Goal: Entertainment & Leisure: Browse casually

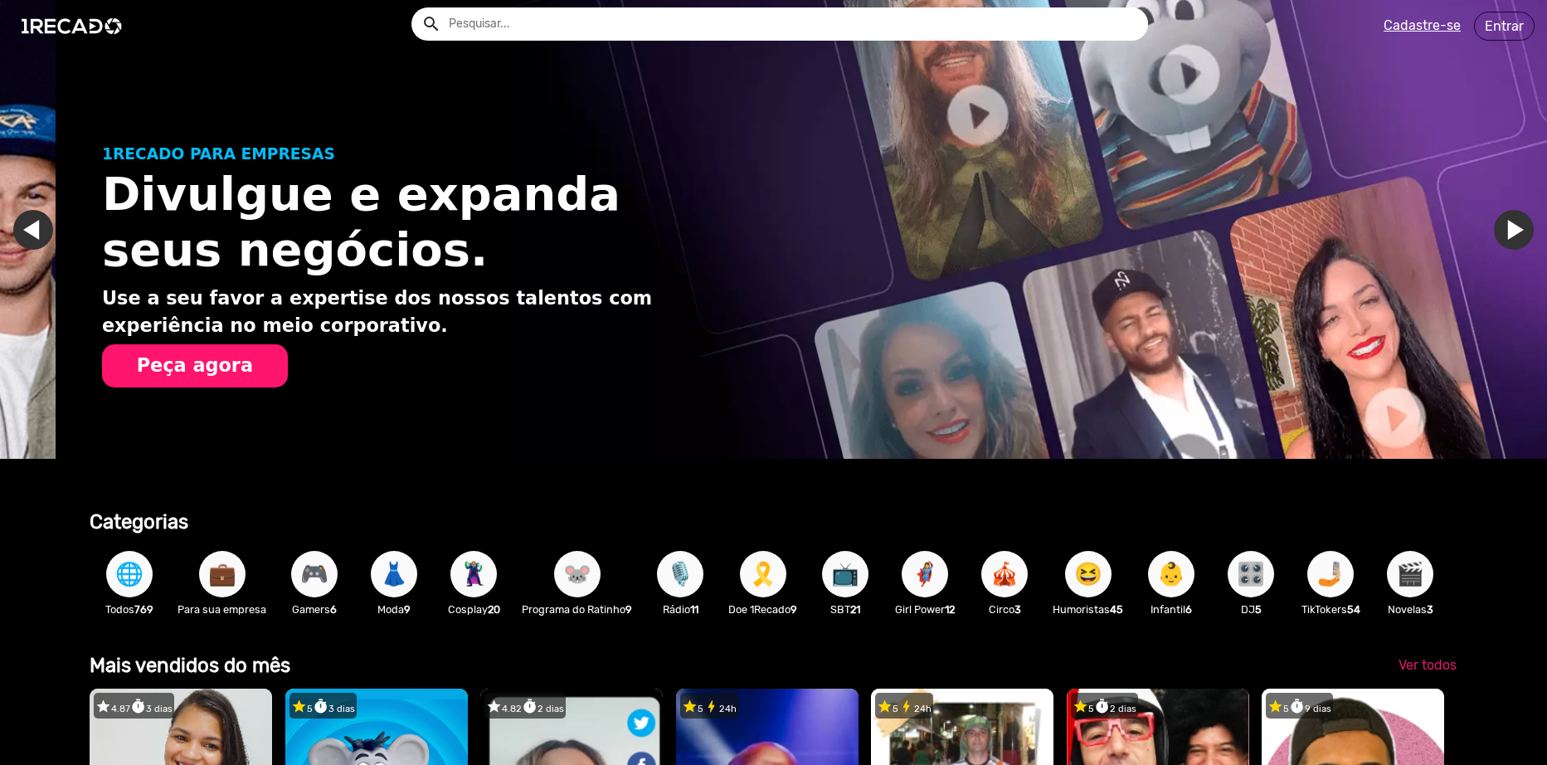
scroll to position [0, 1535]
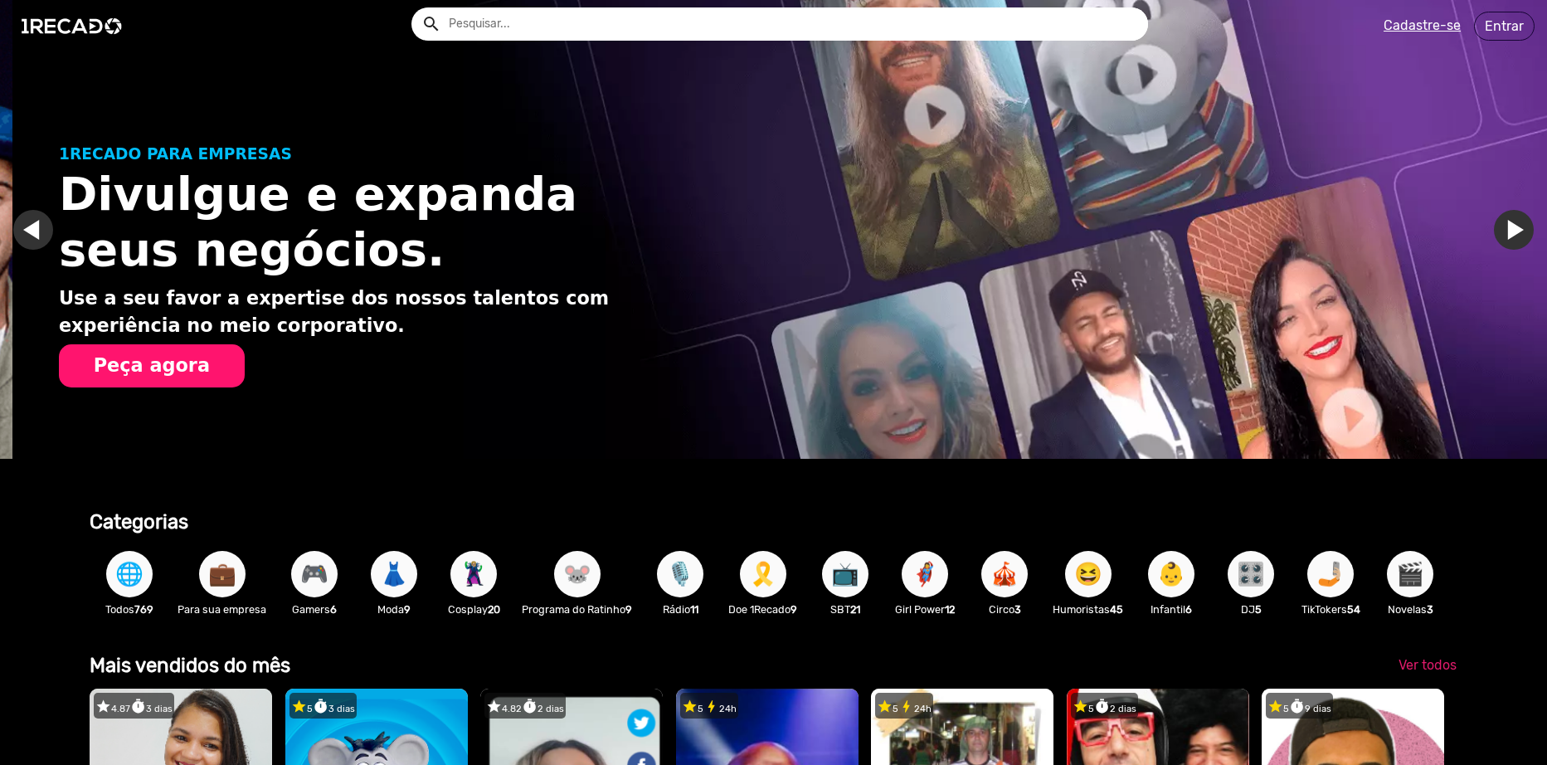
click at [1437, 21] on u "Cadastre-se" at bounding box center [1422, 25] width 77 height 16
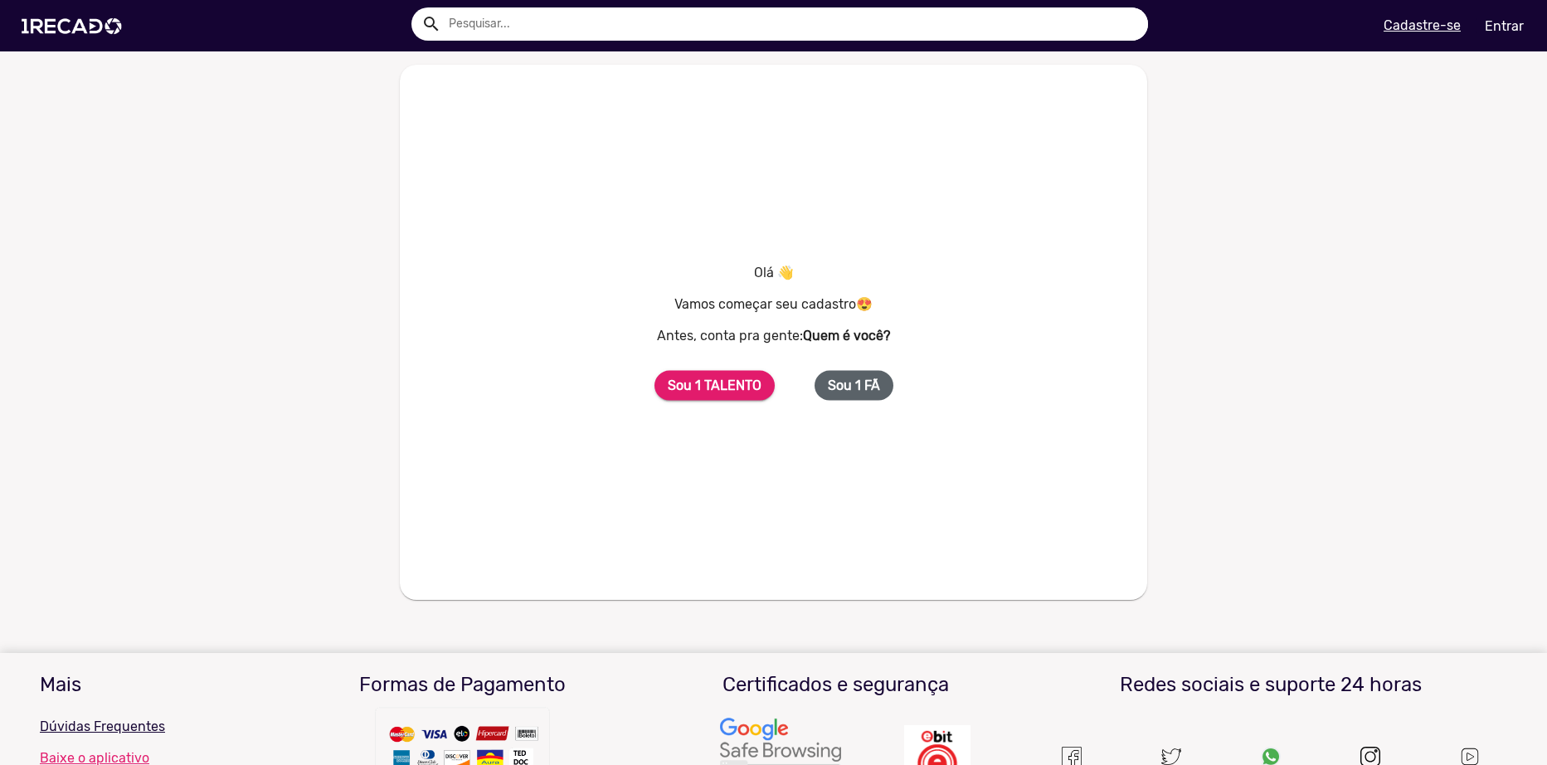
click at [861, 392] on b "Sou 1 FÃ" at bounding box center [854, 385] width 52 height 16
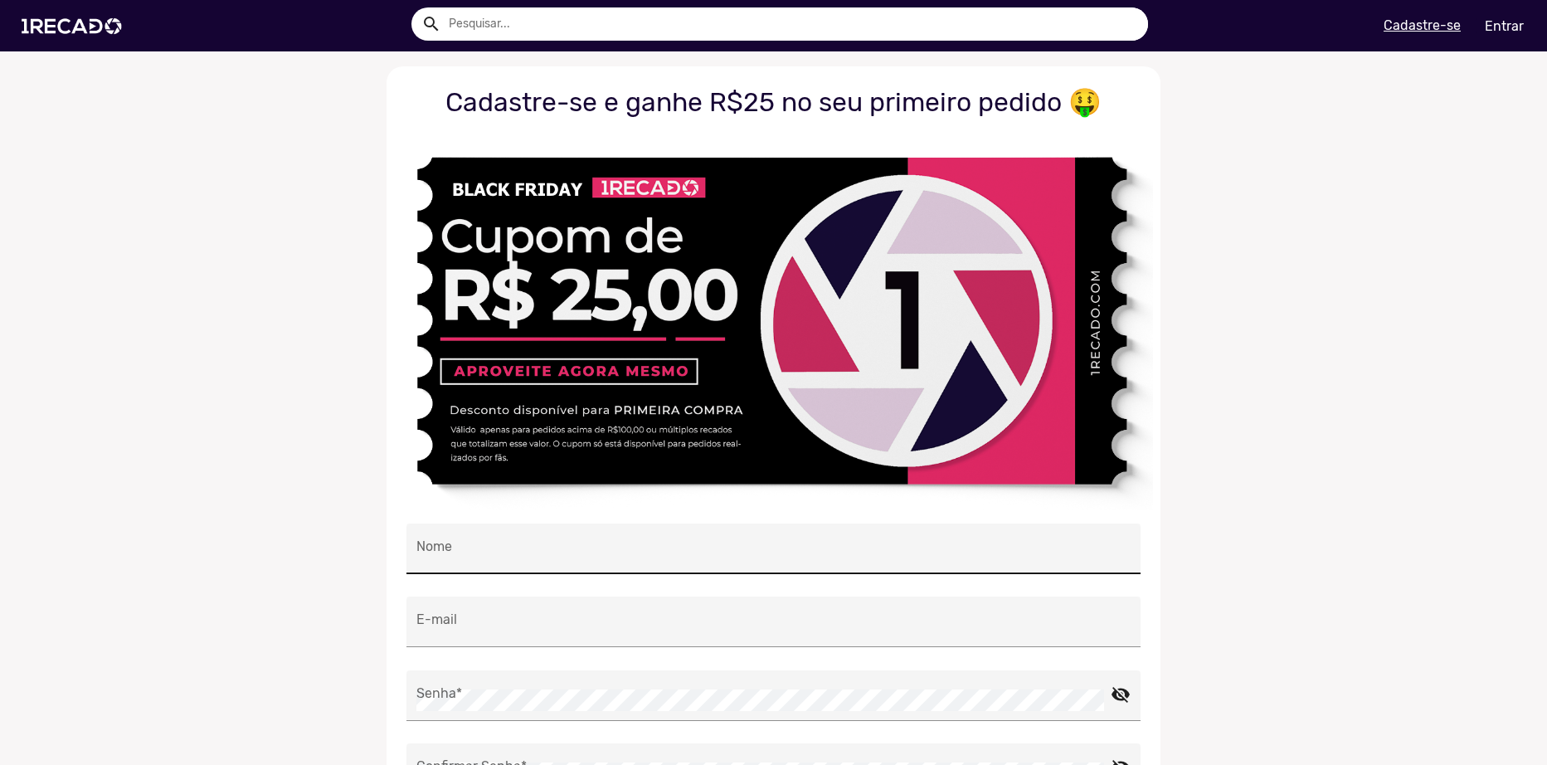
click at [505, 524] on div "Nome" at bounding box center [773, 549] width 714 height 51
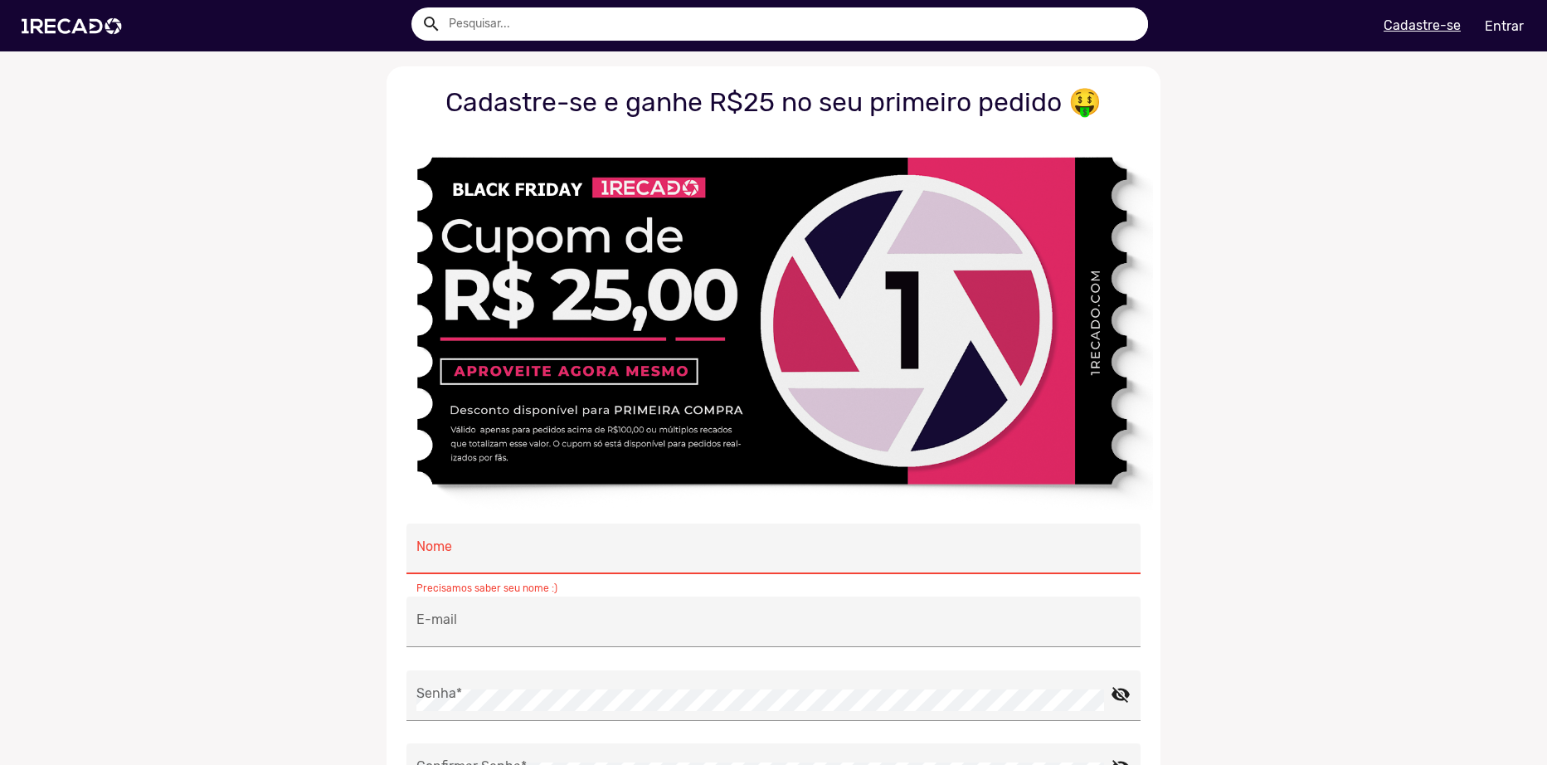
click at [535, 538] on div "Nome" at bounding box center [773, 549] width 714 height 51
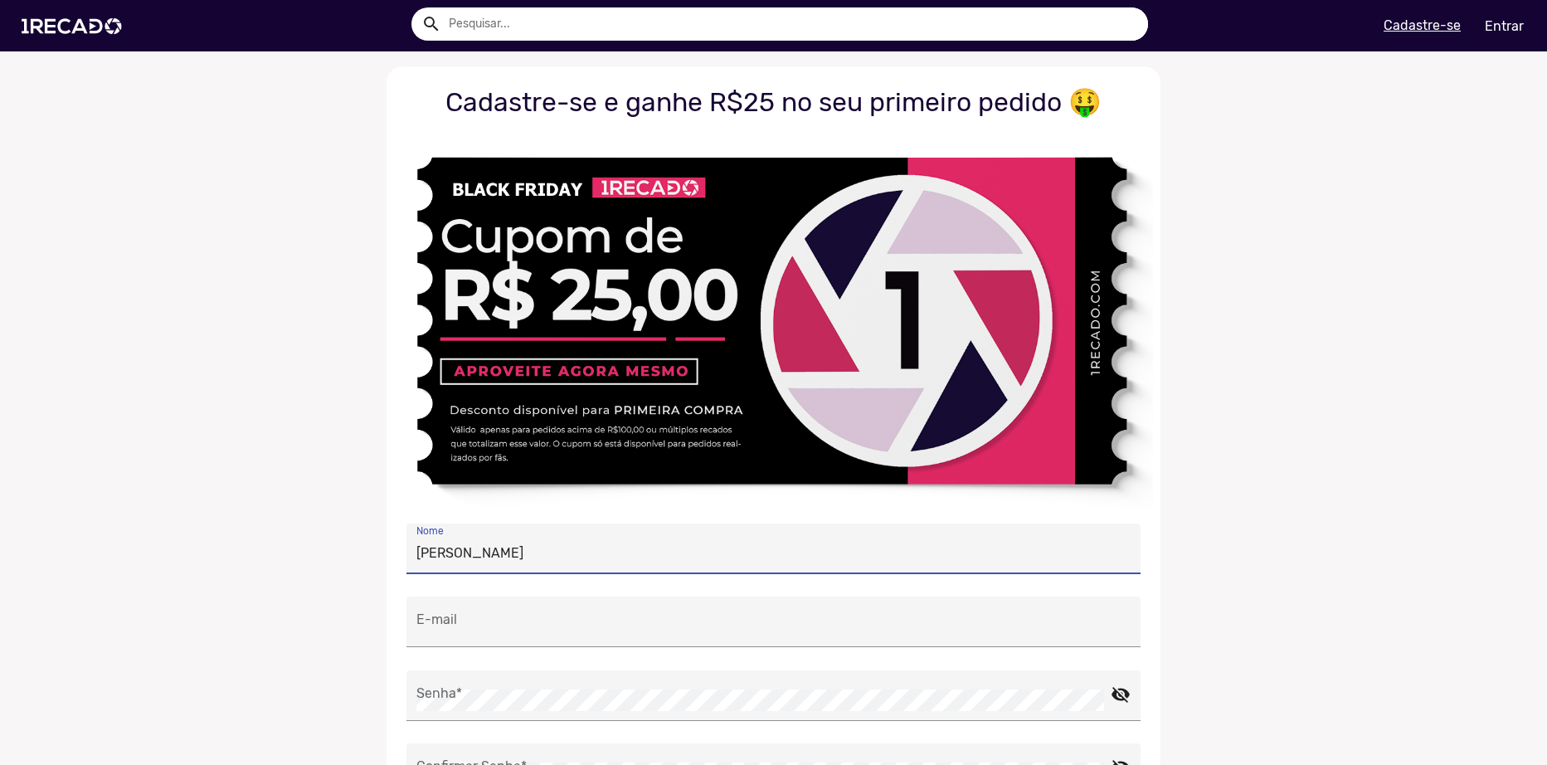
type input "[PERSON_NAME]"
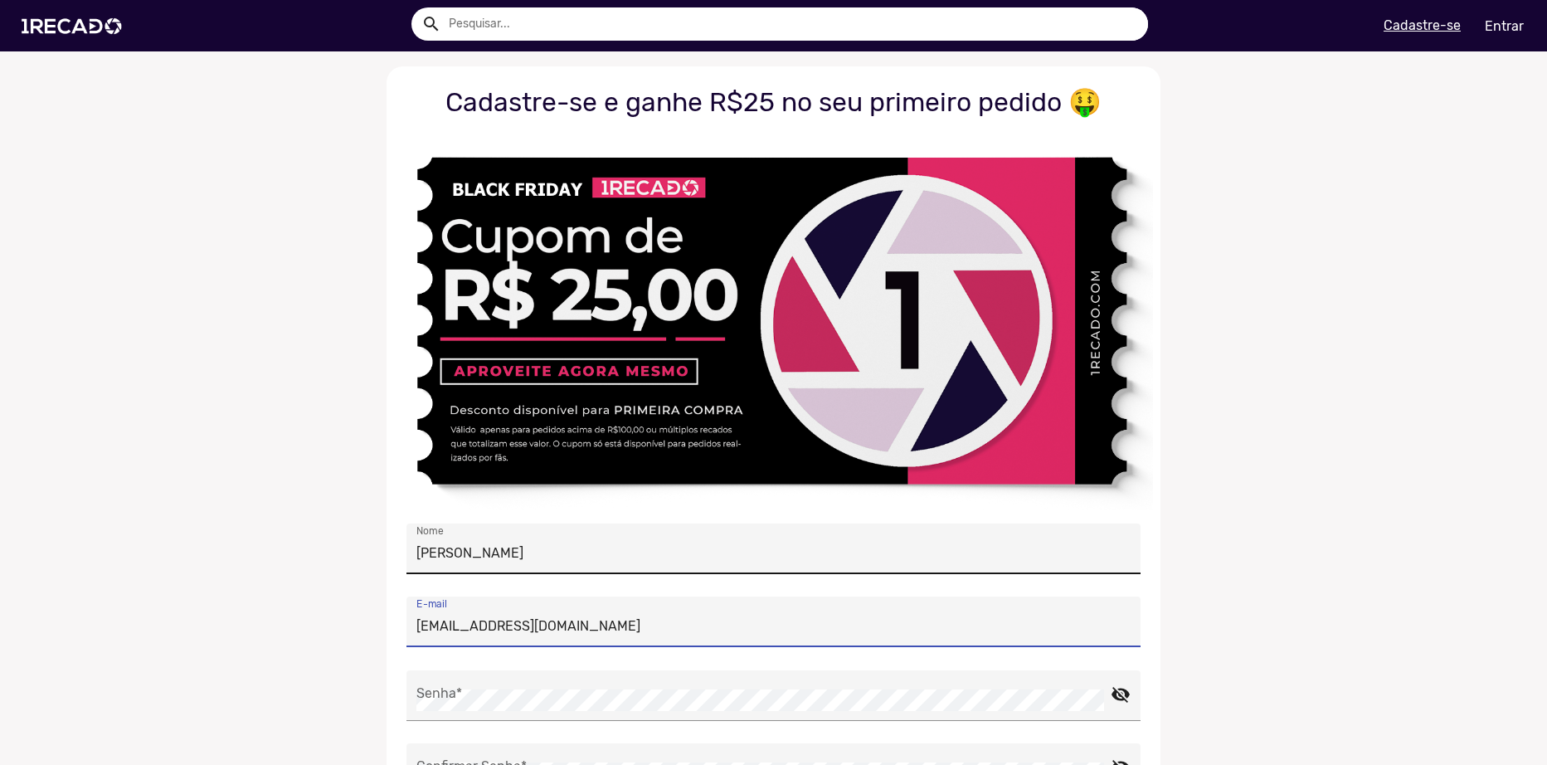
type input "[EMAIL_ADDRESS][DOMAIN_NAME]"
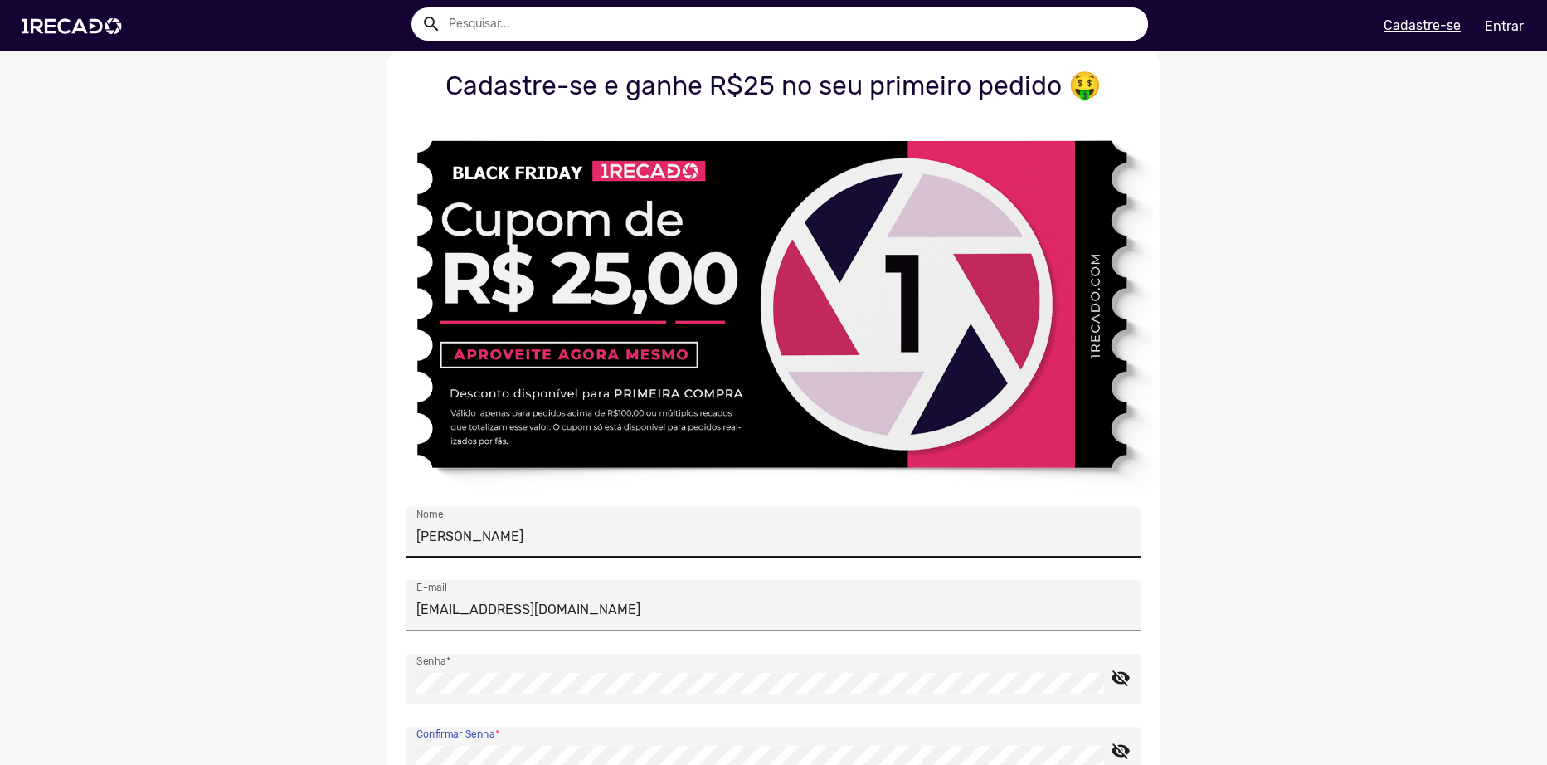
scroll to position [461, 0]
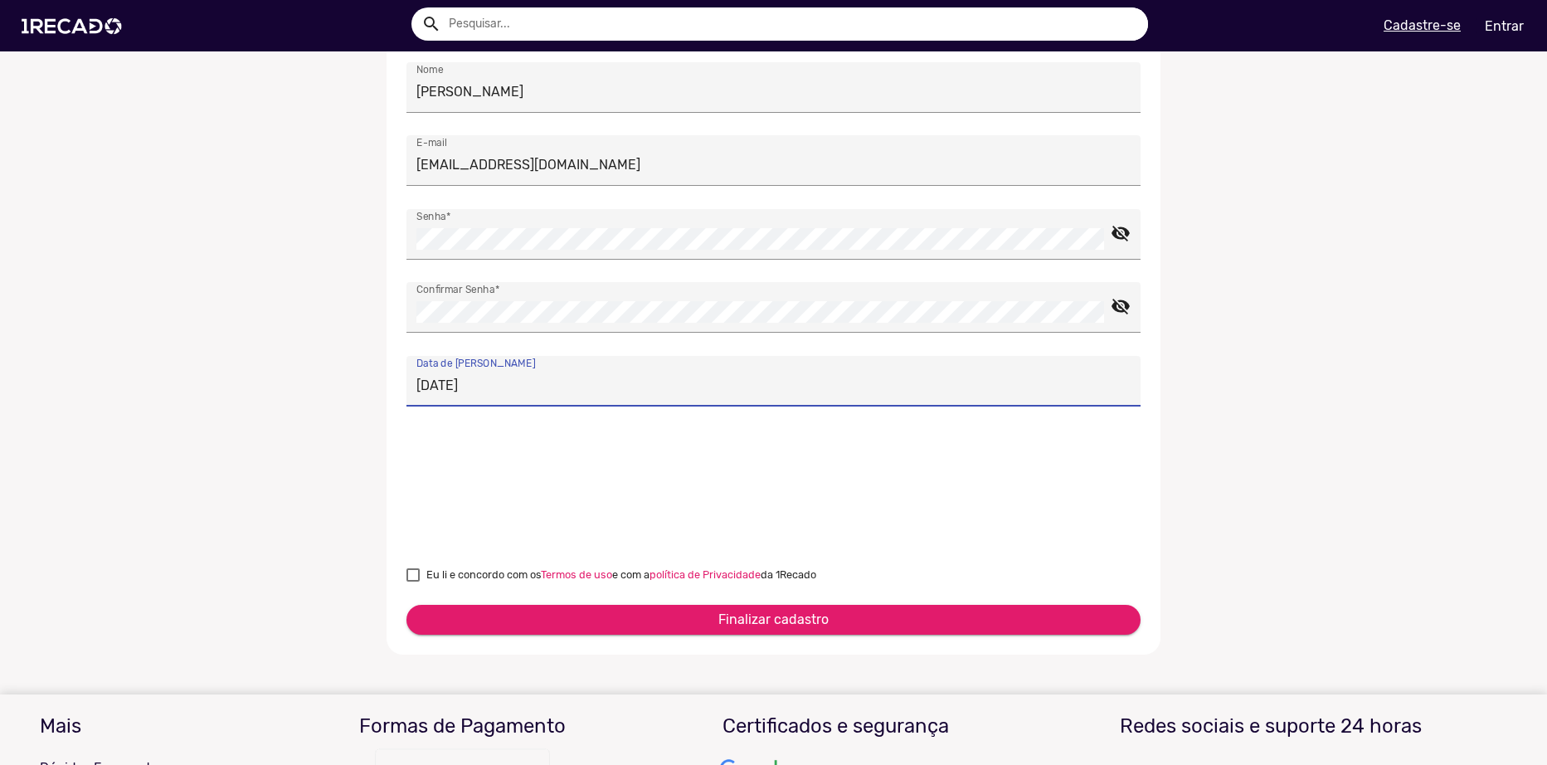
type input "[DATE]"
click at [407, 573] on div at bounding box center [413, 574] width 13 height 13
click at [412, 582] on input "Eu li e concordo com os Termos de uso e com a política de Privacidade da 1Recado" at bounding box center [412, 582] width 1 height 1
checkbox input "true"
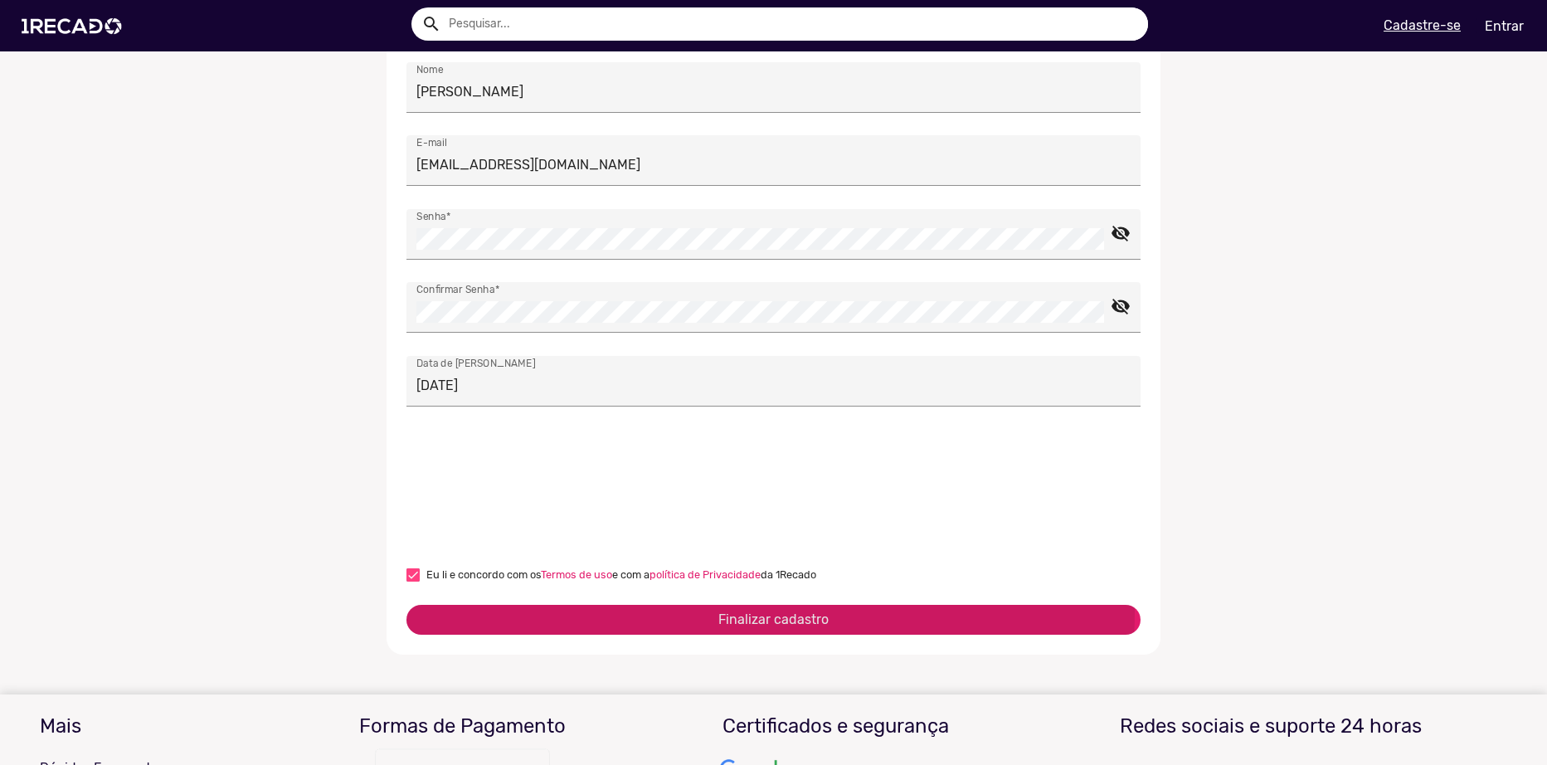
click at [490, 606] on button "Finalizar cadastro" at bounding box center [774, 620] width 734 height 30
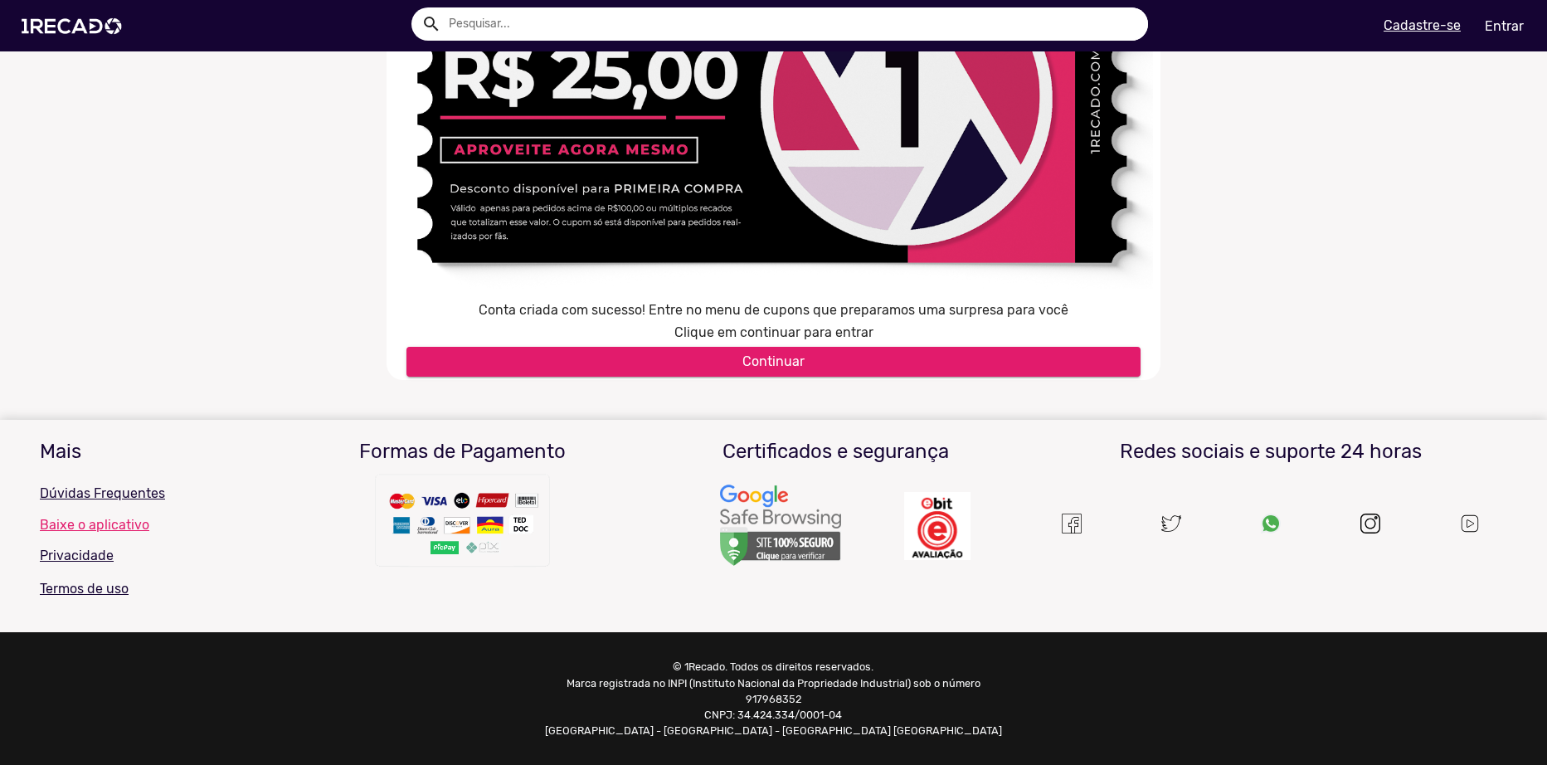
scroll to position [219, 0]
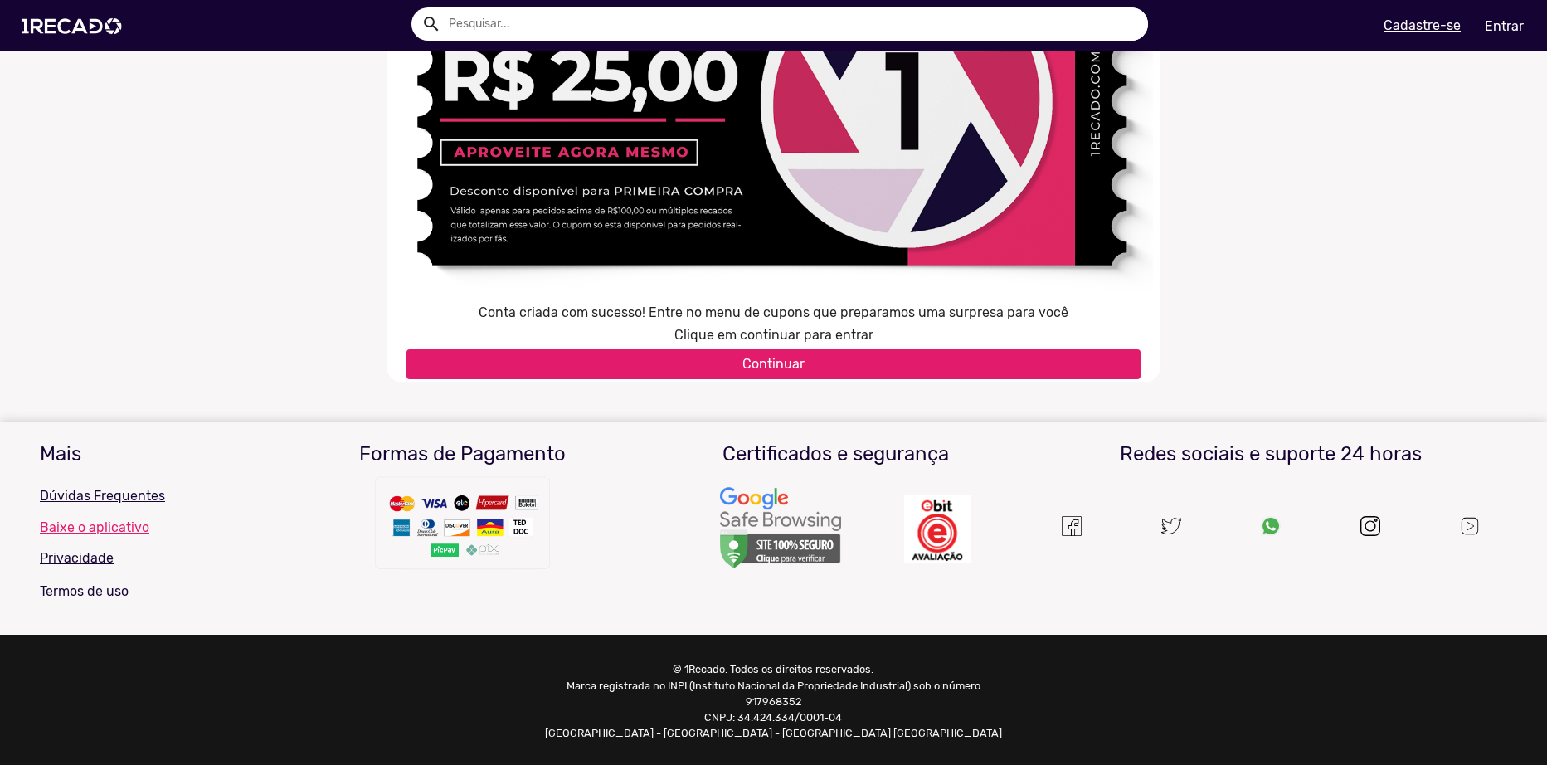
click at [682, 369] on button "Continuar" at bounding box center [774, 364] width 734 height 30
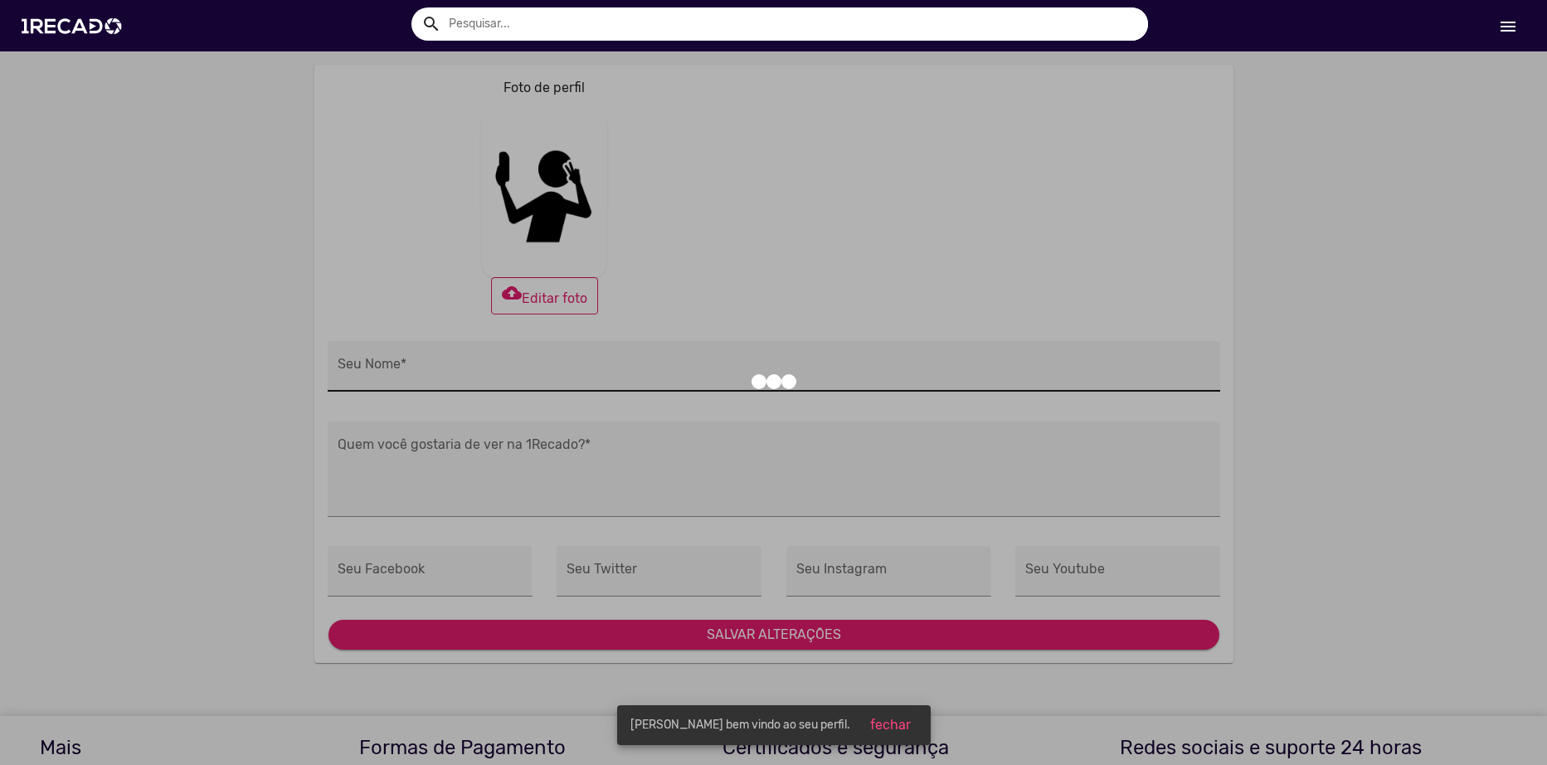
type input "[PERSON_NAME]"
type input "[URL][DOMAIN_NAME]"
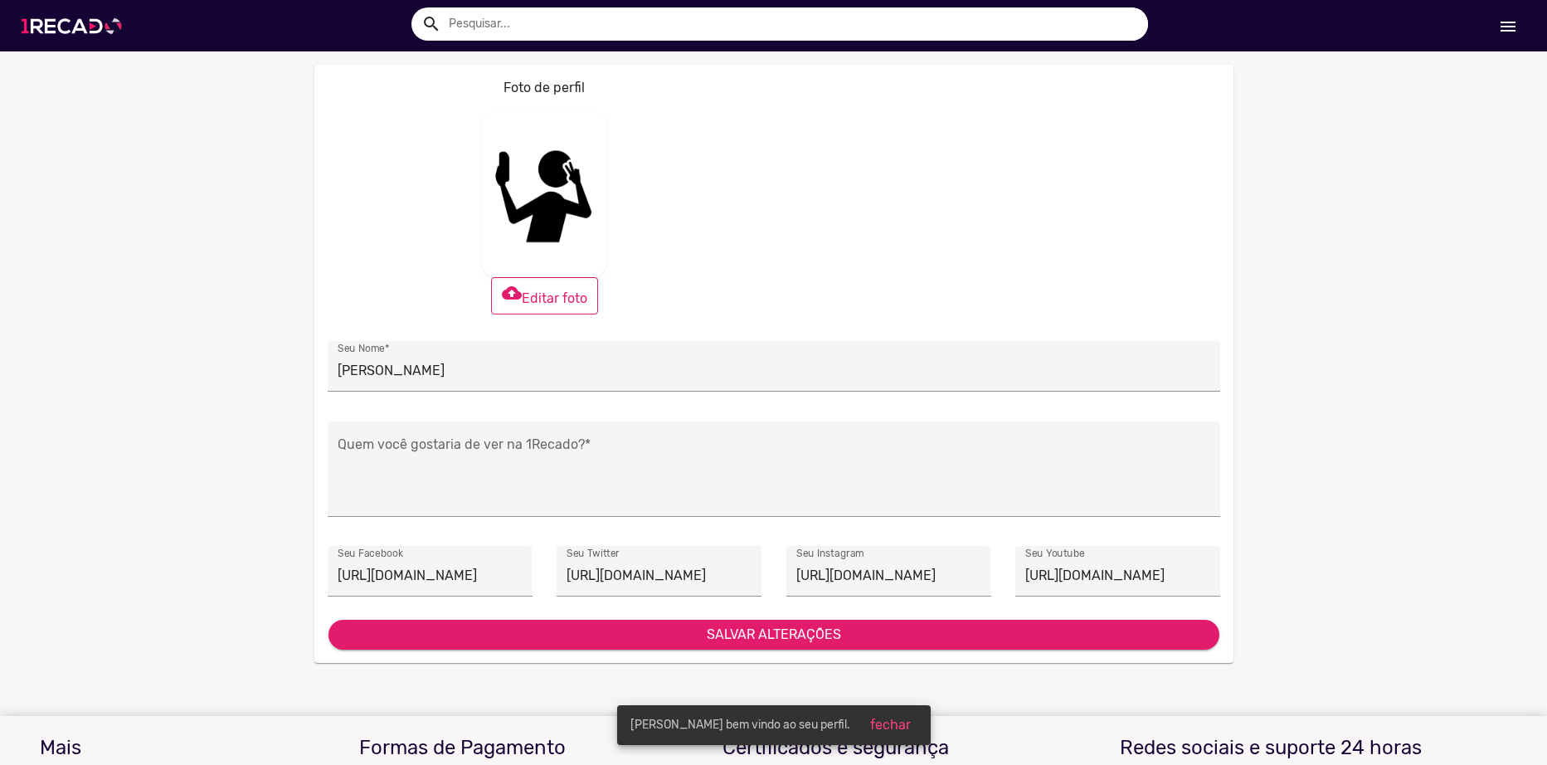
click at [66, 26] on img at bounding box center [74, 26] width 125 height 71
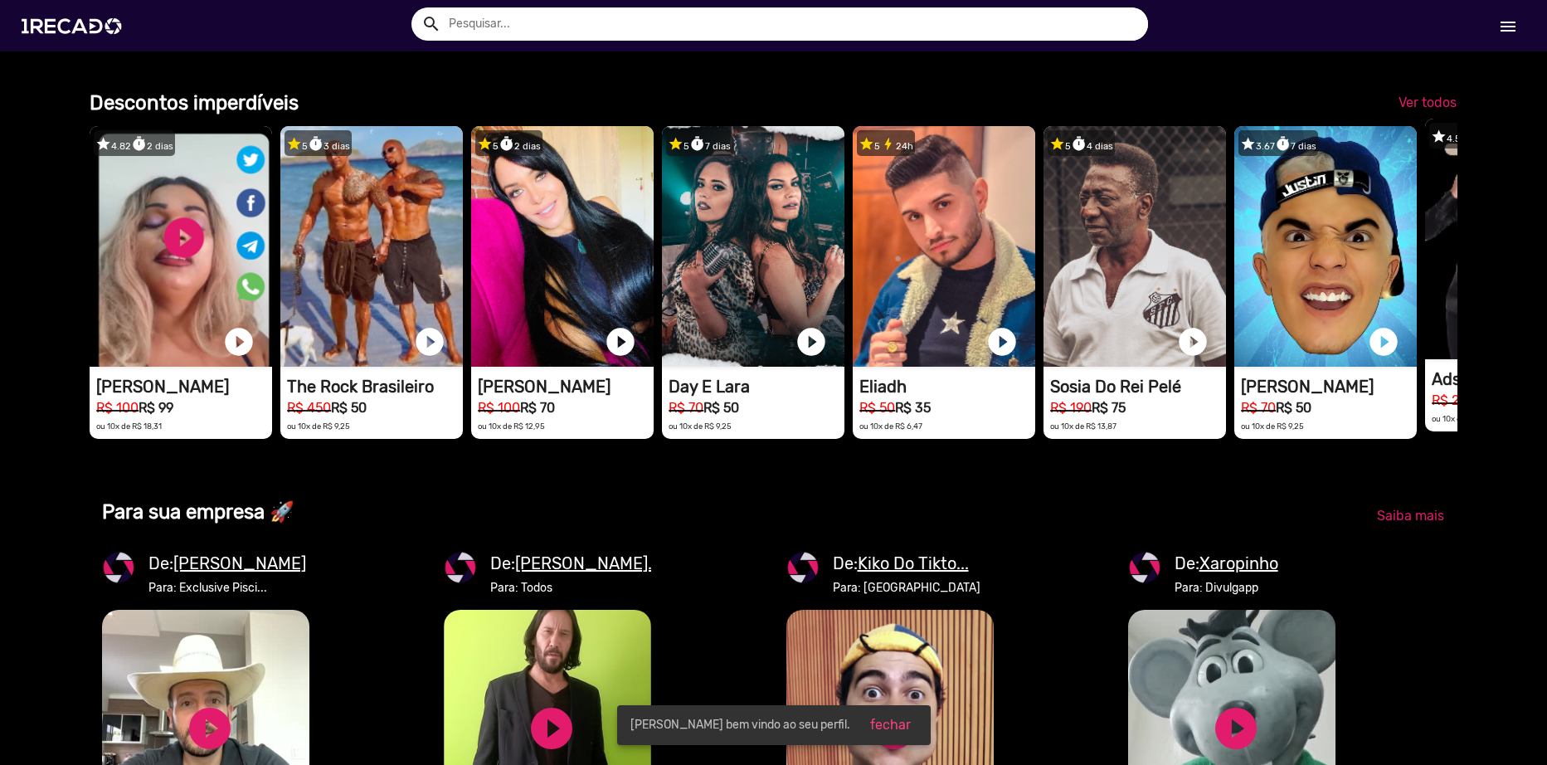
scroll to position [0, 3070]
click at [1415, 110] on span "Ver todos" at bounding box center [1428, 103] width 58 height 16
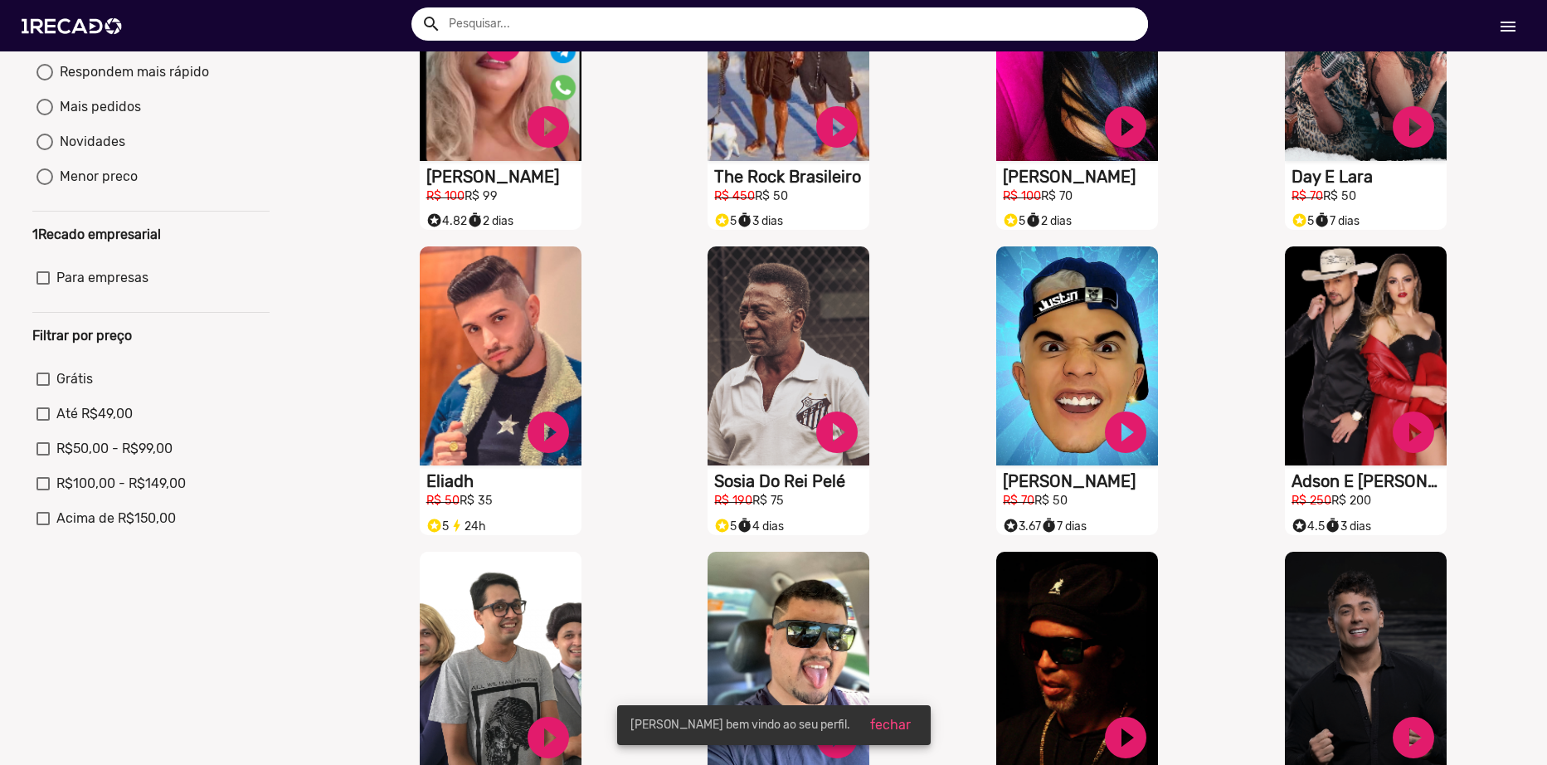
scroll to position [415, 0]
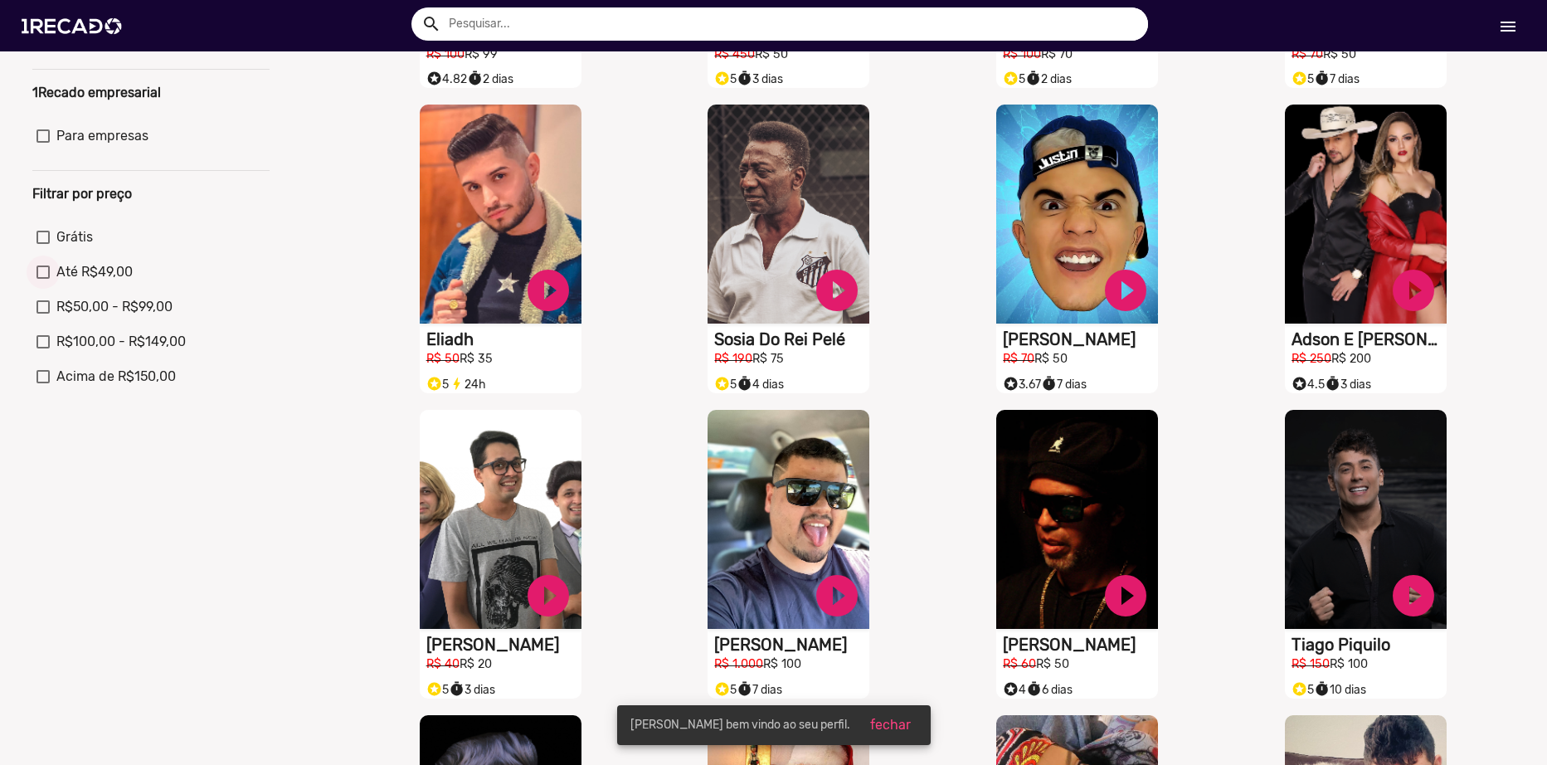
click at [41, 279] on div at bounding box center [43, 271] width 13 height 13
click at [42, 280] on input "Até R$49,00" at bounding box center [42, 279] width 1 height 1
checkbox input "true"
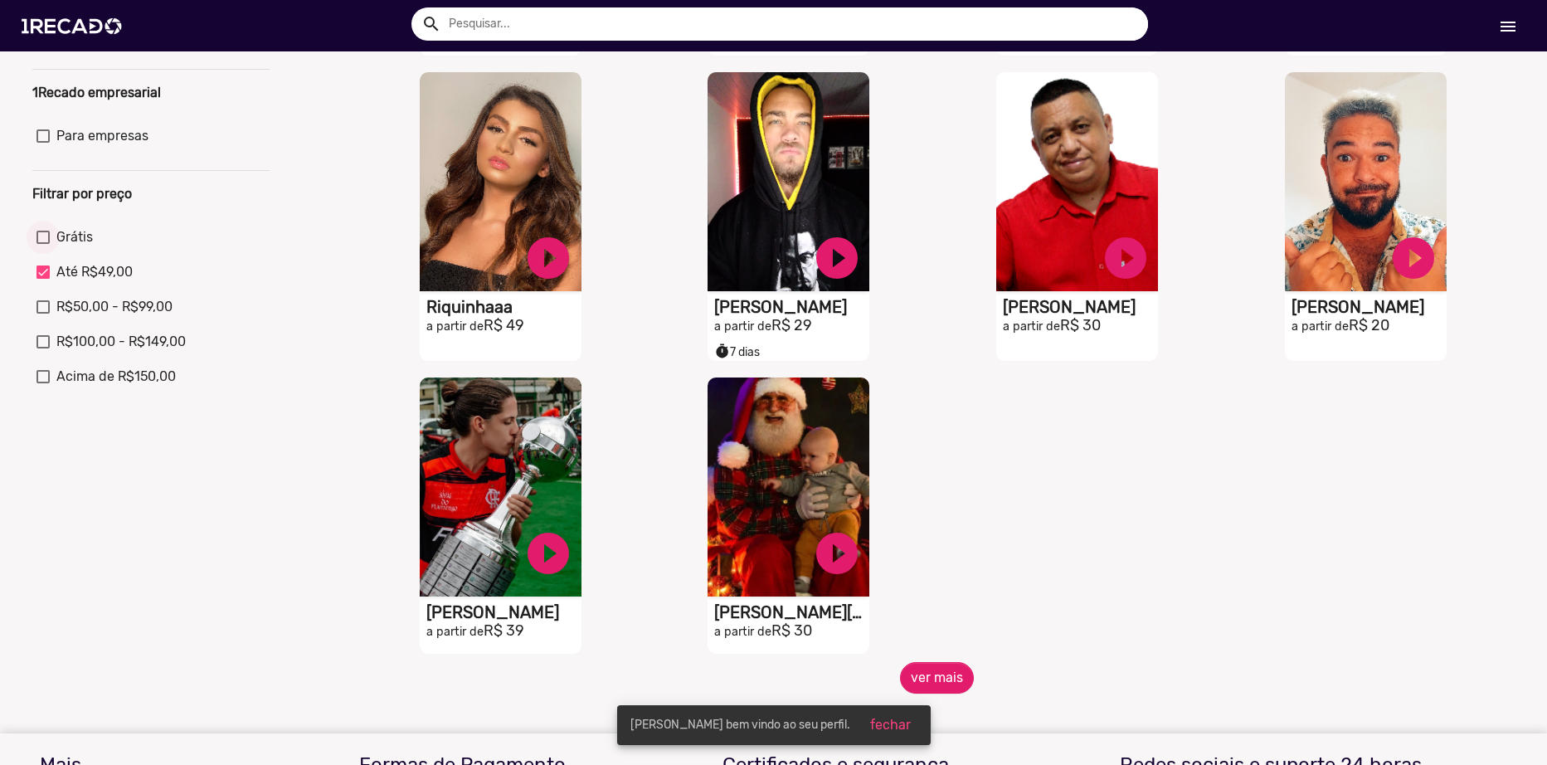
click at [44, 244] on div at bounding box center [43, 237] width 13 height 13
click at [43, 245] on input "Grátis" at bounding box center [42, 244] width 1 height 1
checkbox input "true"
checkbox input "false"
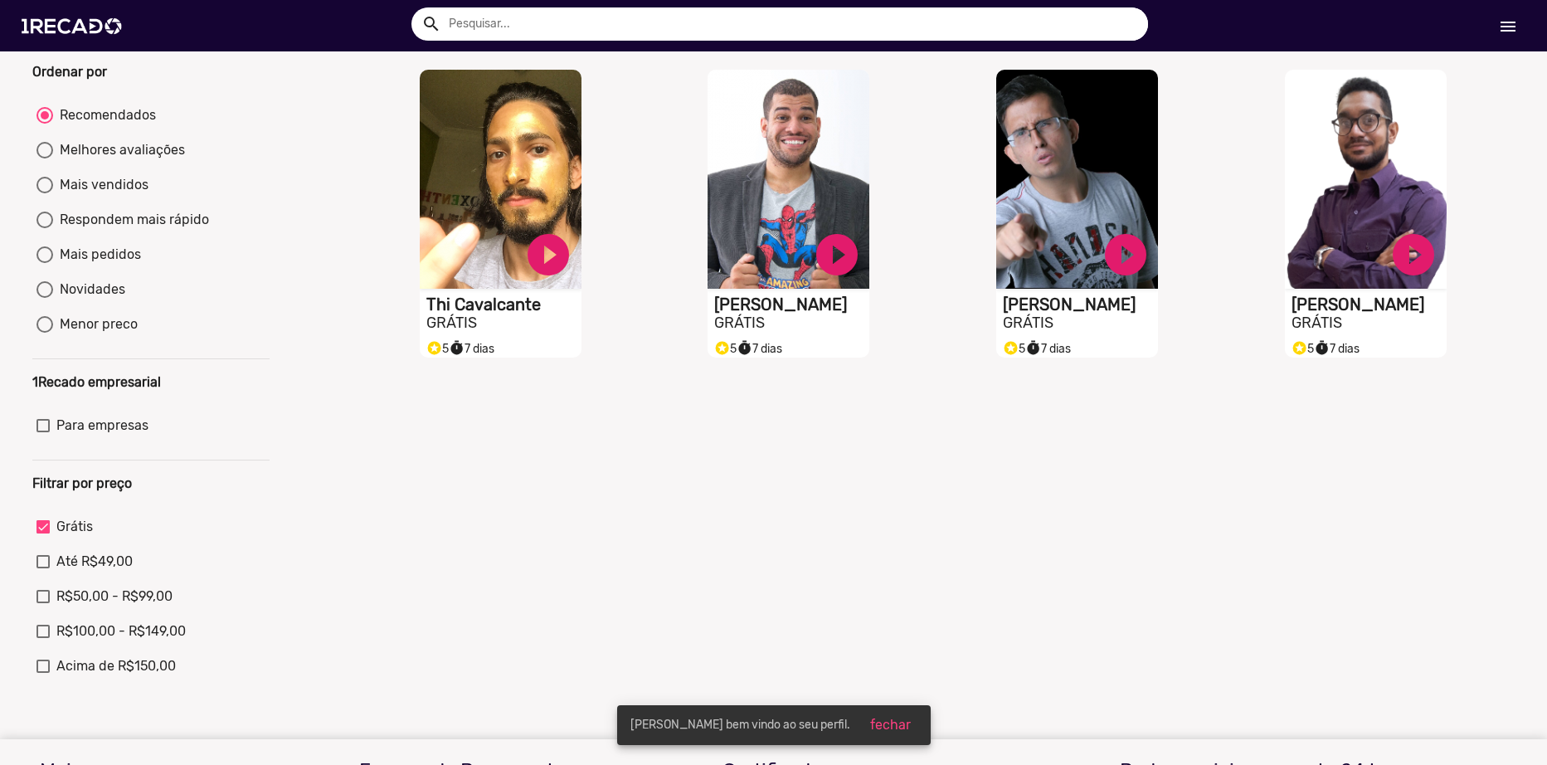
scroll to position [166, 0]
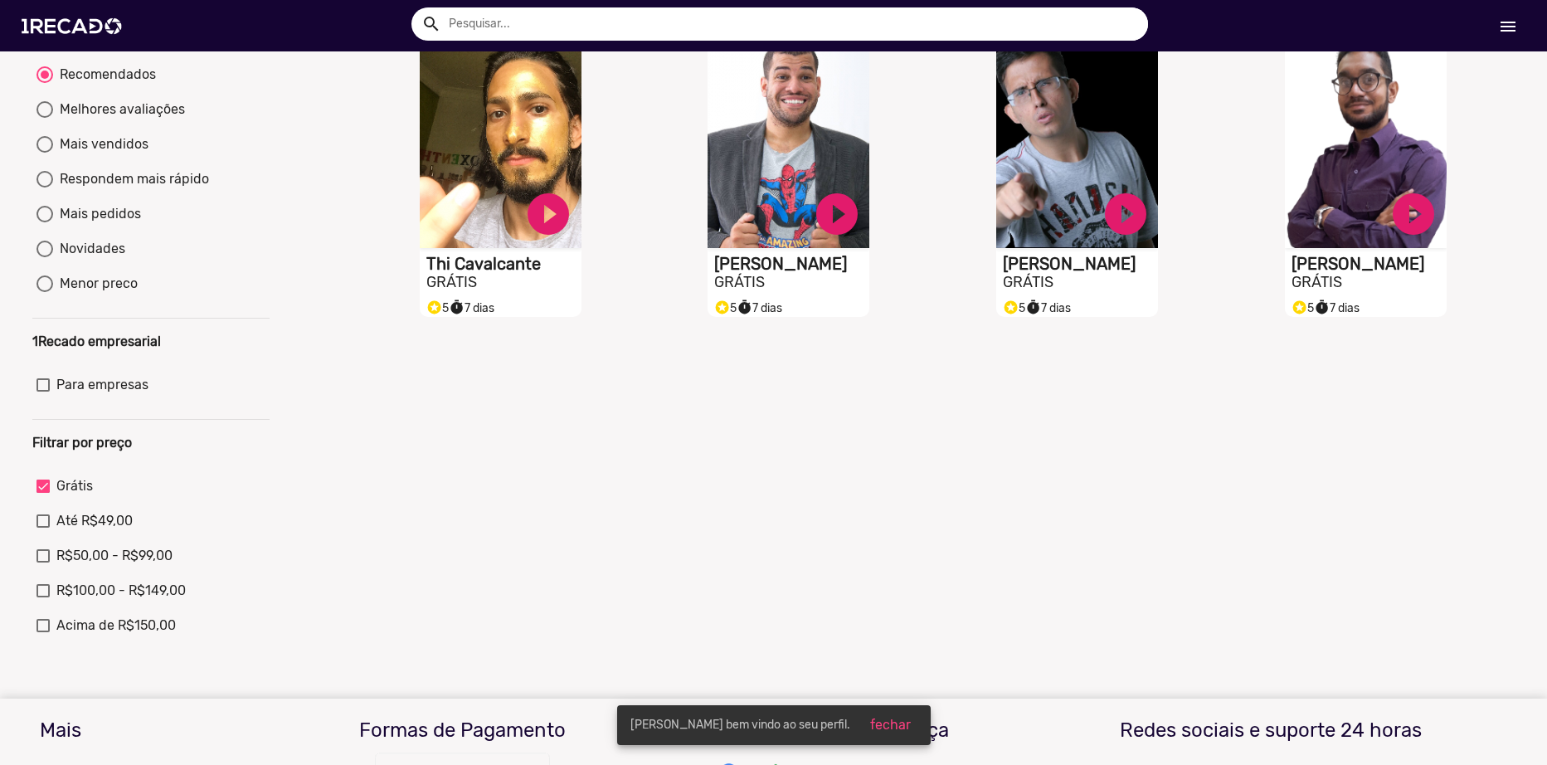
click at [103, 566] on span "R$50,00 - R$99,00" at bounding box center [114, 556] width 116 height 20
click at [43, 563] on input "R$50,00 - R$99,00" at bounding box center [42, 563] width 1 height 1
checkbox input "true"
checkbox input "false"
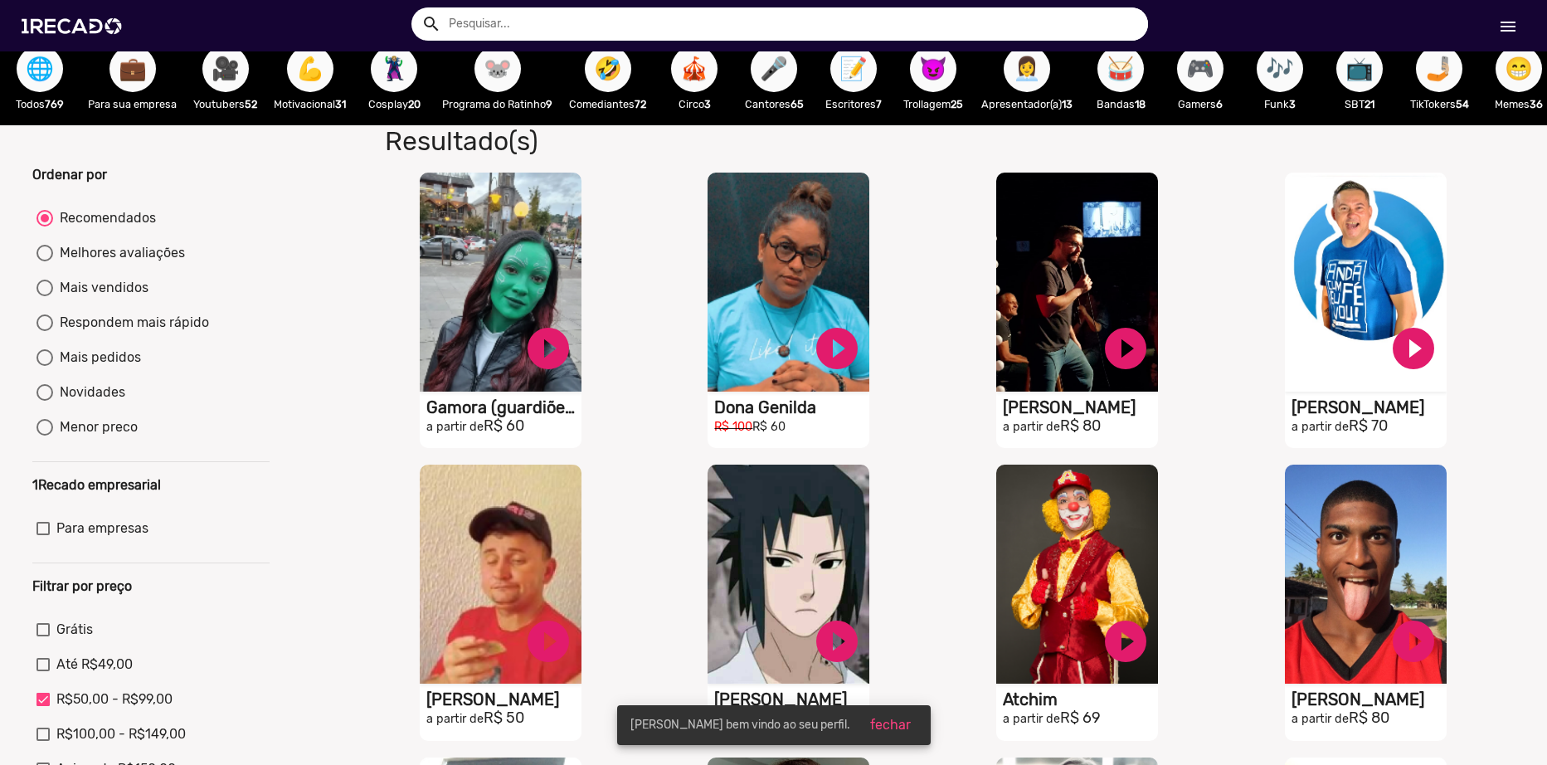
scroll to position [29, 0]
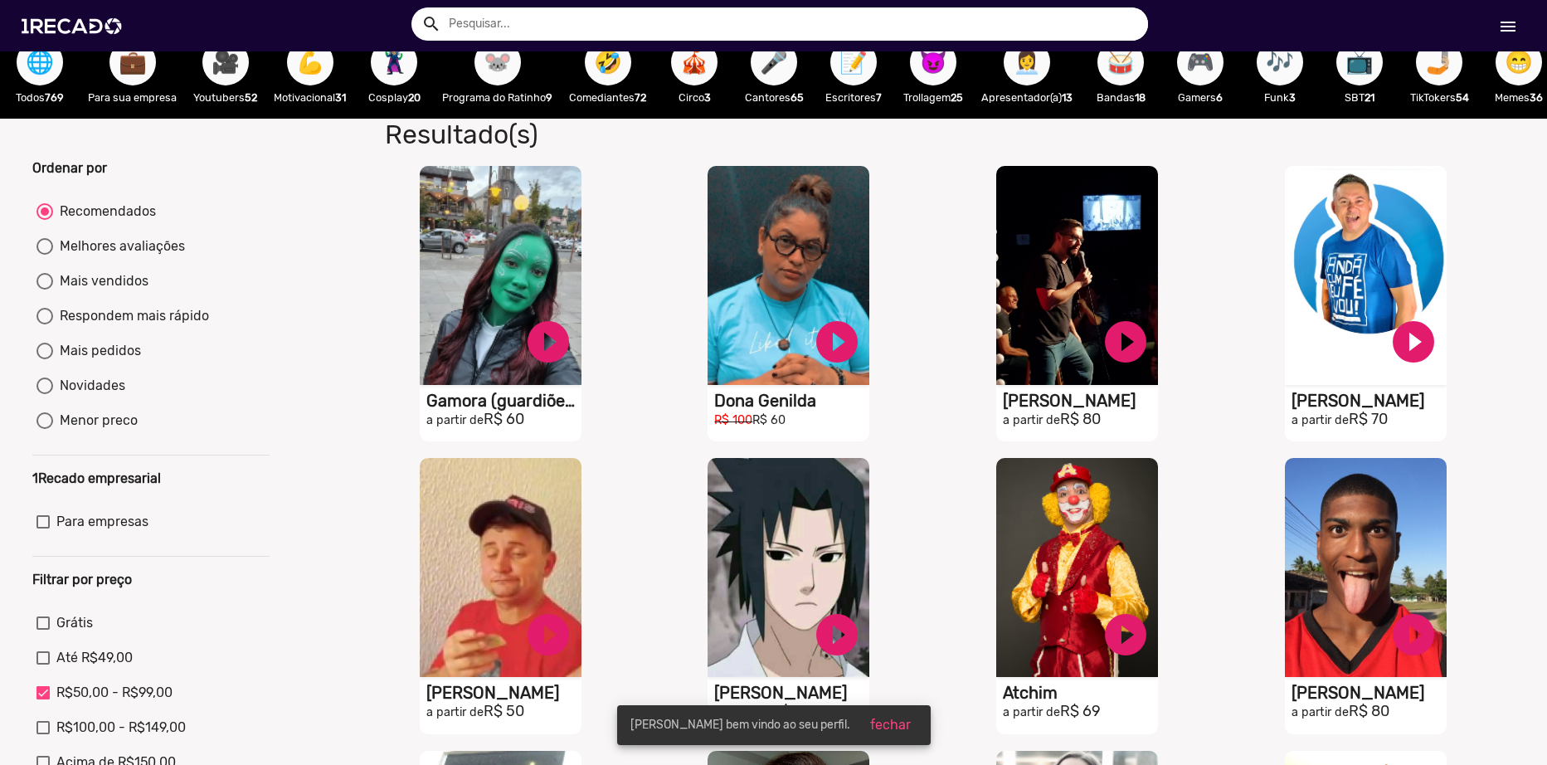
click at [168, 326] on div "Respondem mais rápido" at bounding box center [131, 316] width 156 height 20
click at [45, 325] on input "Respondem mais rápido" at bounding box center [44, 324] width 1 height 1
radio input "true"
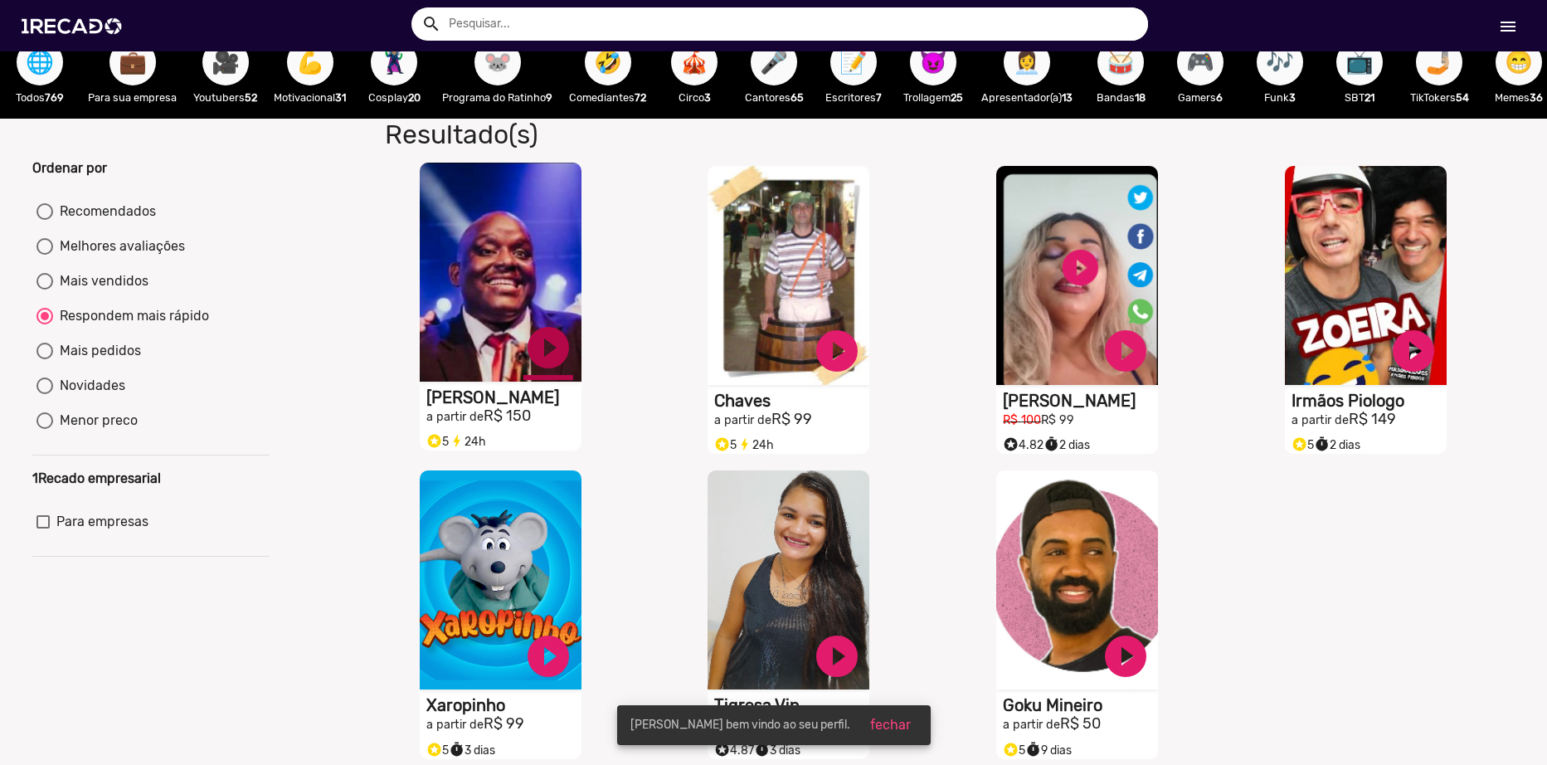
click at [543, 353] on link "play_circle_filled" at bounding box center [549, 348] width 50 height 50
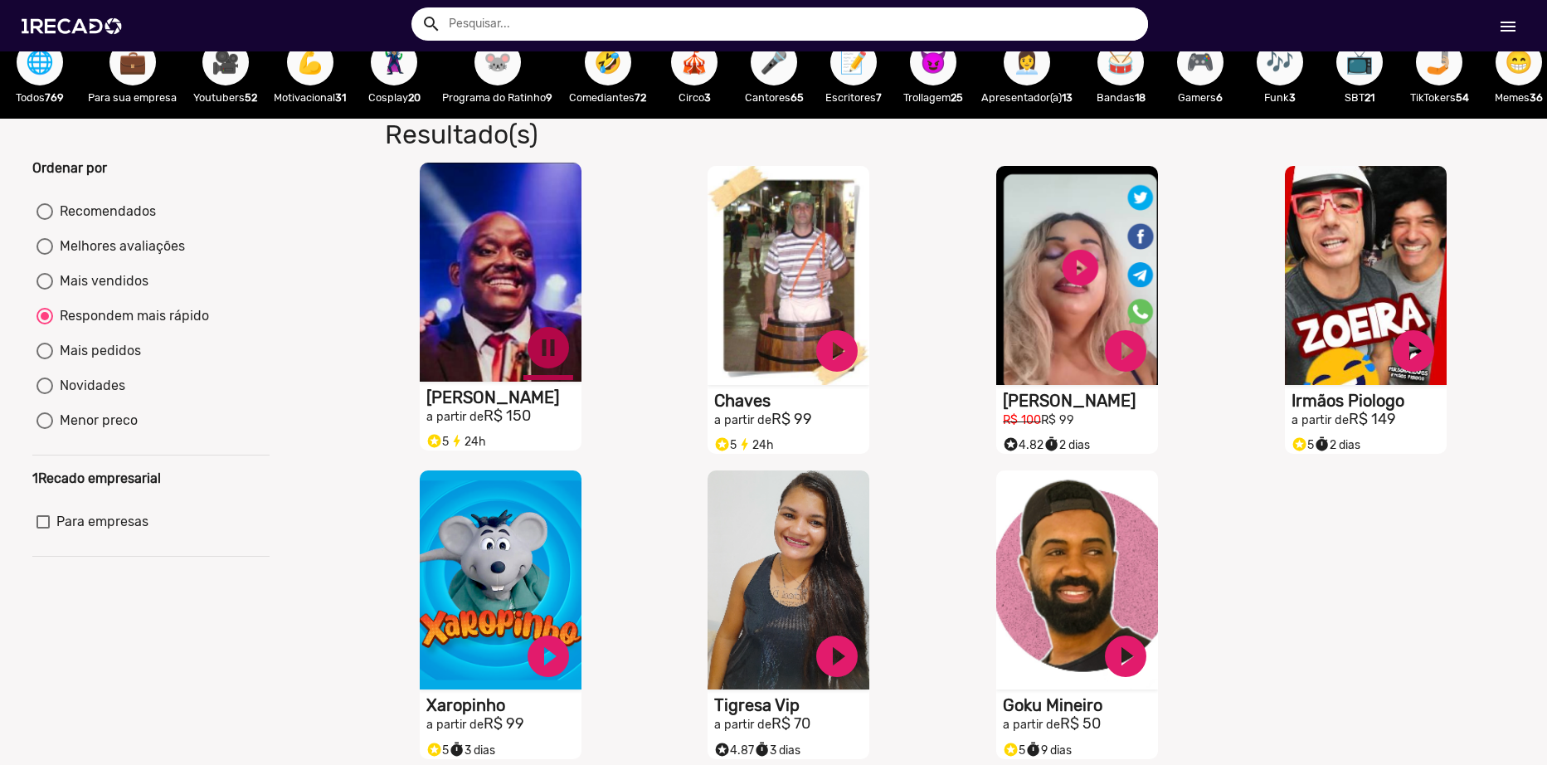
click at [540, 358] on link "pause_circle" at bounding box center [549, 348] width 50 height 50
click at [514, 294] on video "S1RECADO vídeos dedicados para fãs e empresas" at bounding box center [501, 272] width 162 height 219
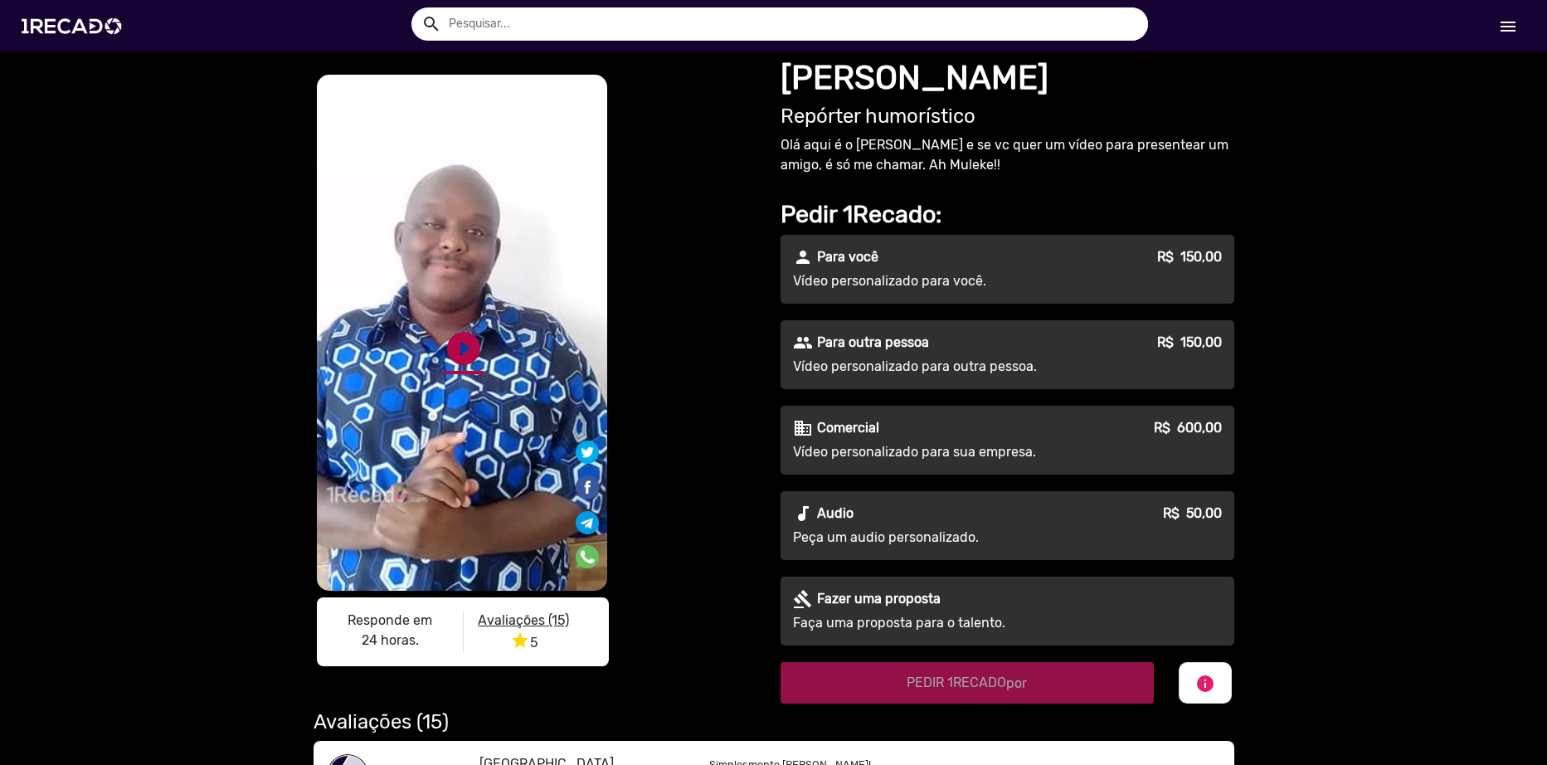
click at [457, 343] on link "play_circle_filled" at bounding box center [464, 349] width 40 height 40
click at [465, 353] on link "pause_circle" at bounding box center [464, 349] width 40 height 40
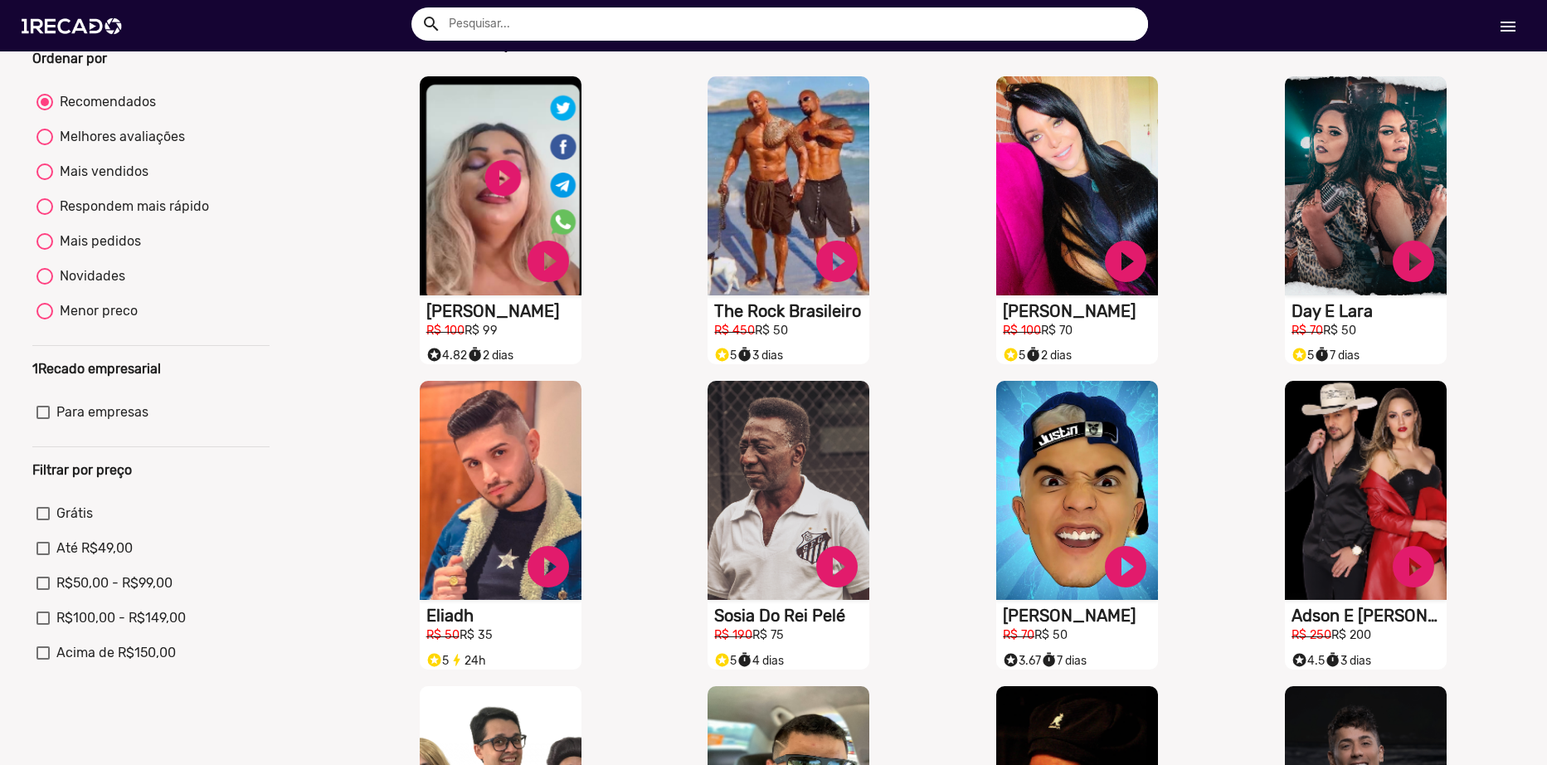
scroll to position [166, 0]
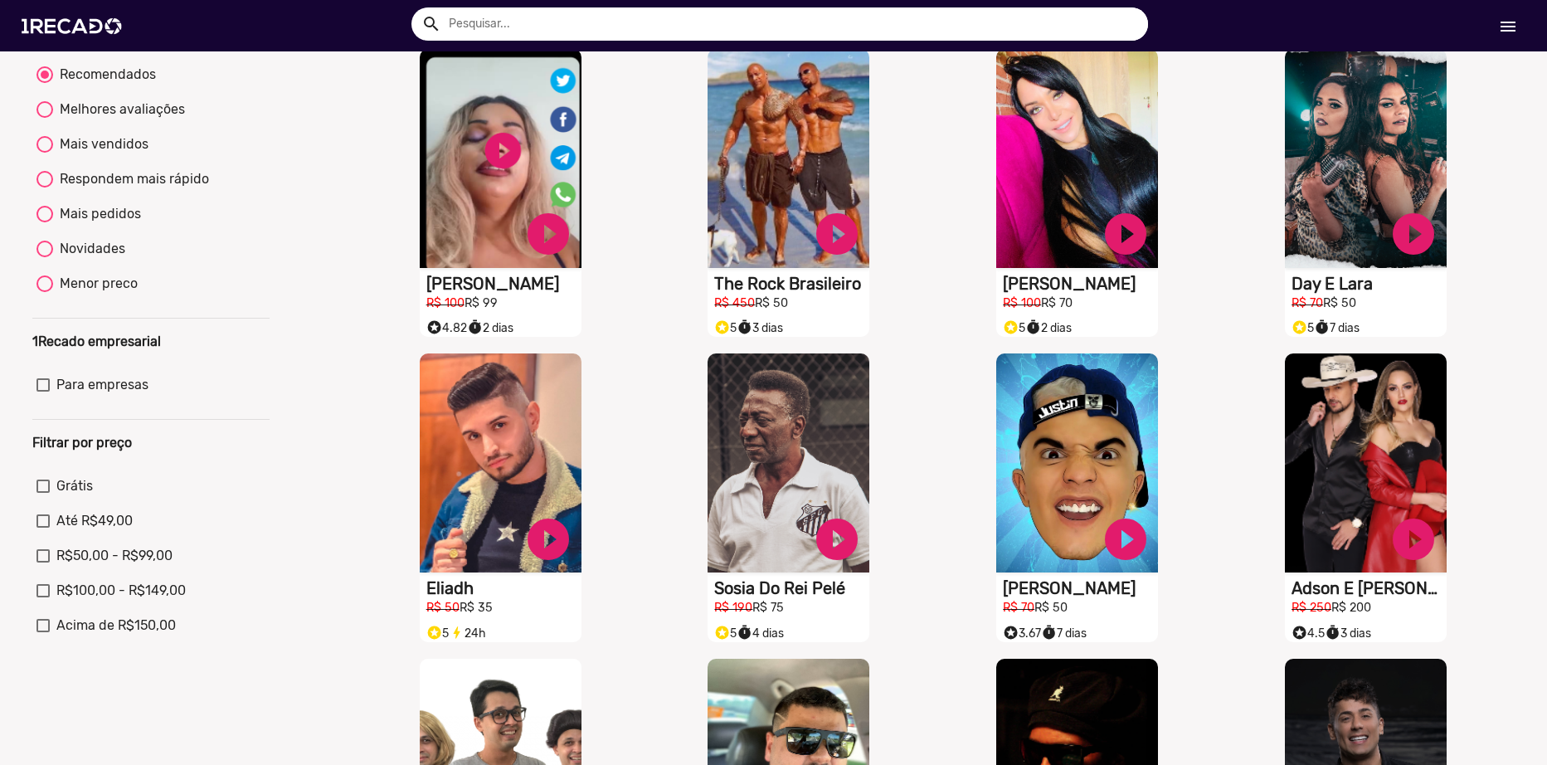
click at [595, 10] on input "text" at bounding box center [792, 23] width 712 height 33
click at [416, 8] on button "search" at bounding box center [430, 22] width 29 height 29
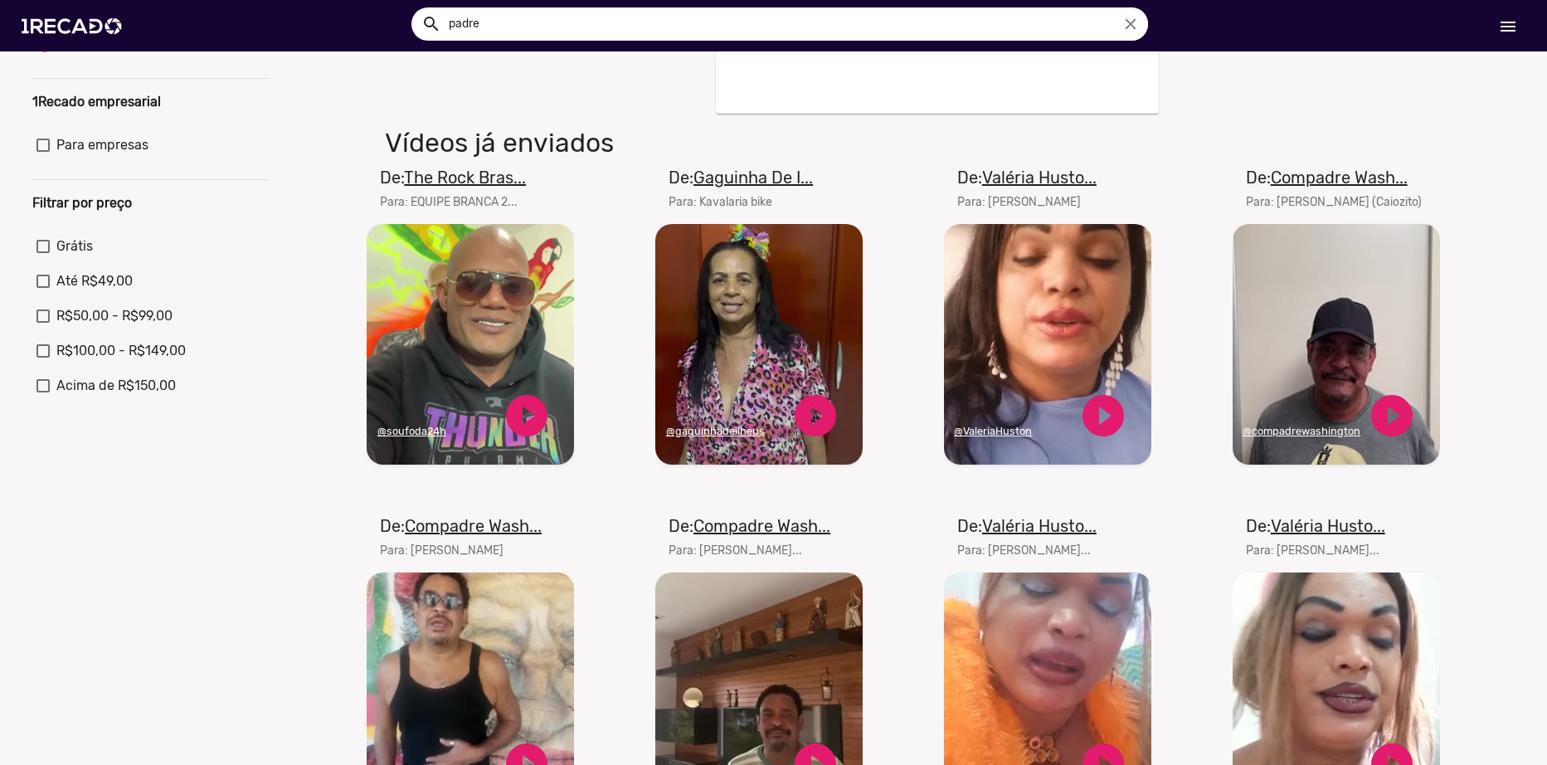
scroll to position [415, 0]
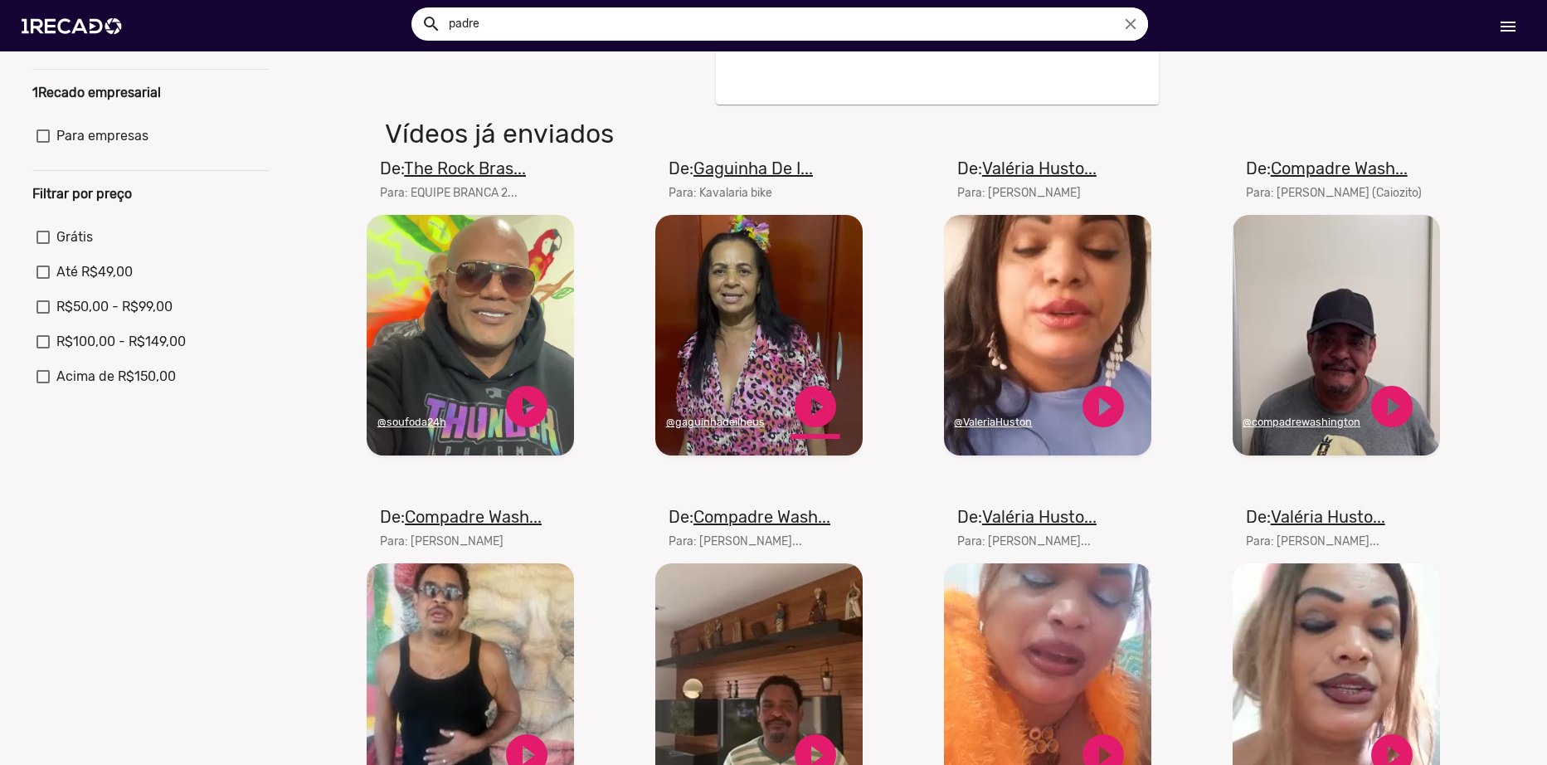
click at [800, 425] on link "play_circle_filled" at bounding box center [816, 407] width 50 height 50
drag, startPoint x: 693, startPoint y: 17, endPoint x: 394, endPoint y: 13, distance: 298.7
click at [412, 13] on ng-autocomplete "padre close" at bounding box center [780, 23] width 737 height 33
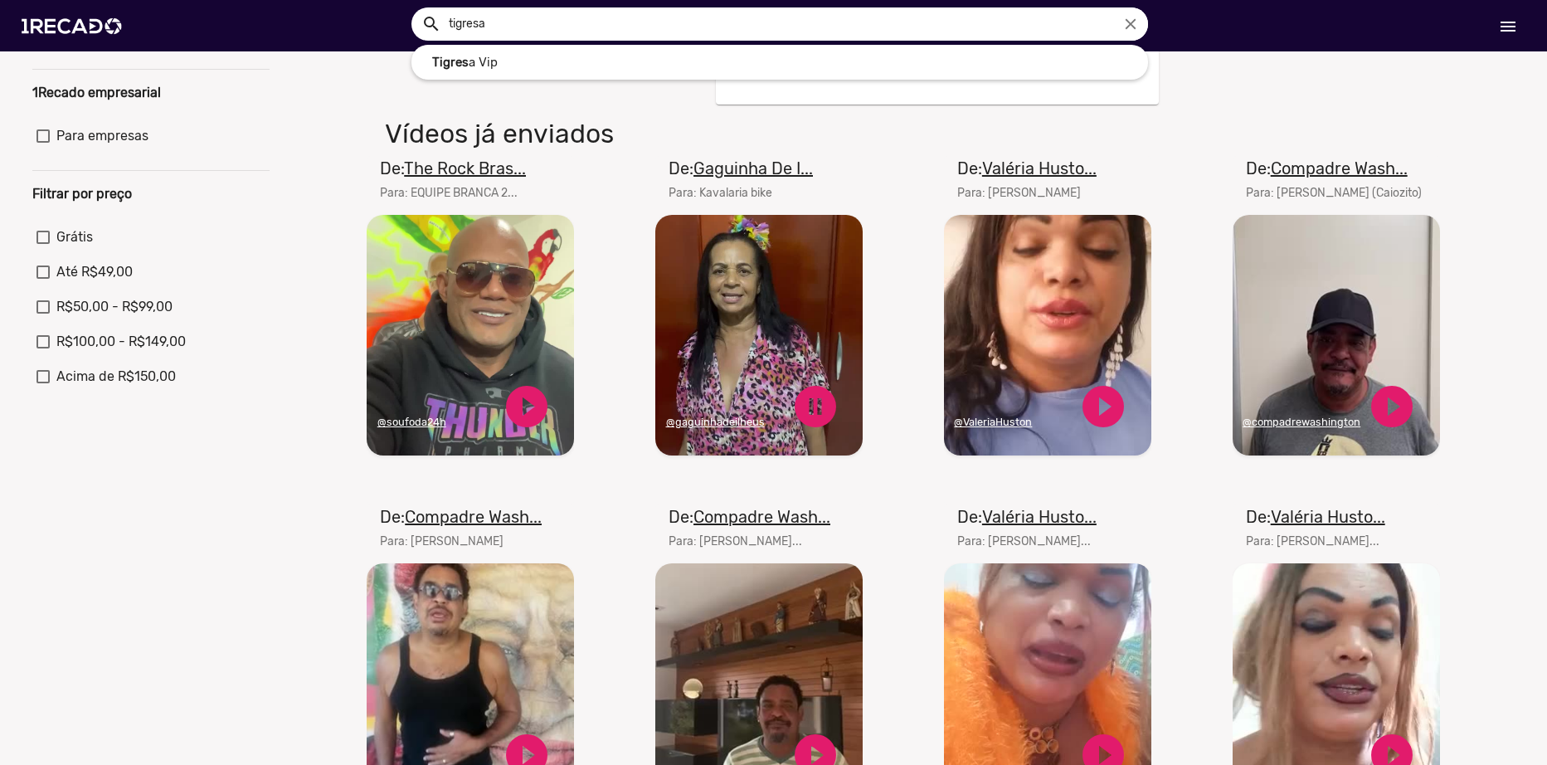
click at [416, 8] on button "search" at bounding box center [430, 22] width 29 height 29
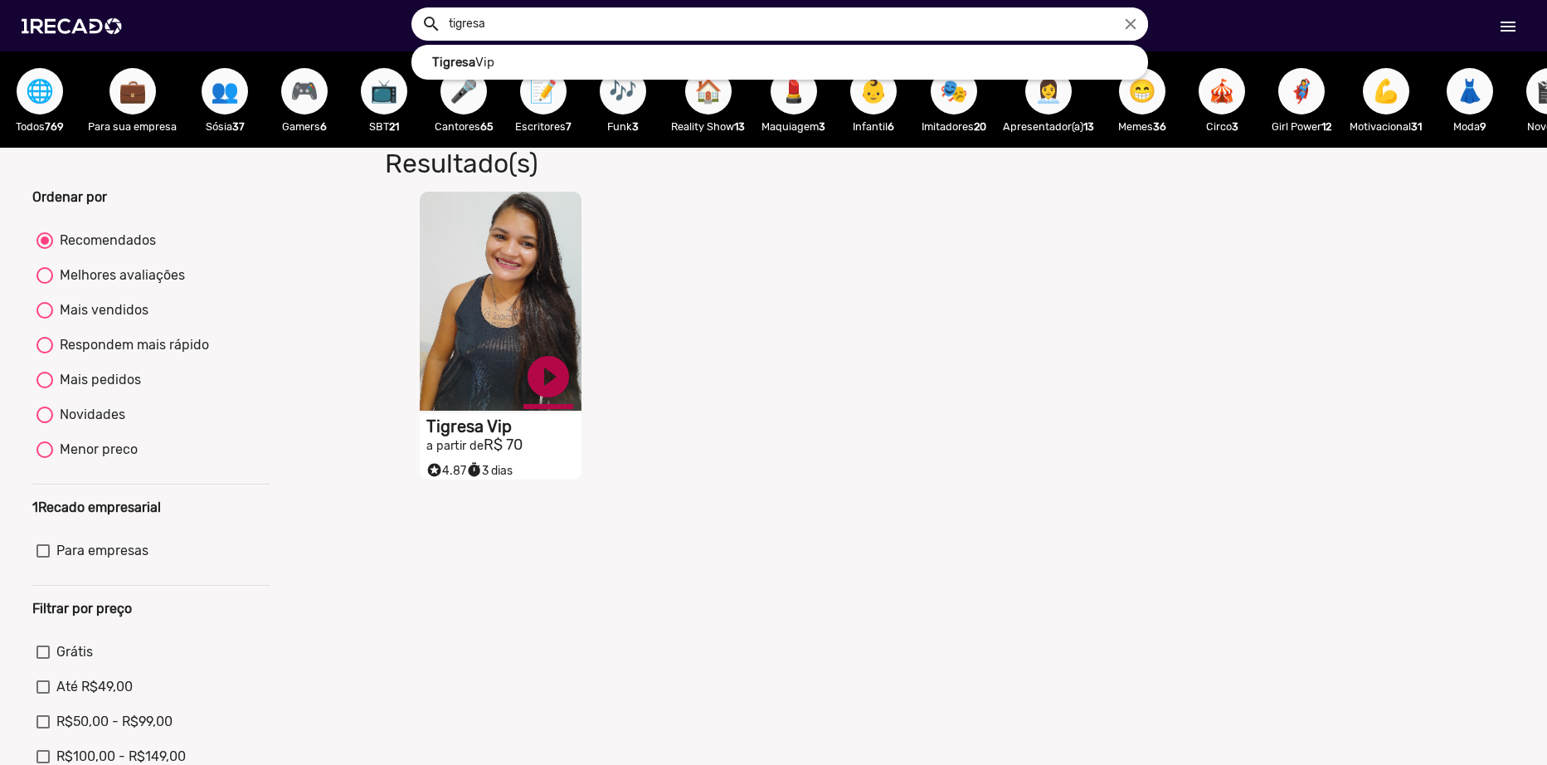
click at [545, 402] on link "play_circle_filled" at bounding box center [549, 377] width 50 height 50
click at [1325, 90] on button "🦸‍♀️" at bounding box center [1301, 91] width 46 height 46
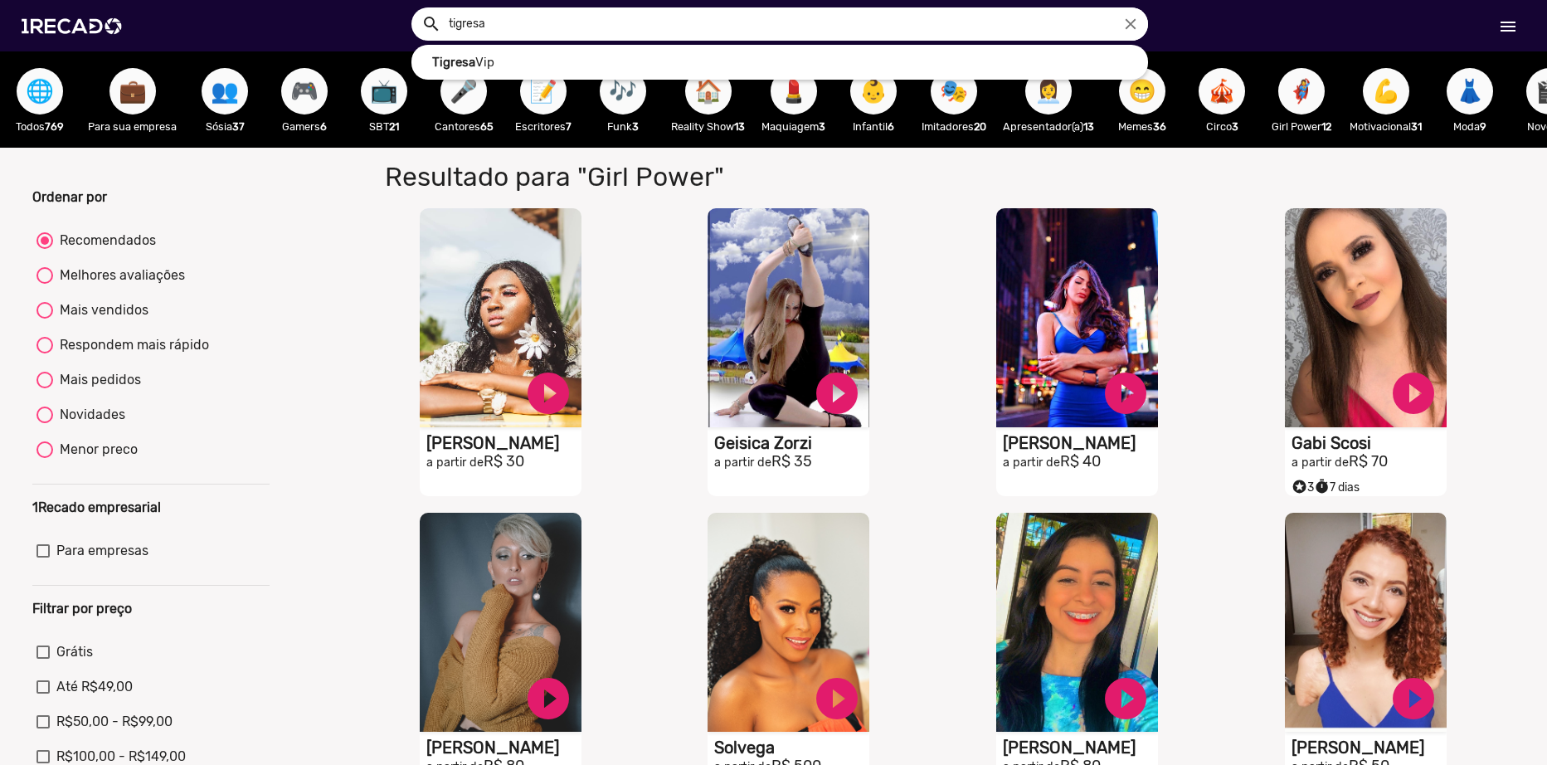
drag, startPoint x: 768, startPoint y: 13, endPoint x: 412, endPoint y: 29, distance: 357.1
click at [412, 29] on div "tigresa close" at bounding box center [780, 23] width 737 height 33
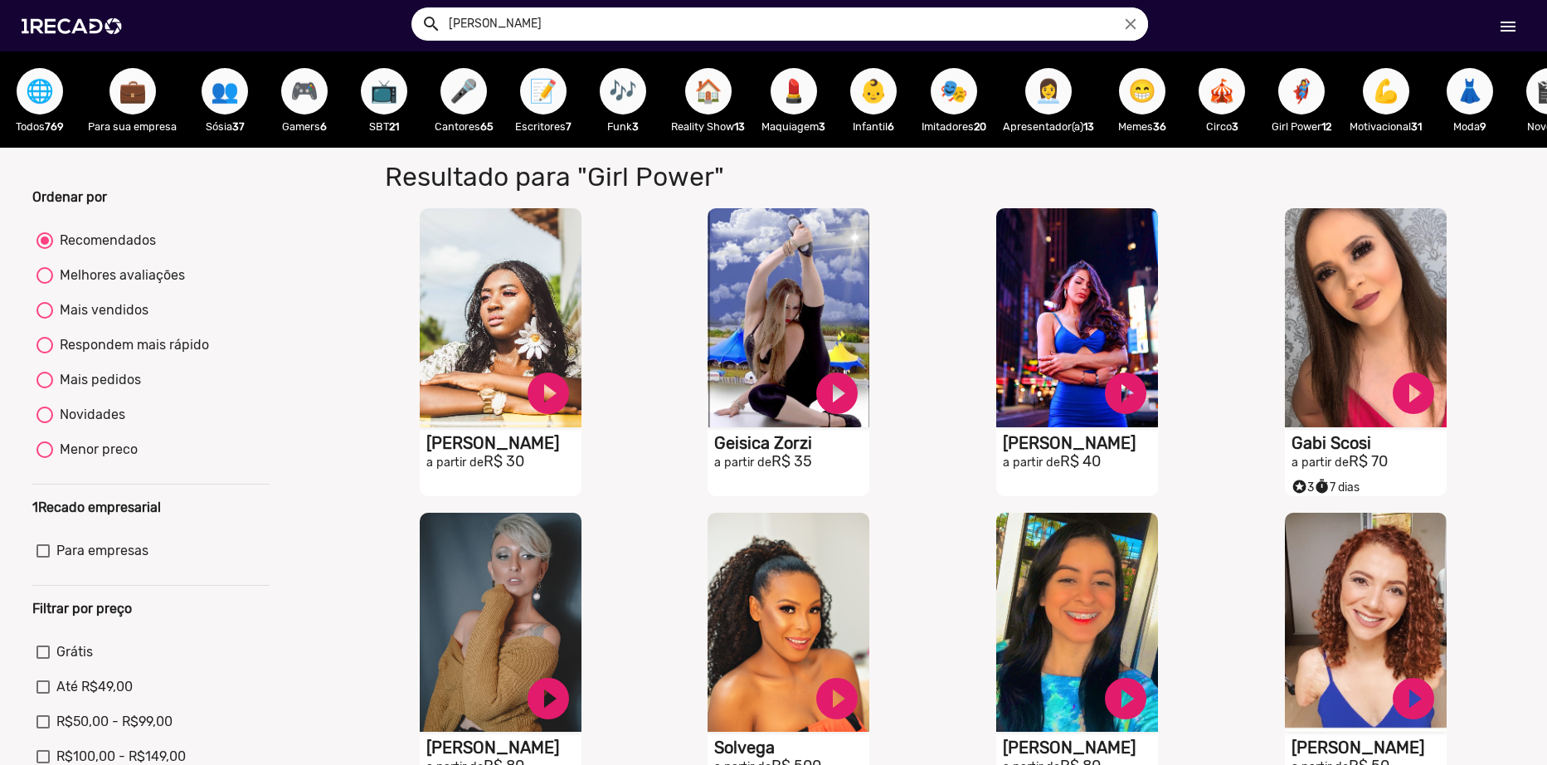
type input "[PERSON_NAME]"
click at [416, 8] on button "search" at bounding box center [430, 22] width 29 height 29
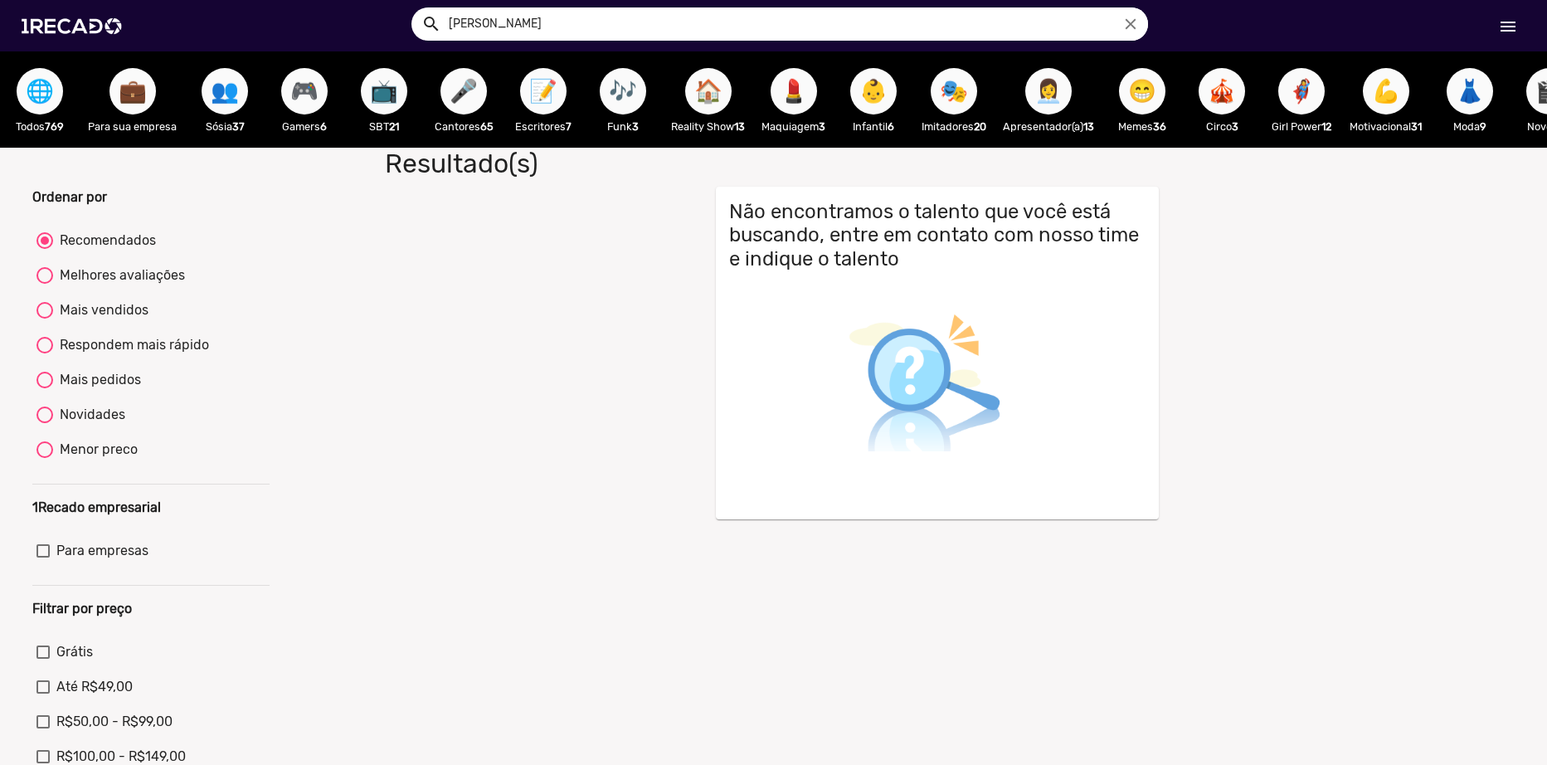
click at [897, 87] on button "👶" at bounding box center [873, 91] width 46 height 46
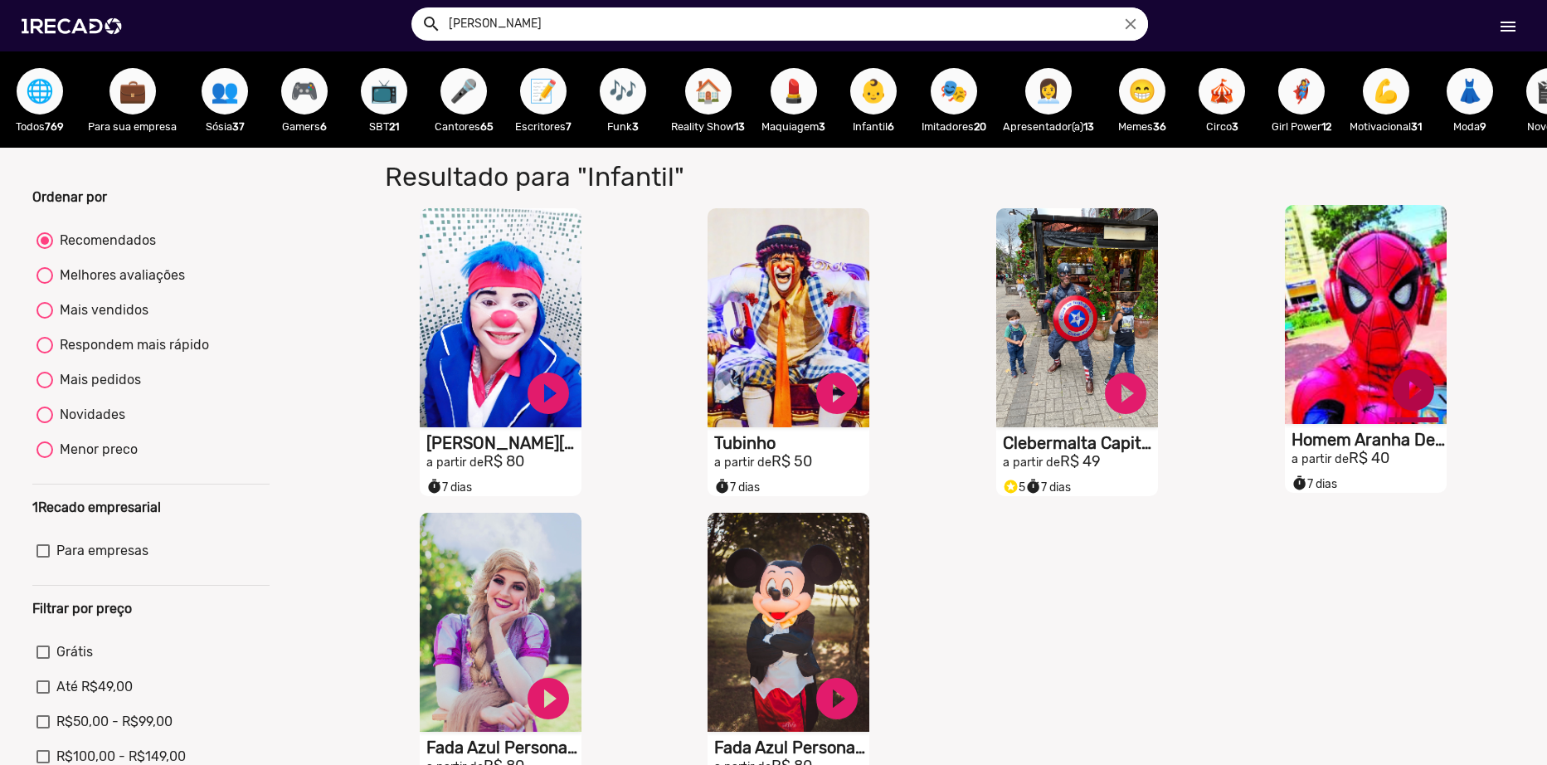
click at [1397, 398] on link "play_circle_filled" at bounding box center [1414, 390] width 50 height 50
click at [1406, 450] on h1 "Homem Aranha De Suzano" at bounding box center [1369, 440] width 155 height 20
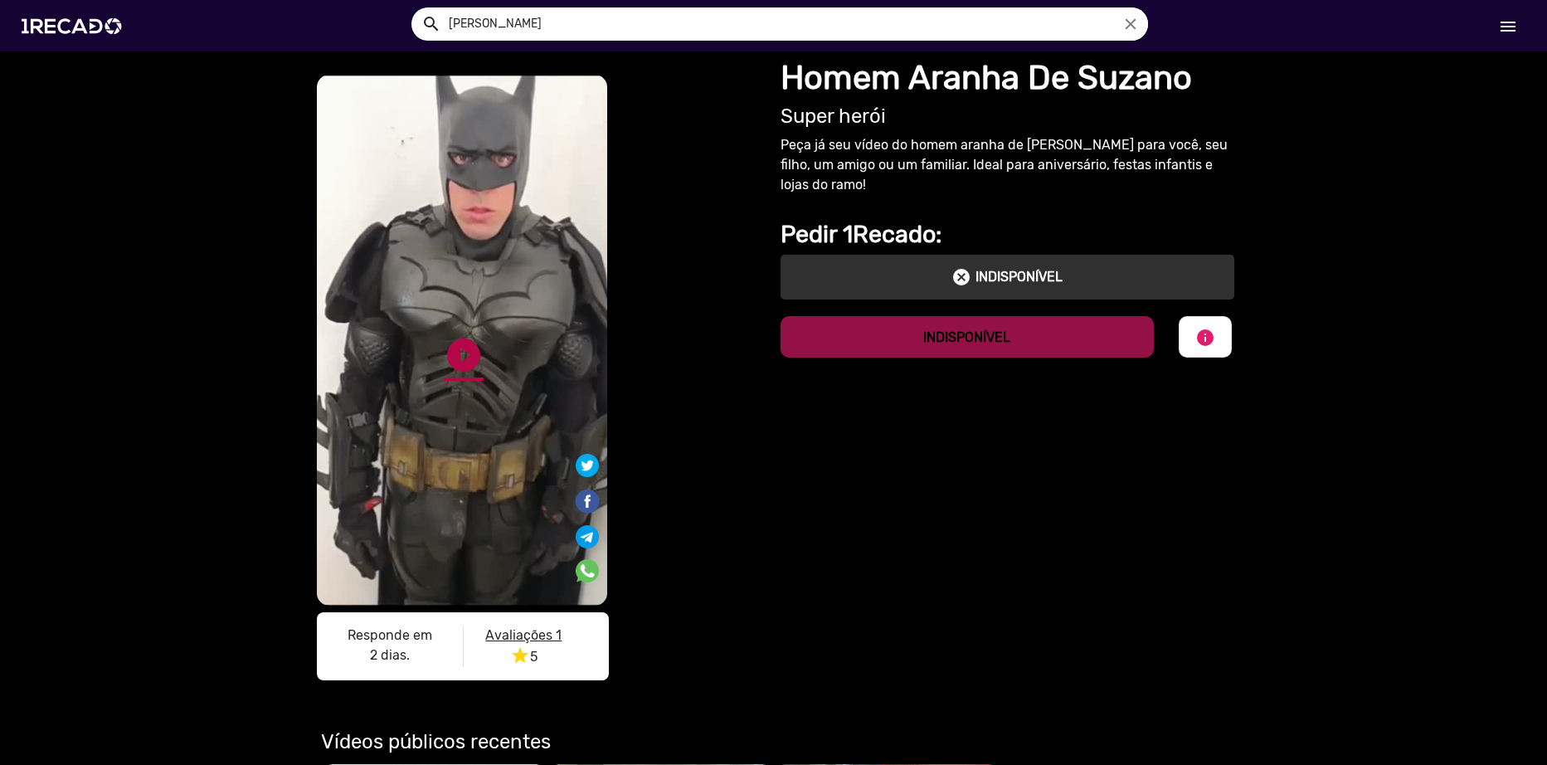
click at [474, 356] on link "play_circle_filled" at bounding box center [464, 355] width 40 height 40
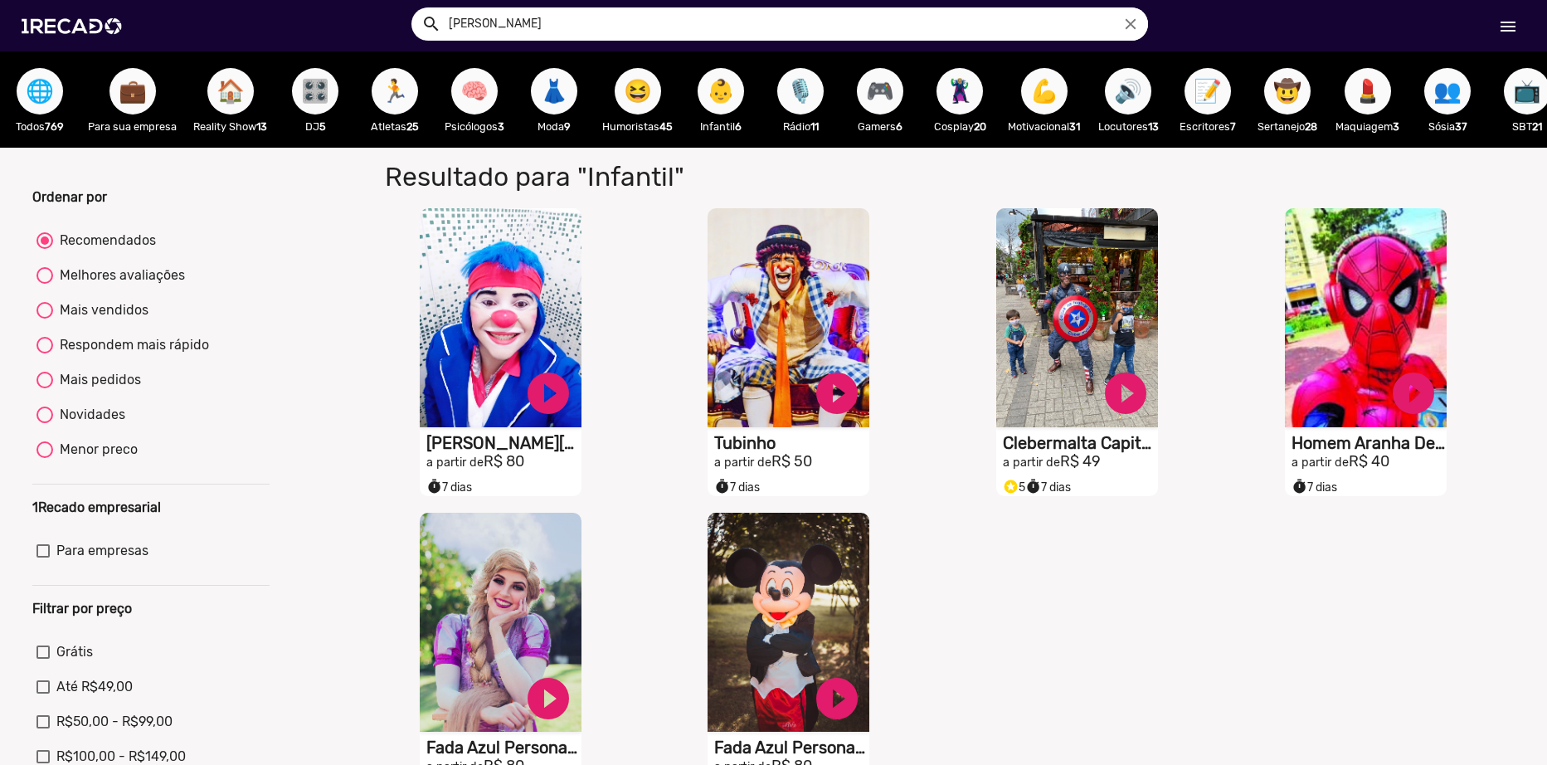
drag, startPoint x: 785, startPoint y: 83, endPoint x: 786, endPoint y: 94, distance: 10.8
click at [786, 94] on button "🎙️" at bounding box center [800, 91] width 46 height 46
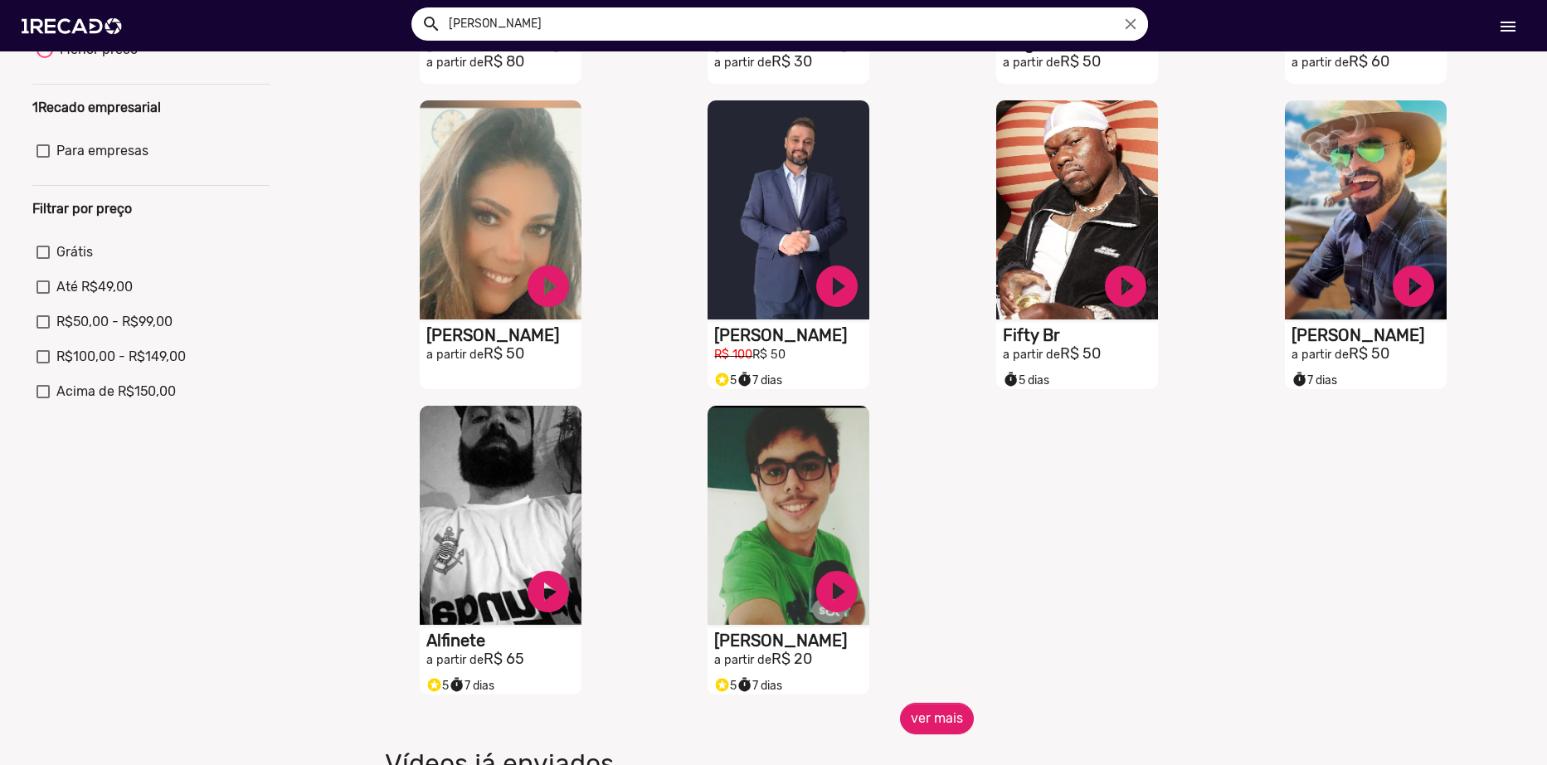
scroll to position [415, 0]
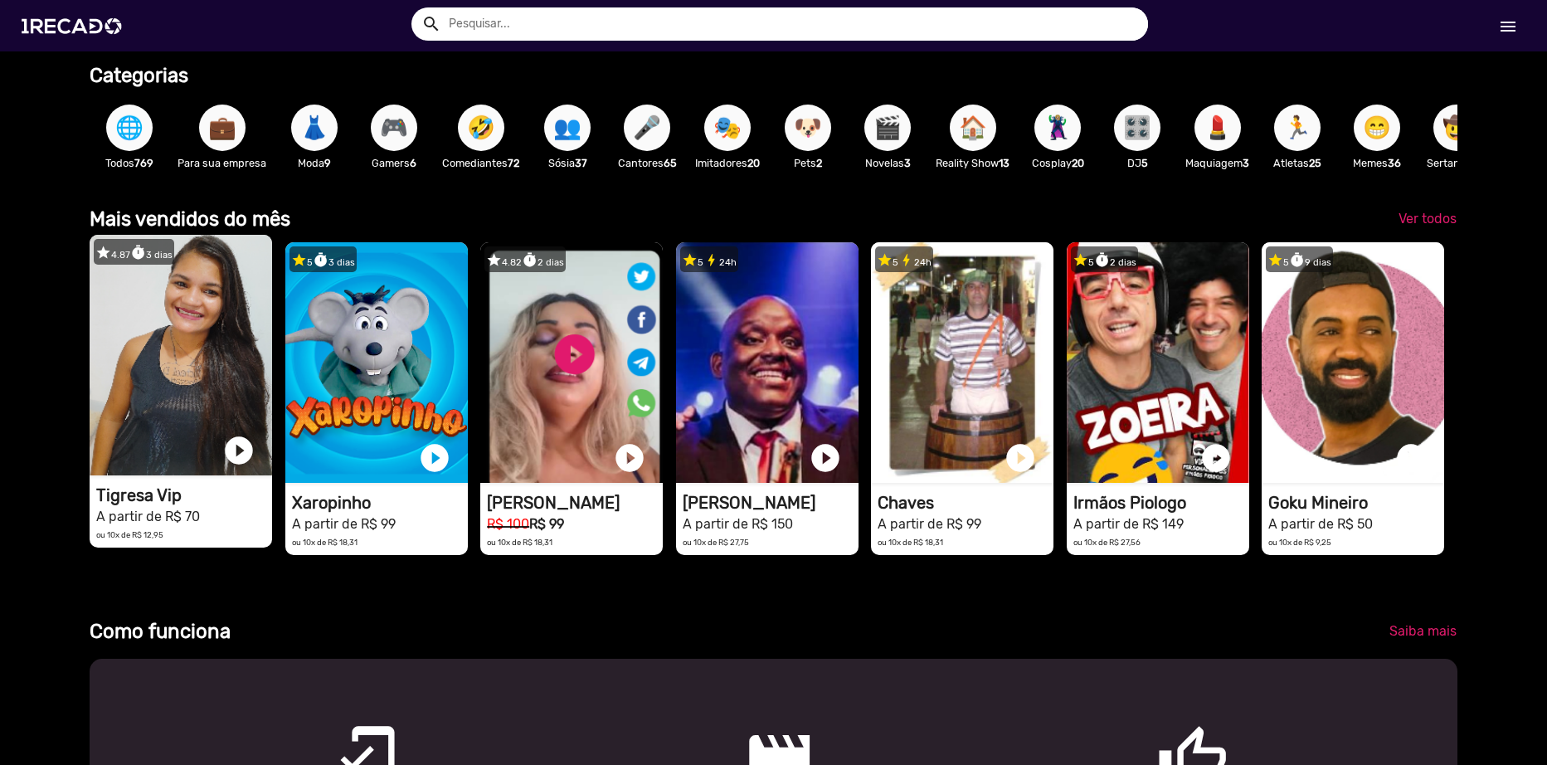
scroll to position [0, 3070]
click at [188, 373] on video "1RECADO vídeos dedicados para fãs e empresas" at bounding box center [181, 355] width 183 height 241
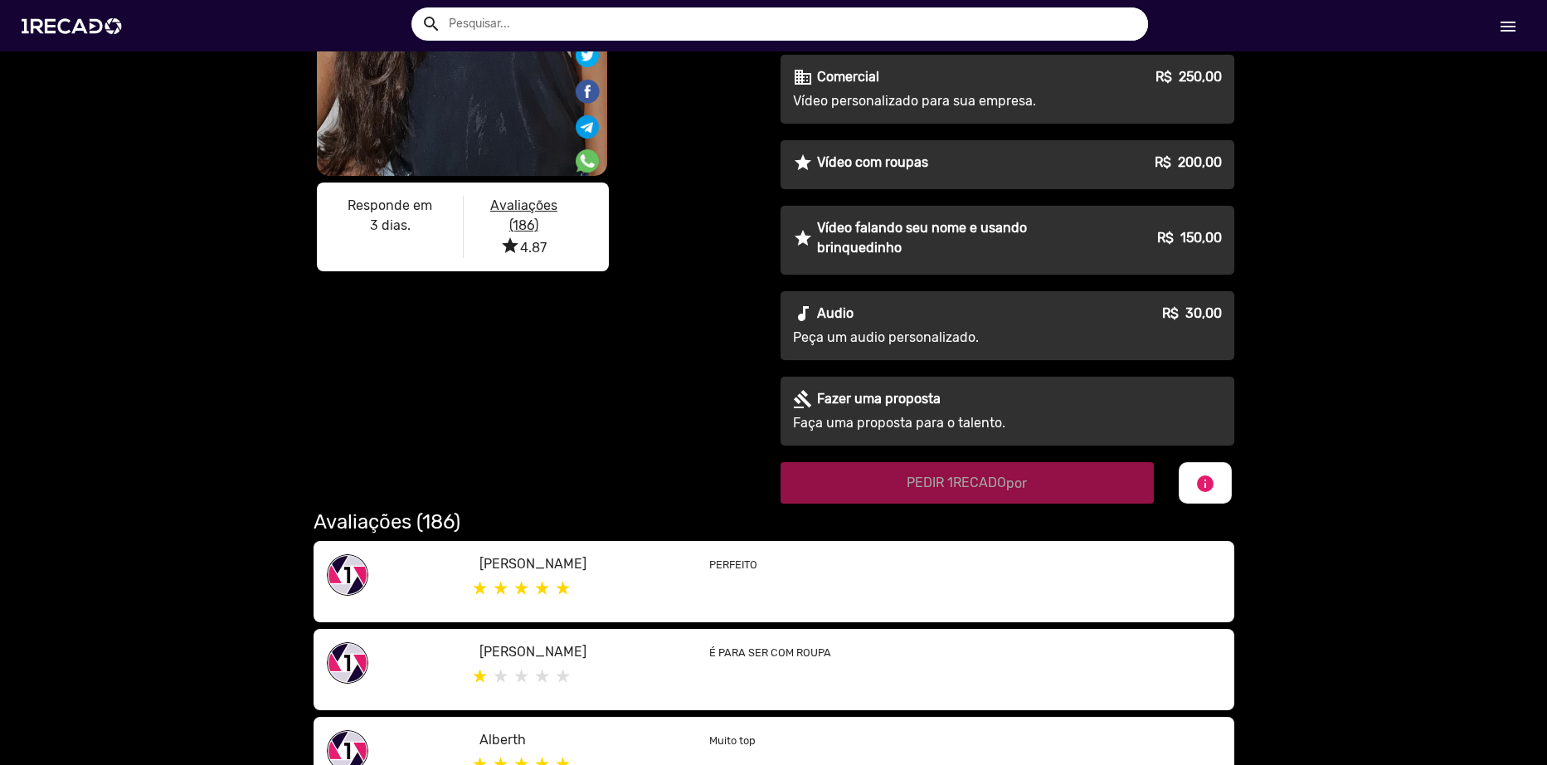
scroll to position [913, 0]
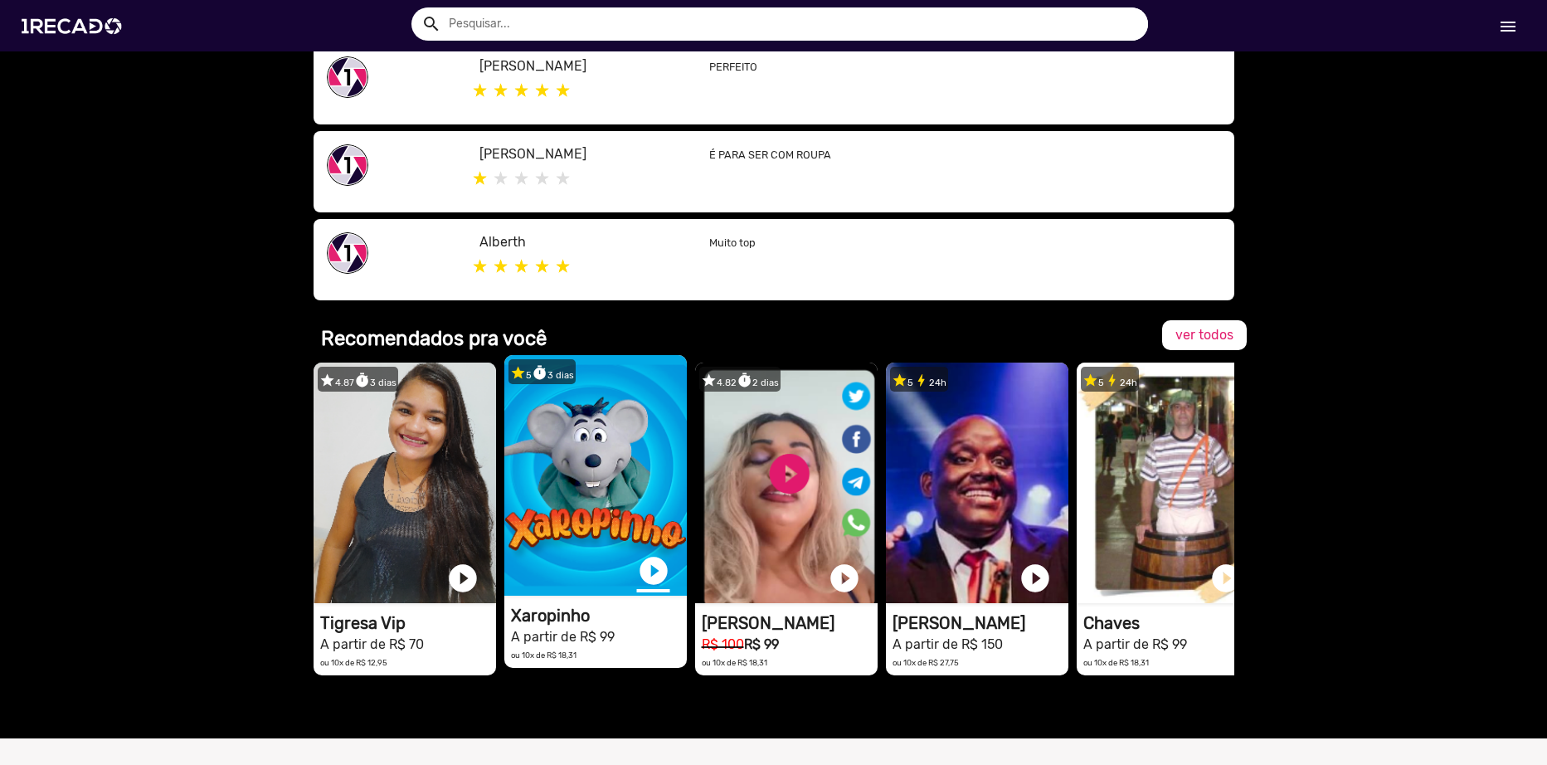
click at [637, 576] on link "play_circle_filled" at bounding box center [653, 570] width 33 height 33
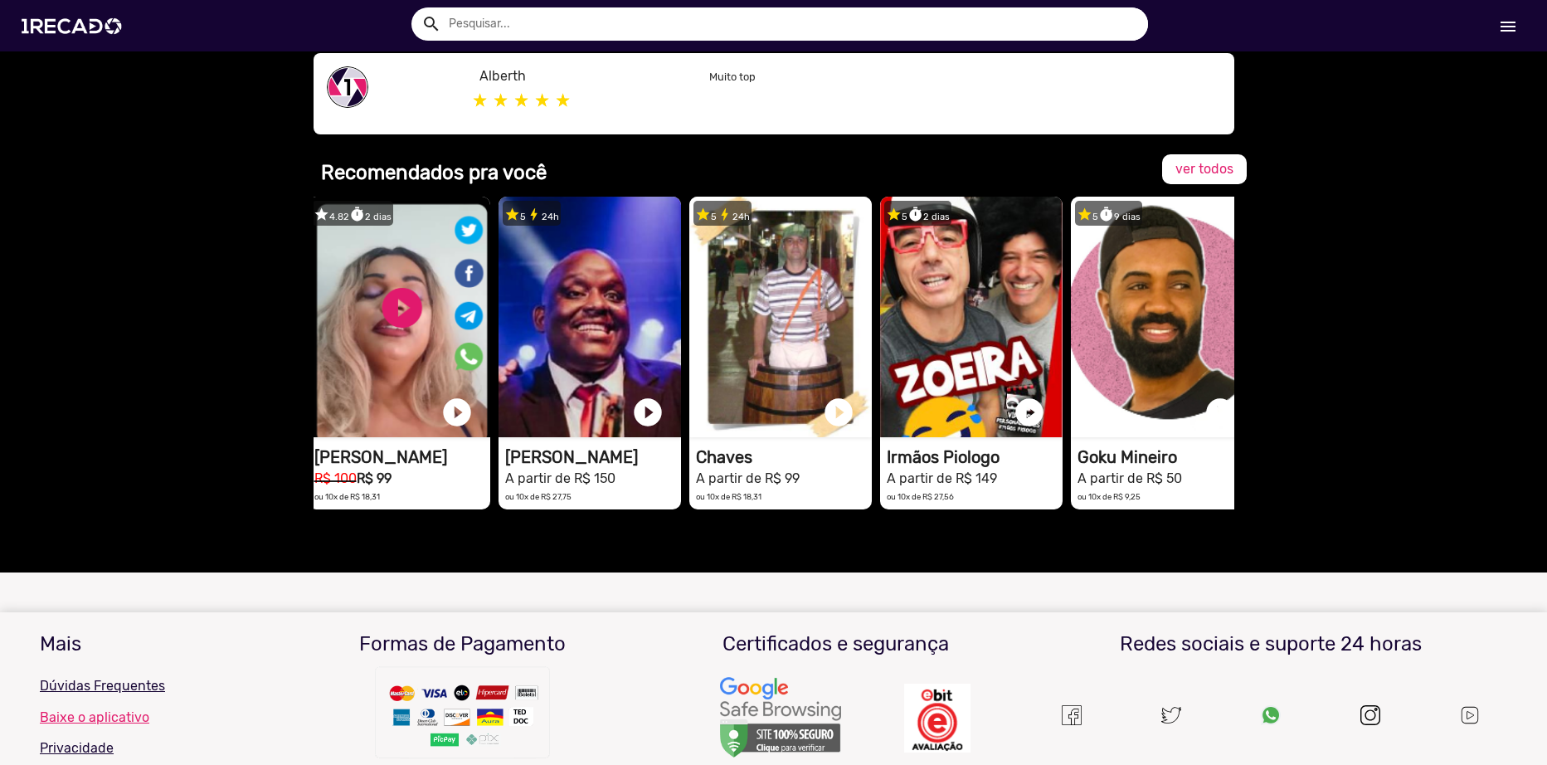
scroll to position [0, 415]
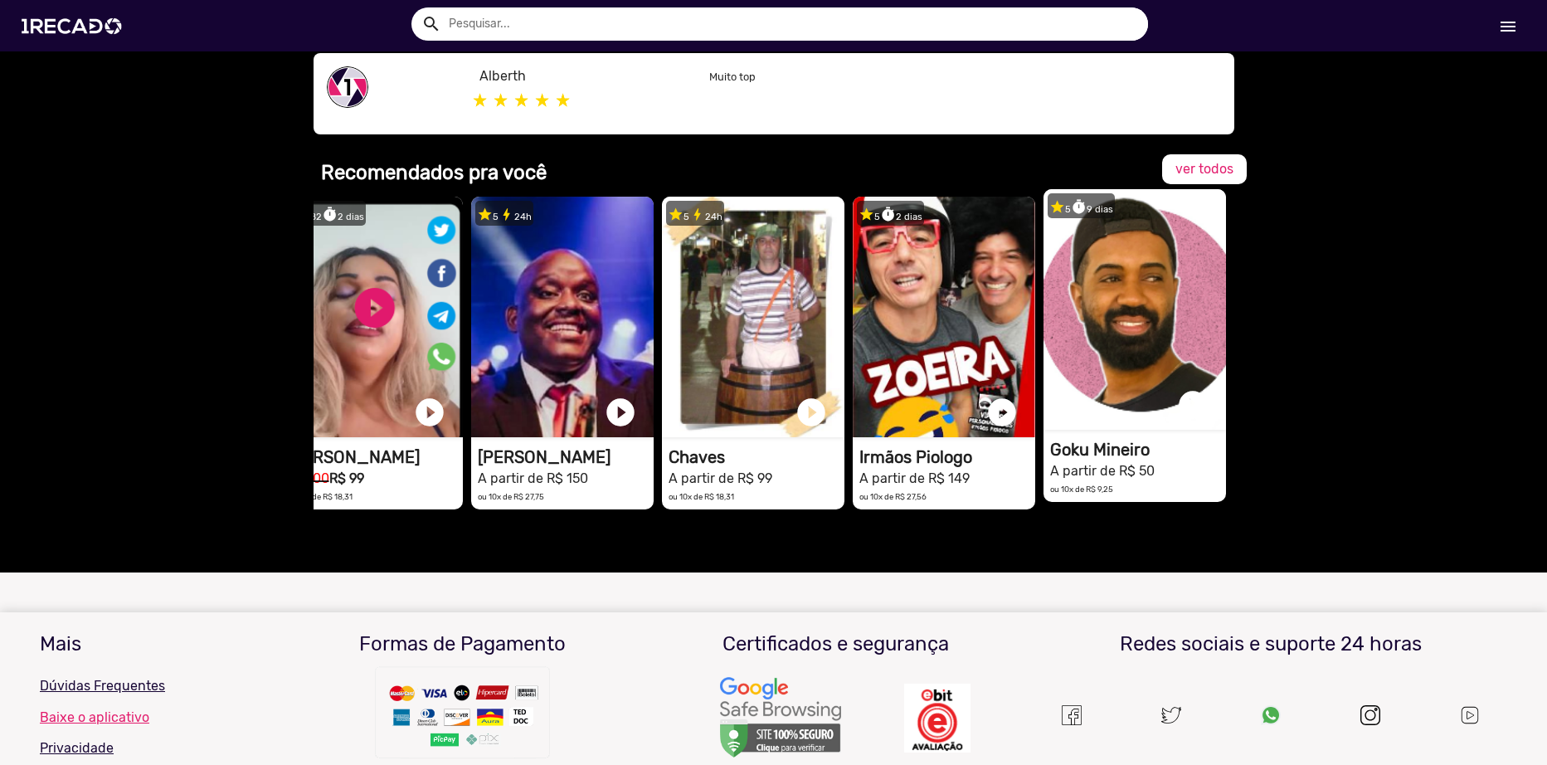
click at [1131, 355] on video "1RECADO vídeos dedicados para fãs e empresas" at bounding box center [1135, 309] width 183 height 241
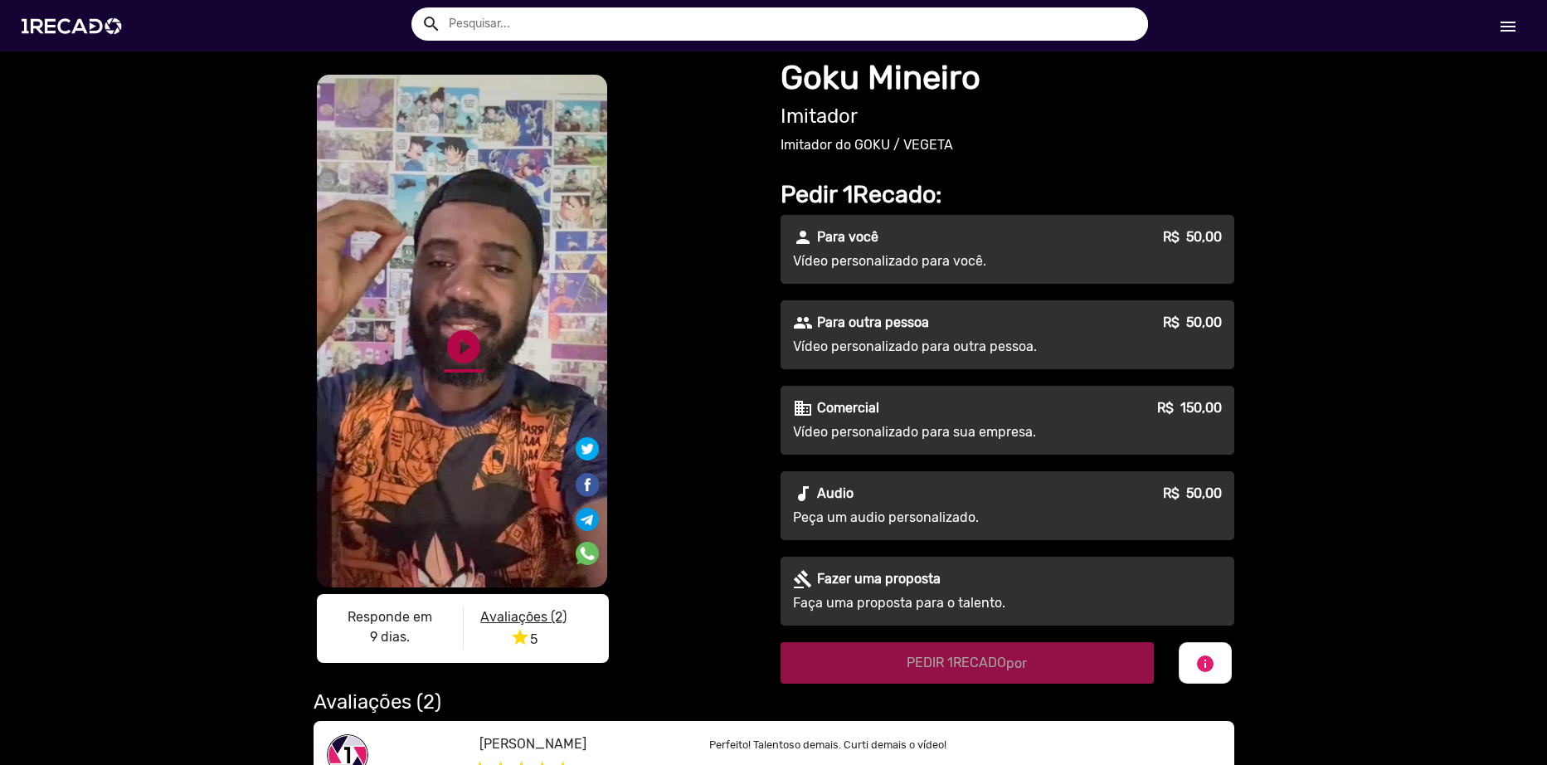
click at [455, 337] on link "play_circle_filled" at bounding box center [464, 347] width 40 height 40
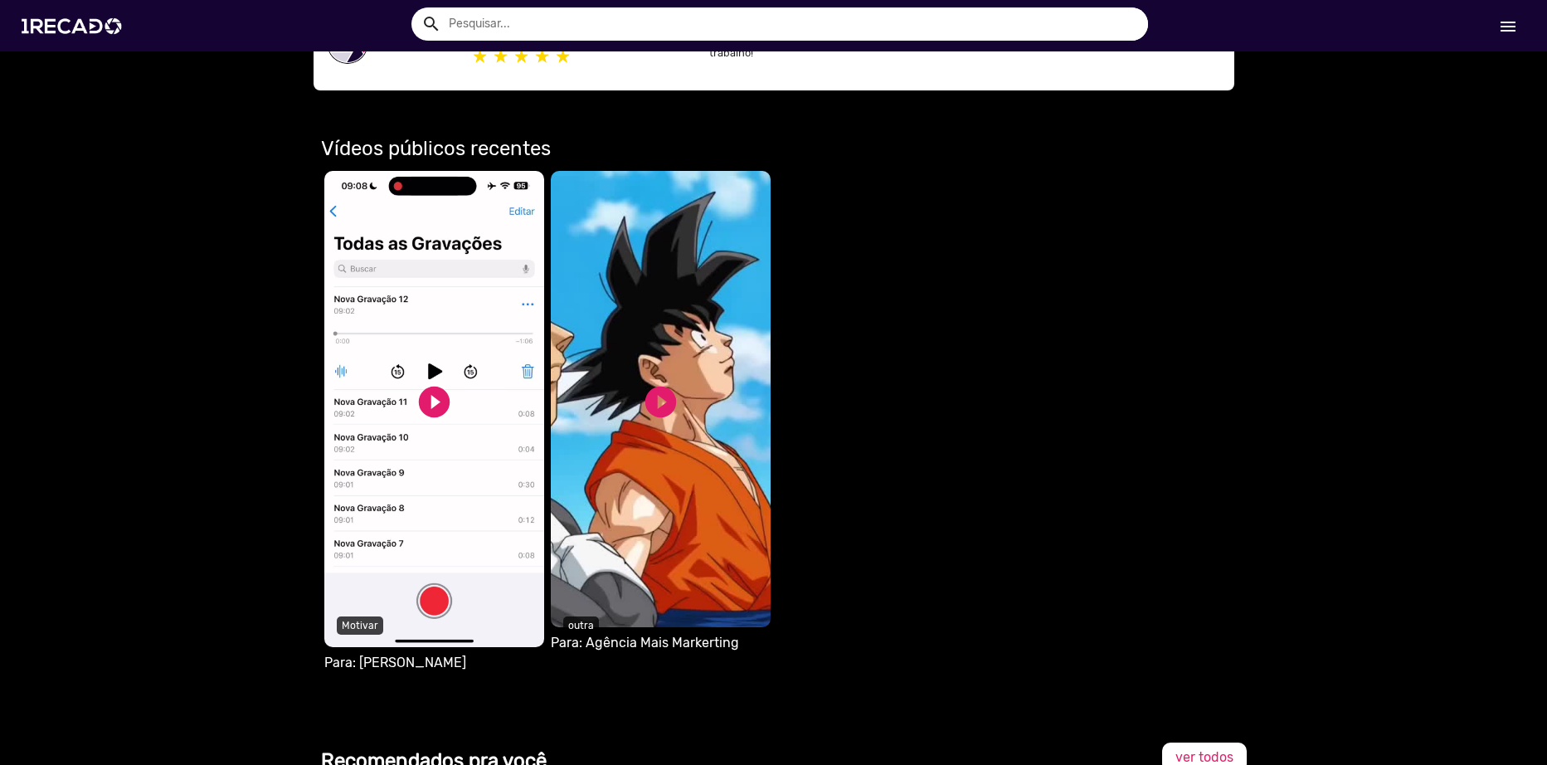
scroll to position [830, 0]
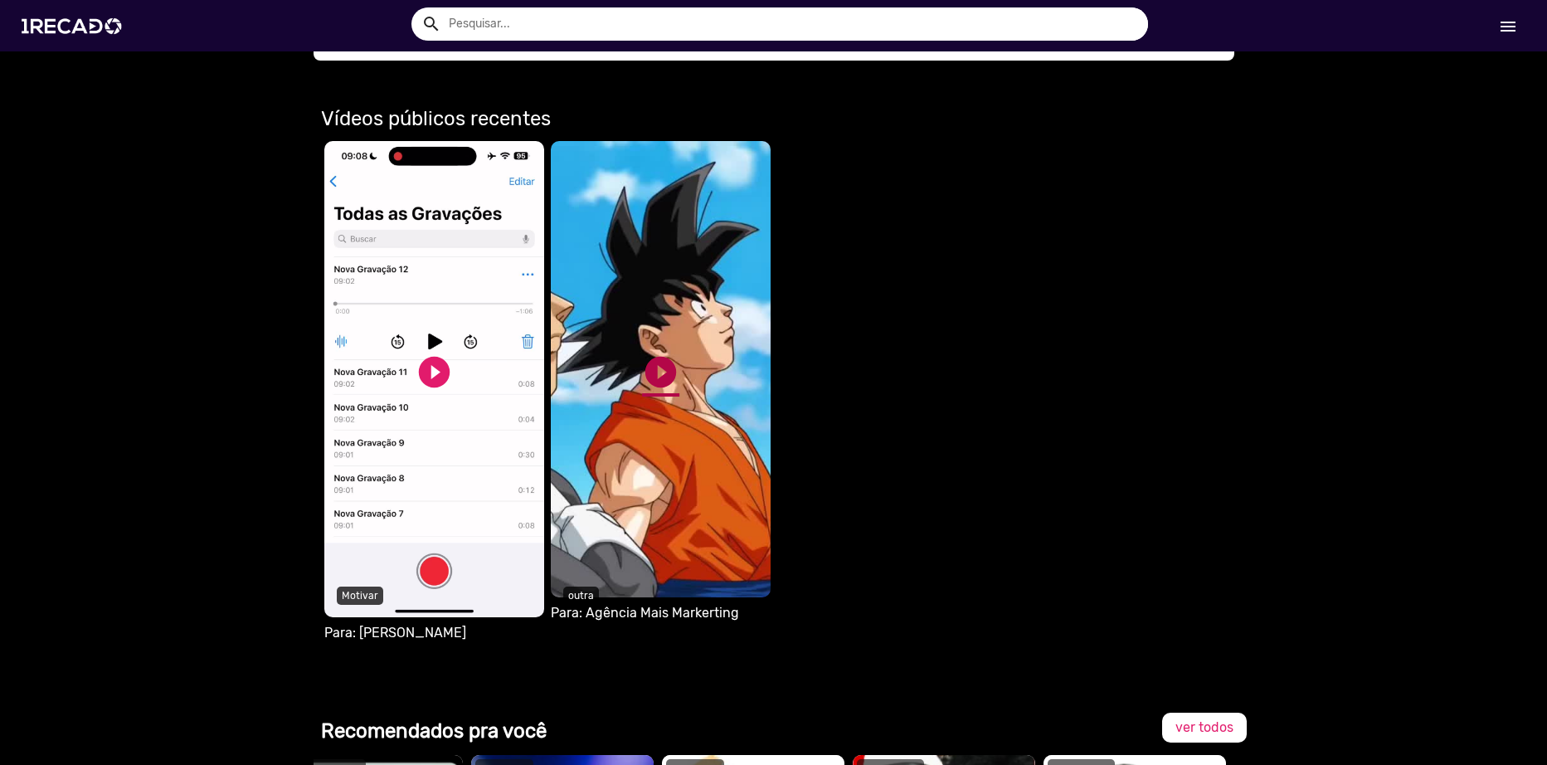
click at [657, 378] on link "play_circle_filled" at bounding box center [660, 371] width 37 height 37
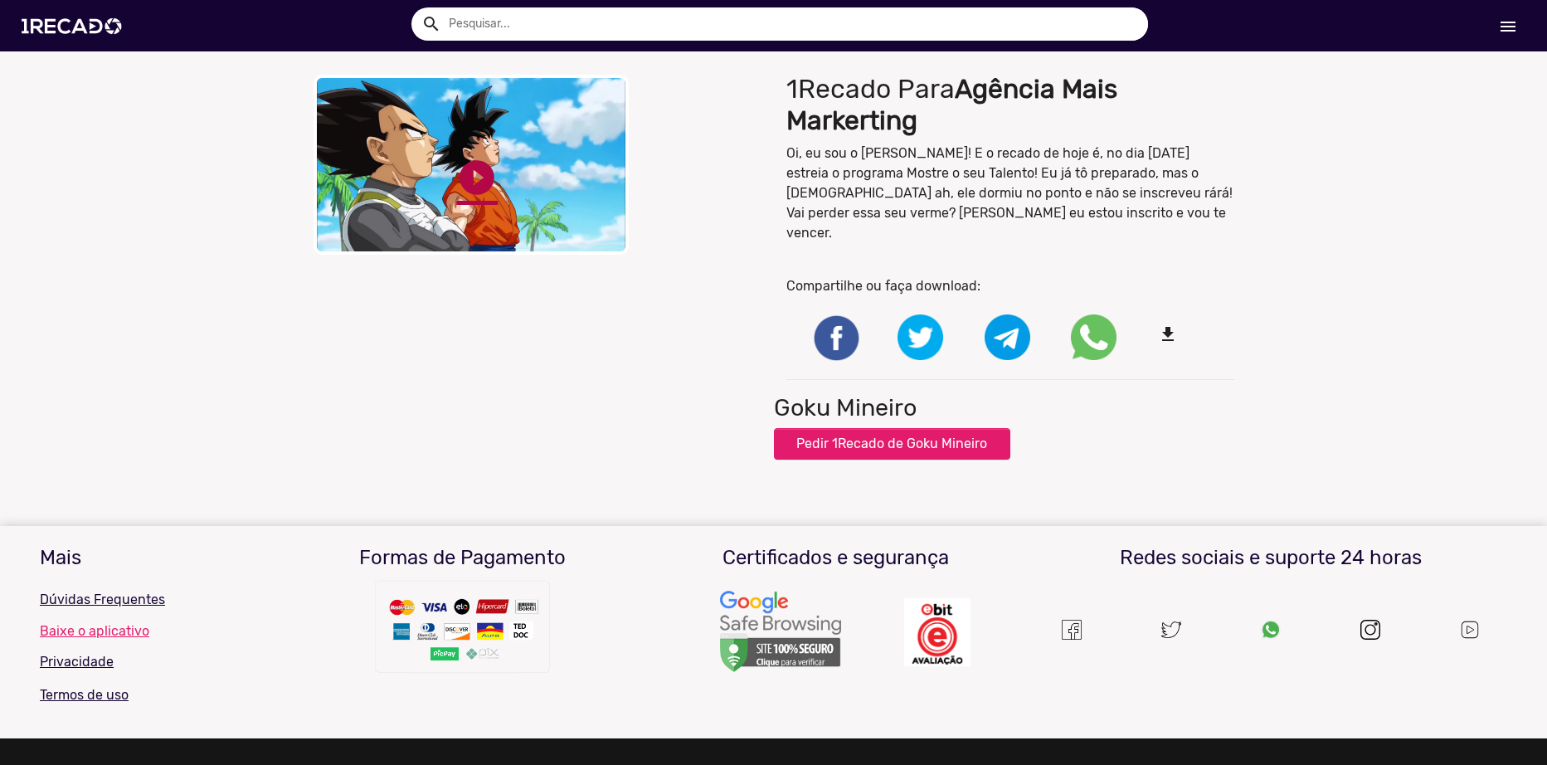
click at [457, 187] on link "play_circle_filled" at bounding box center [476, 177] width 41 height 41
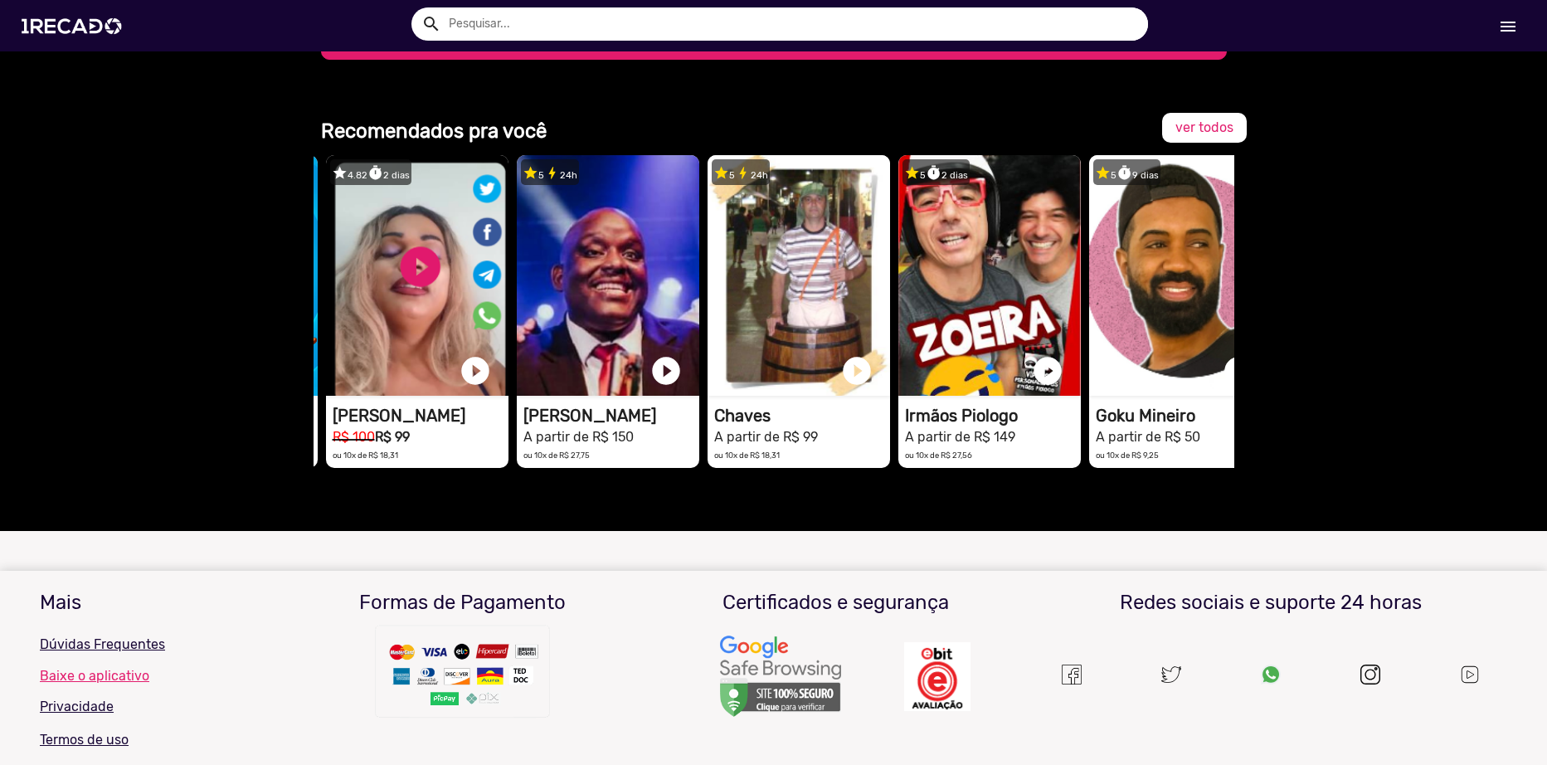
scroll to position [0, 415]
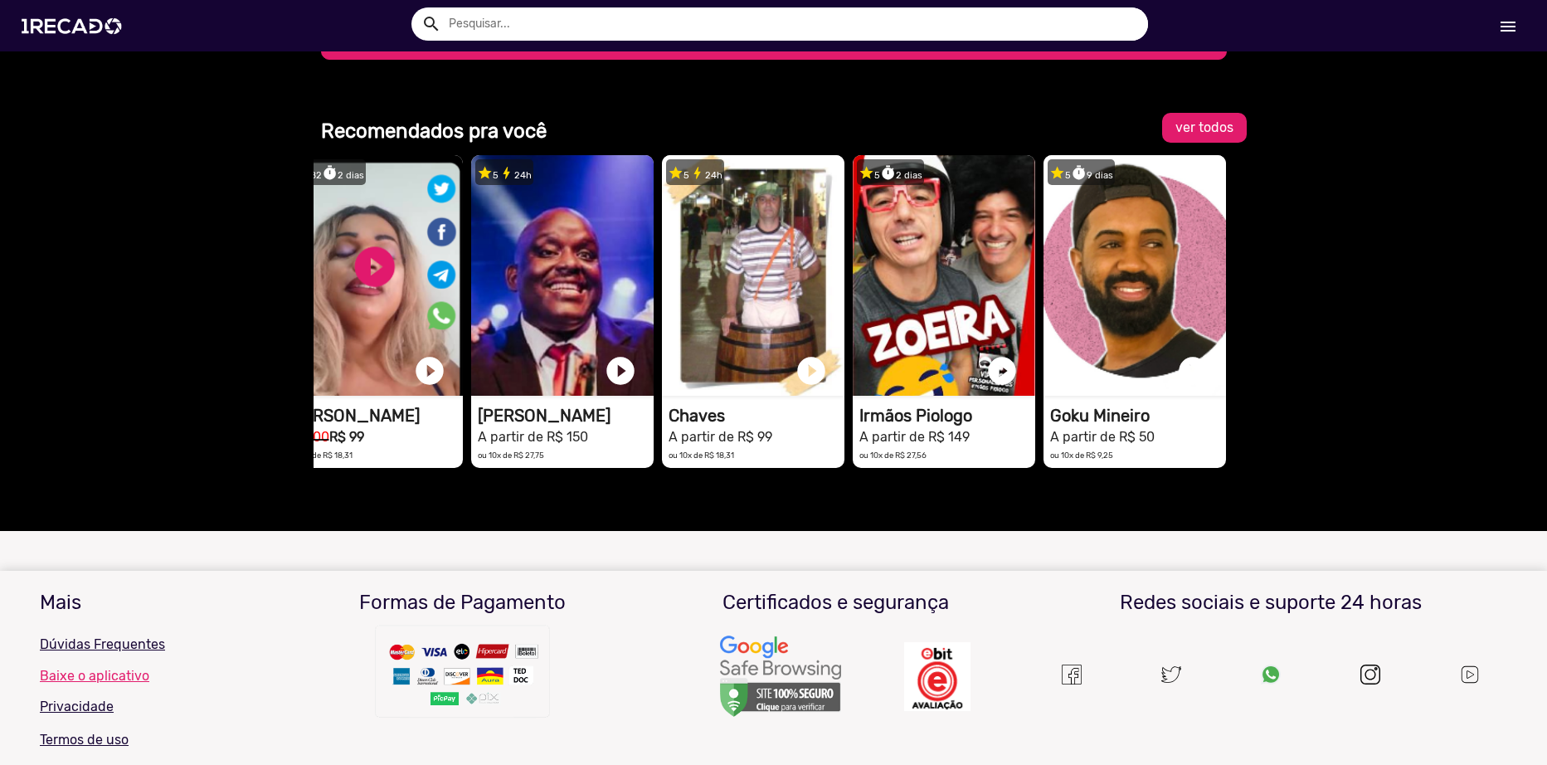
click at [1198, 121] on span "ver todos" at bounding box center [1205, 127] width 58 height 16
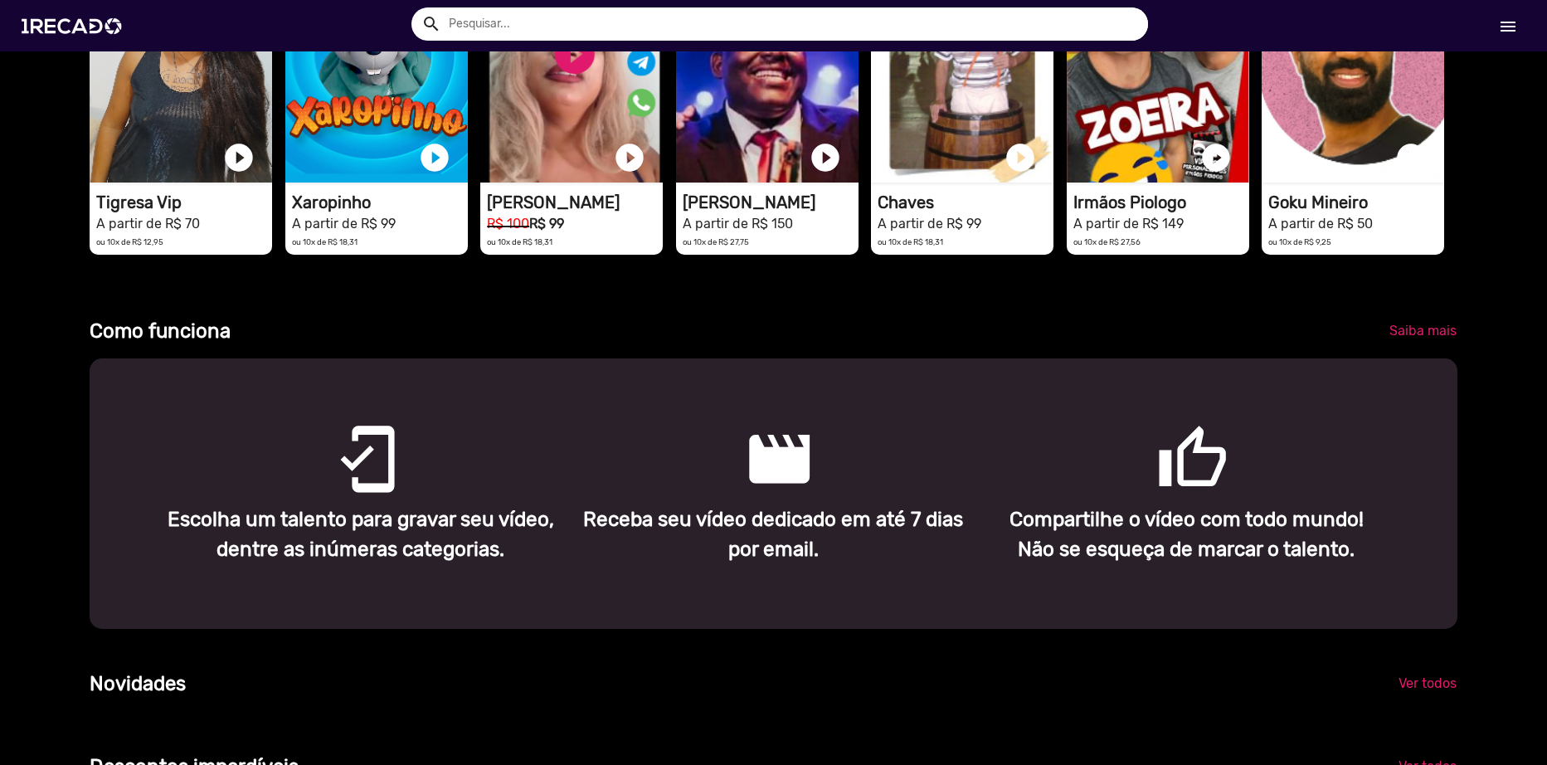
scroll to position [415, 0]
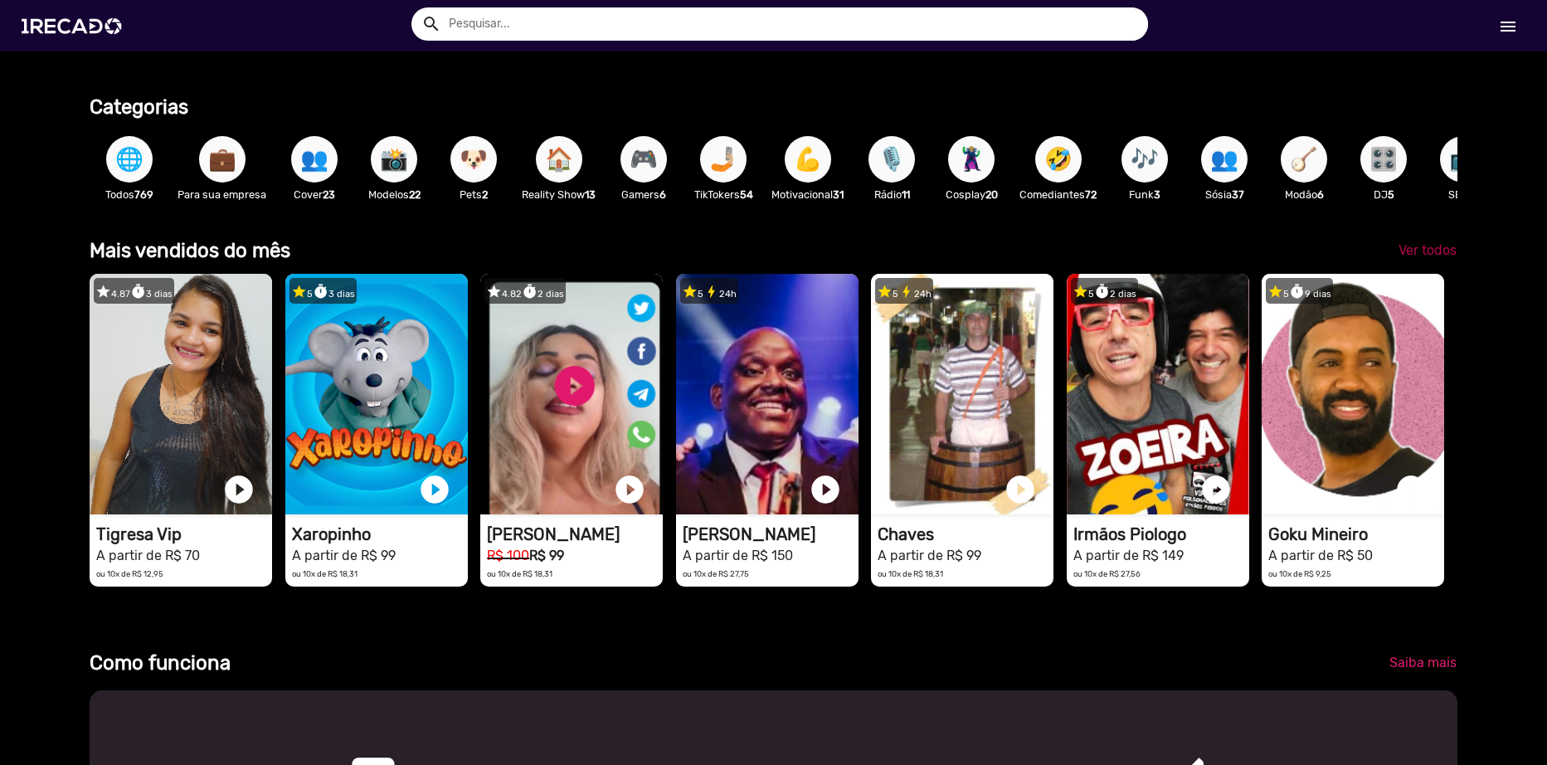
click at [1420, 258] on span "Ver todos" at bounding box center [1428, 250] width 58 height 16
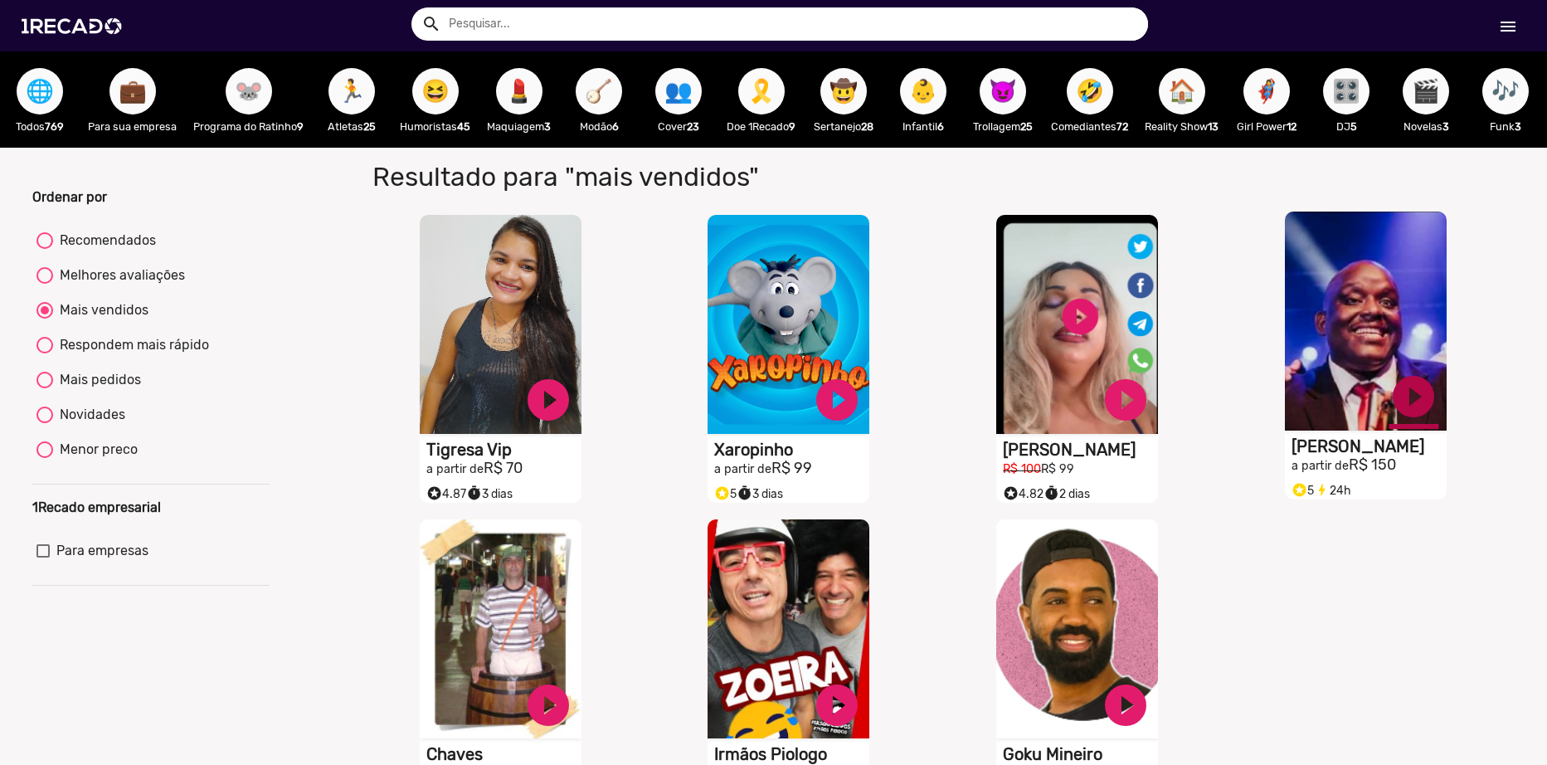
click at [1408, 409] on link "play_circle_filled" at bounding box center [1414, 397] width 50 height 50
click at [43, 102] on span "🌐" at bounding box center [40, 91] width 28 height 46
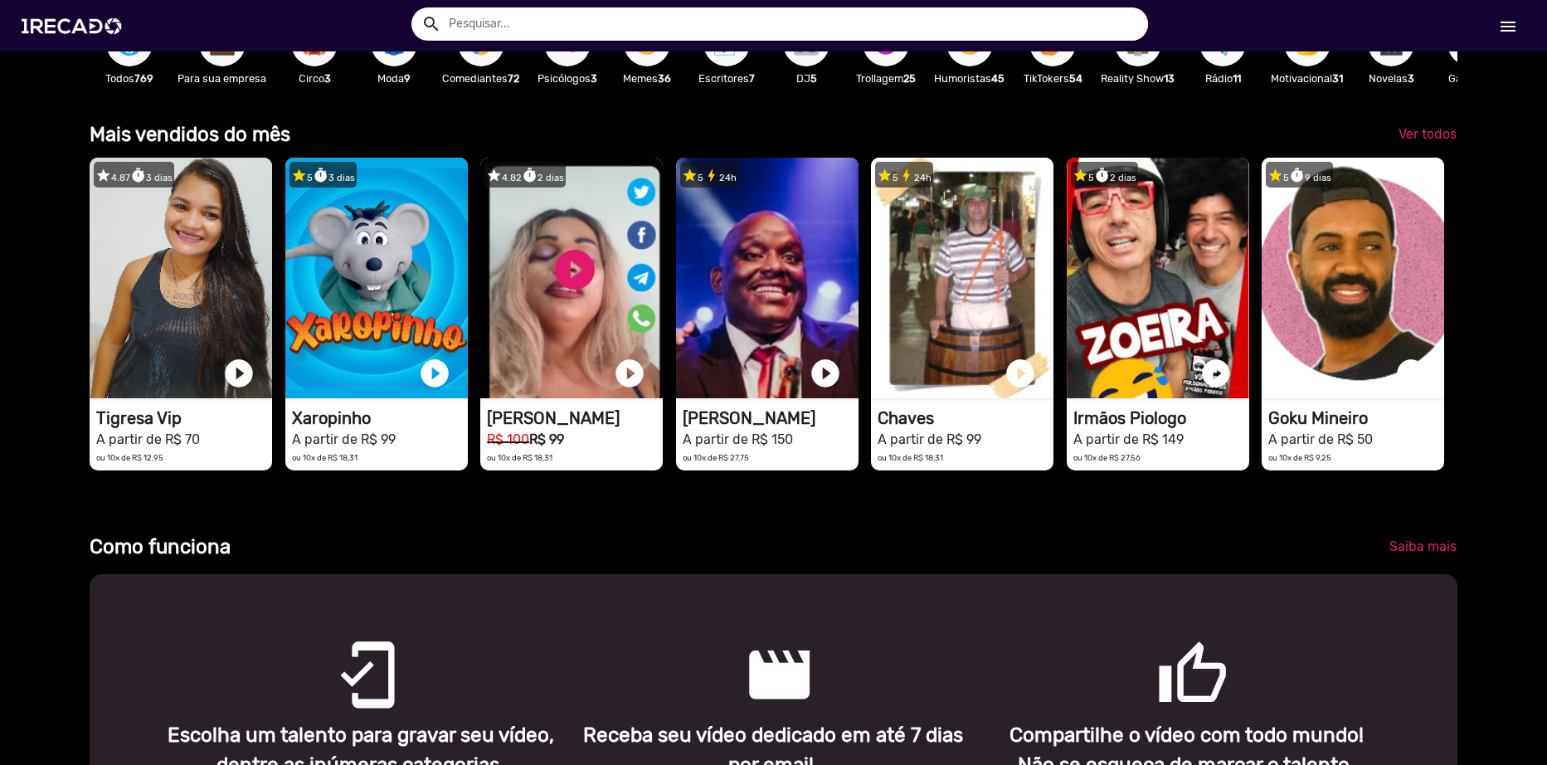
scroll to position [581, 0]
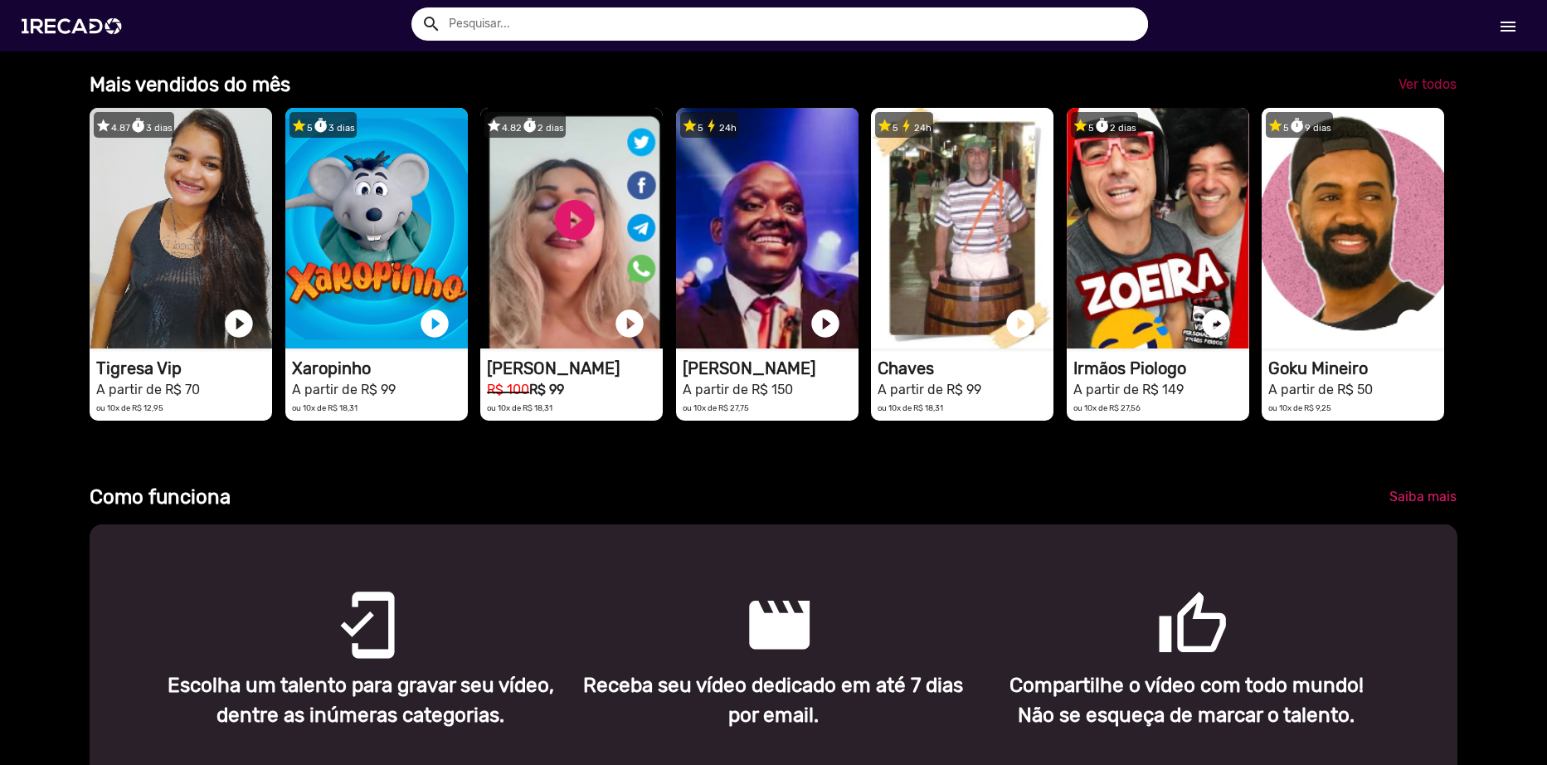
click at [1405, 82] on link "Ver todos" at bounding box center [1428, 85] width 85 height 30
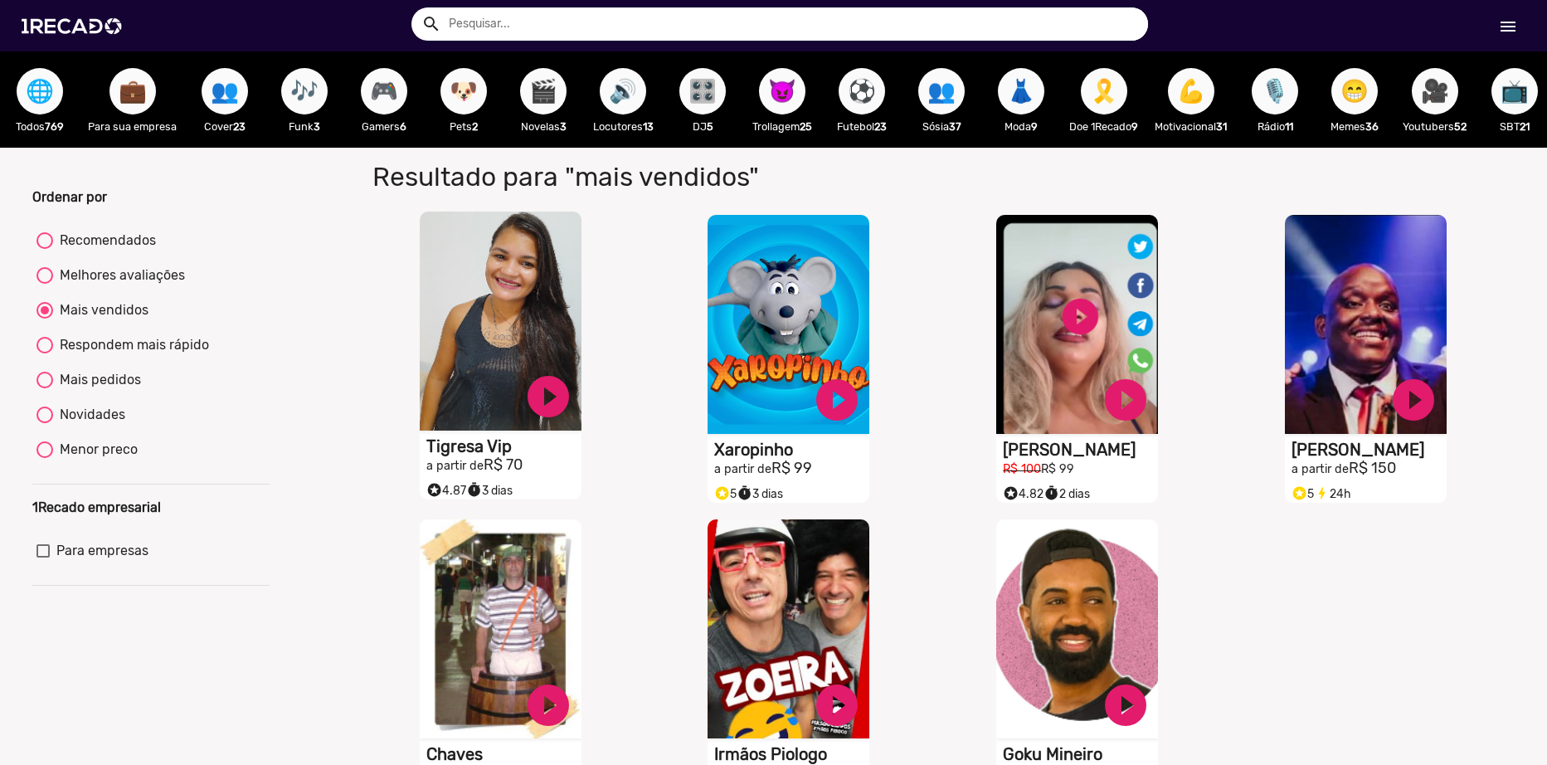
scroll to position [249, 0]
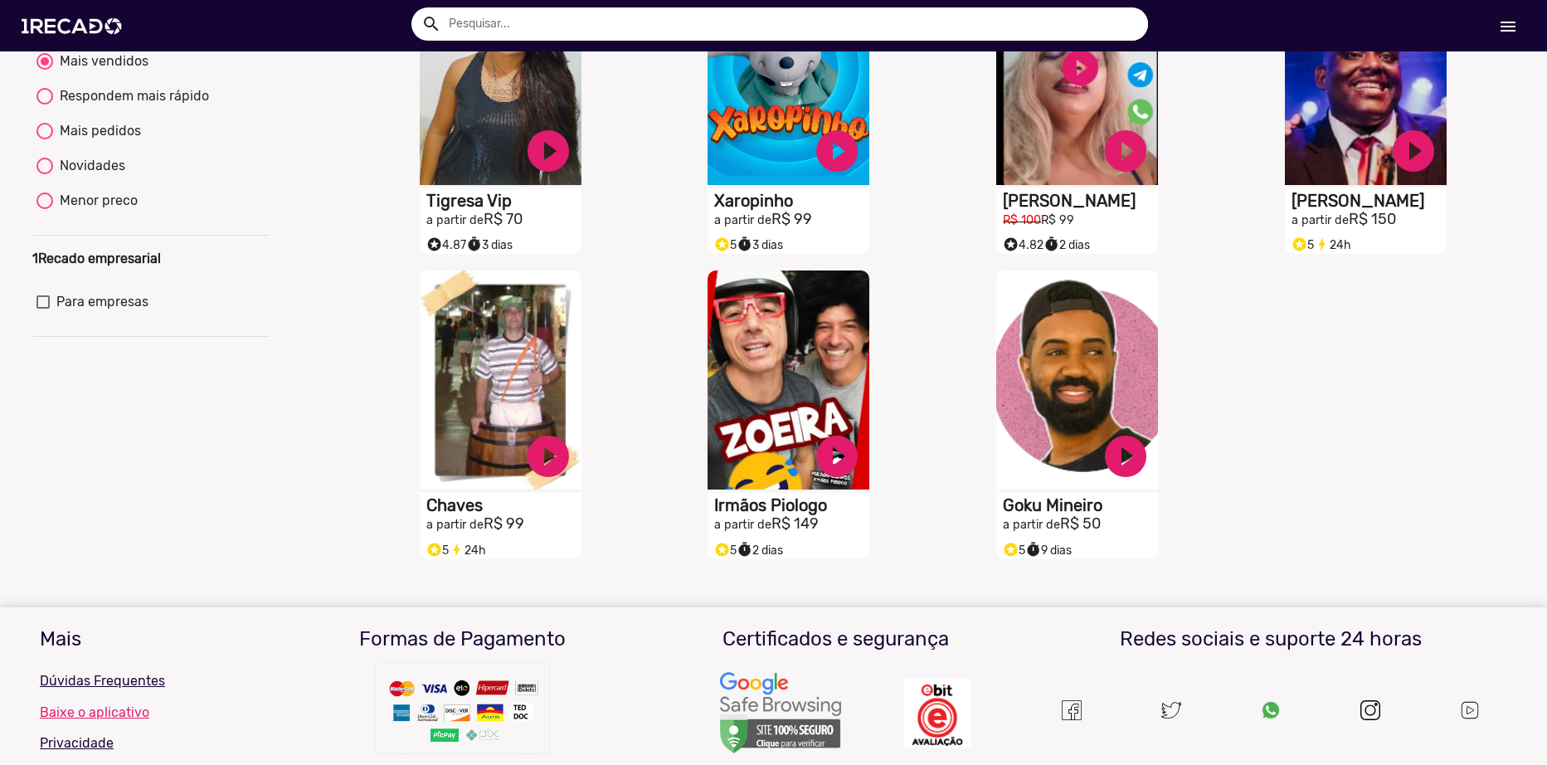
click at [110, 211] on div "Menor preco" at bounding box center [95, 201] width 85 height 20
click at [45, 210] on input "Menor preco" at bounding box center [44, 209] width 1 height 1
radio input "true"
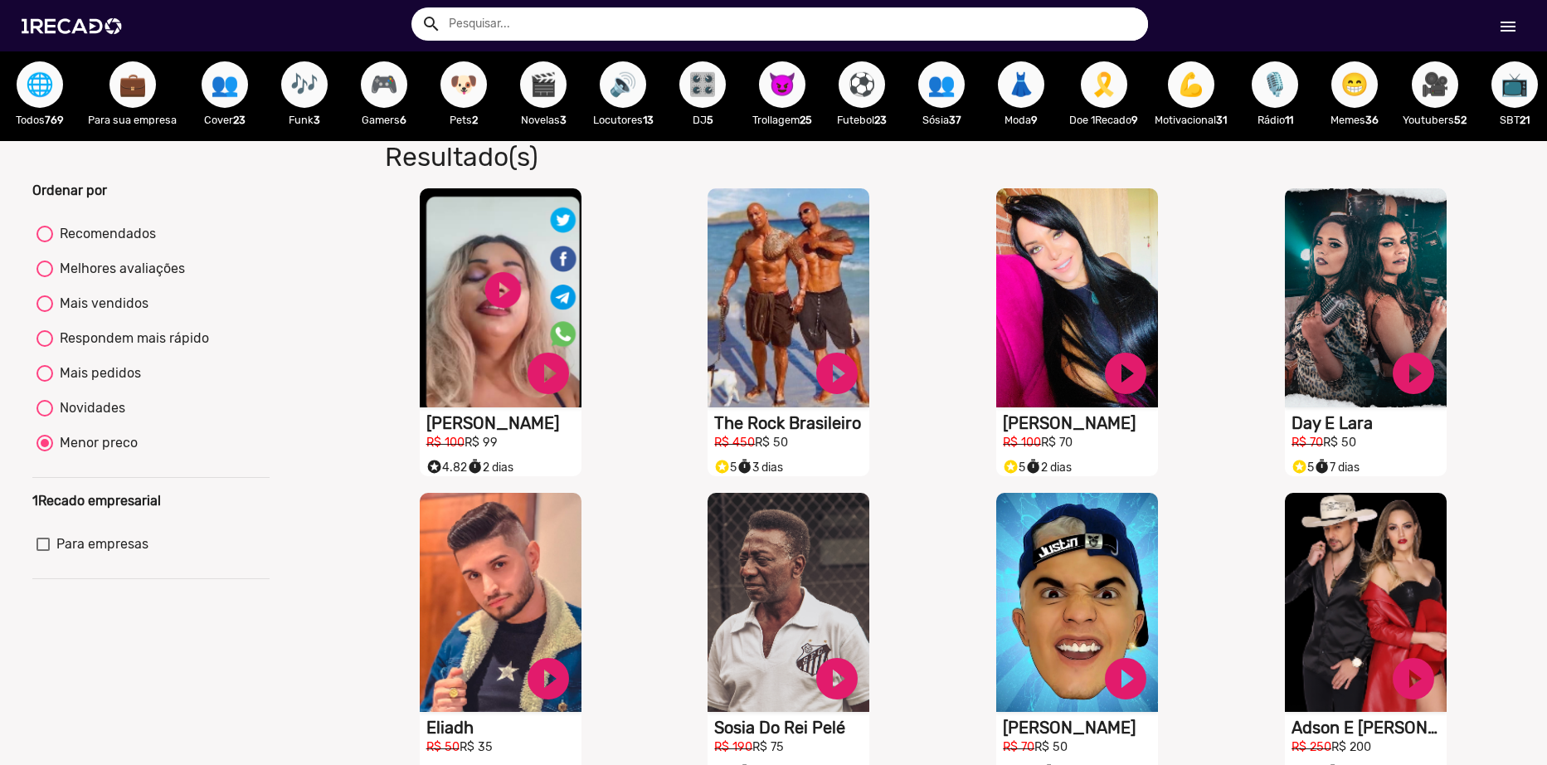
scroll to position [0, 0]
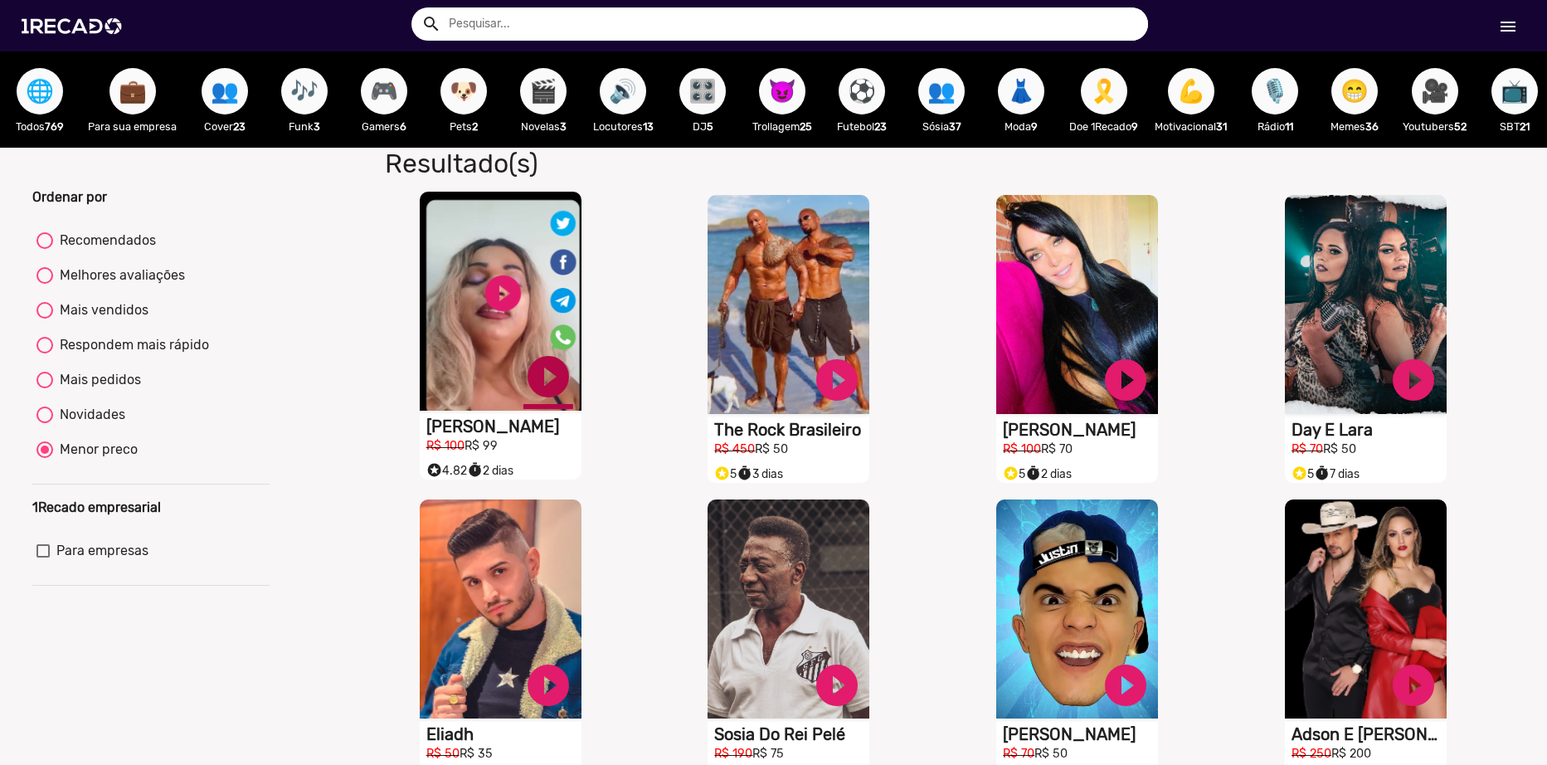
click at [548, 388] on link "play_circle_filled" at bounding box center [549, 377] width 50 height 50
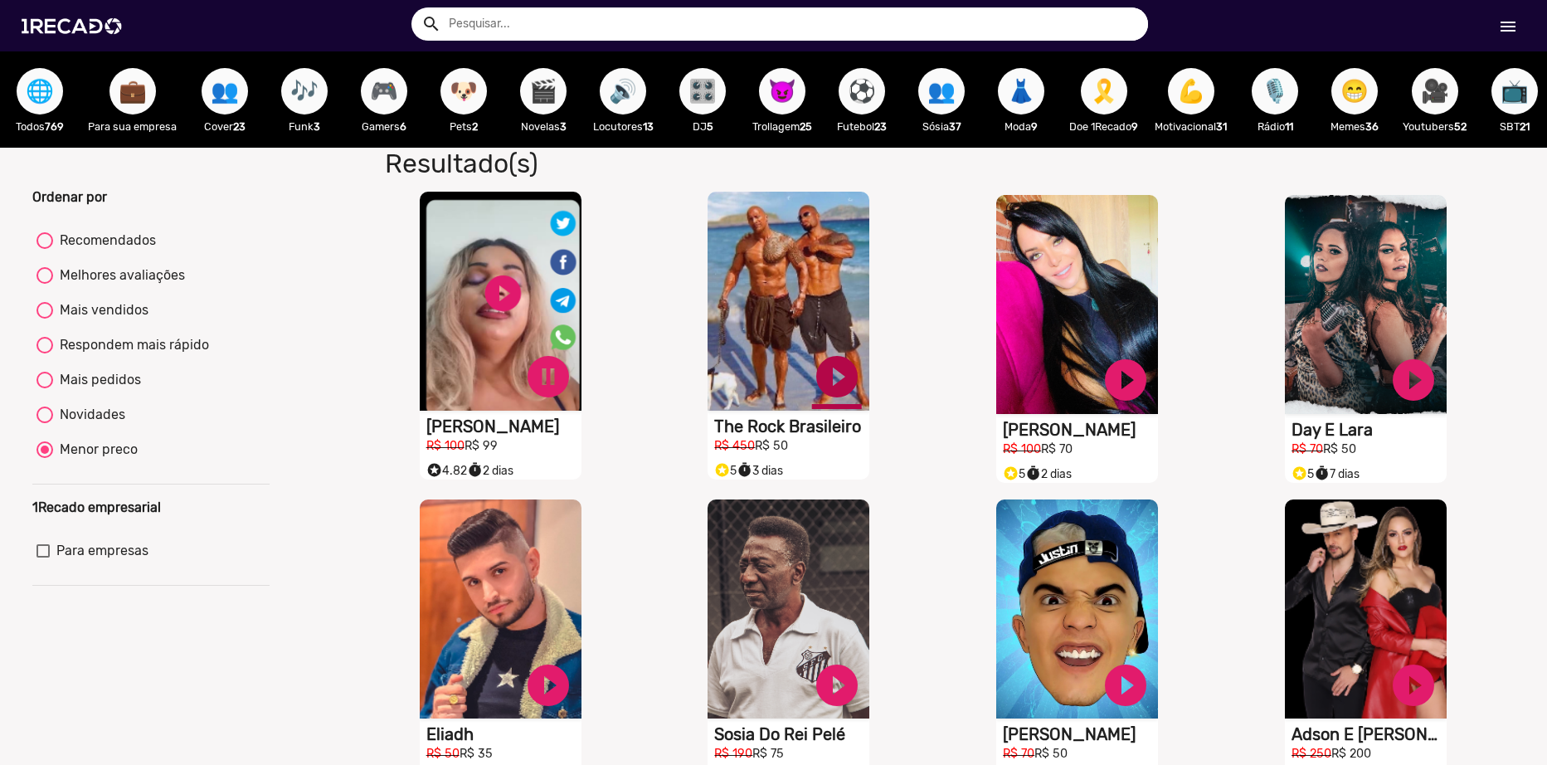
click at [835, 387] on link "play_circle_filled" at bounding box center [837, 377] width 50 height 50
click at [540, 392] on link "pause_circle" at bounding box center [549, 377] width 50 height 50
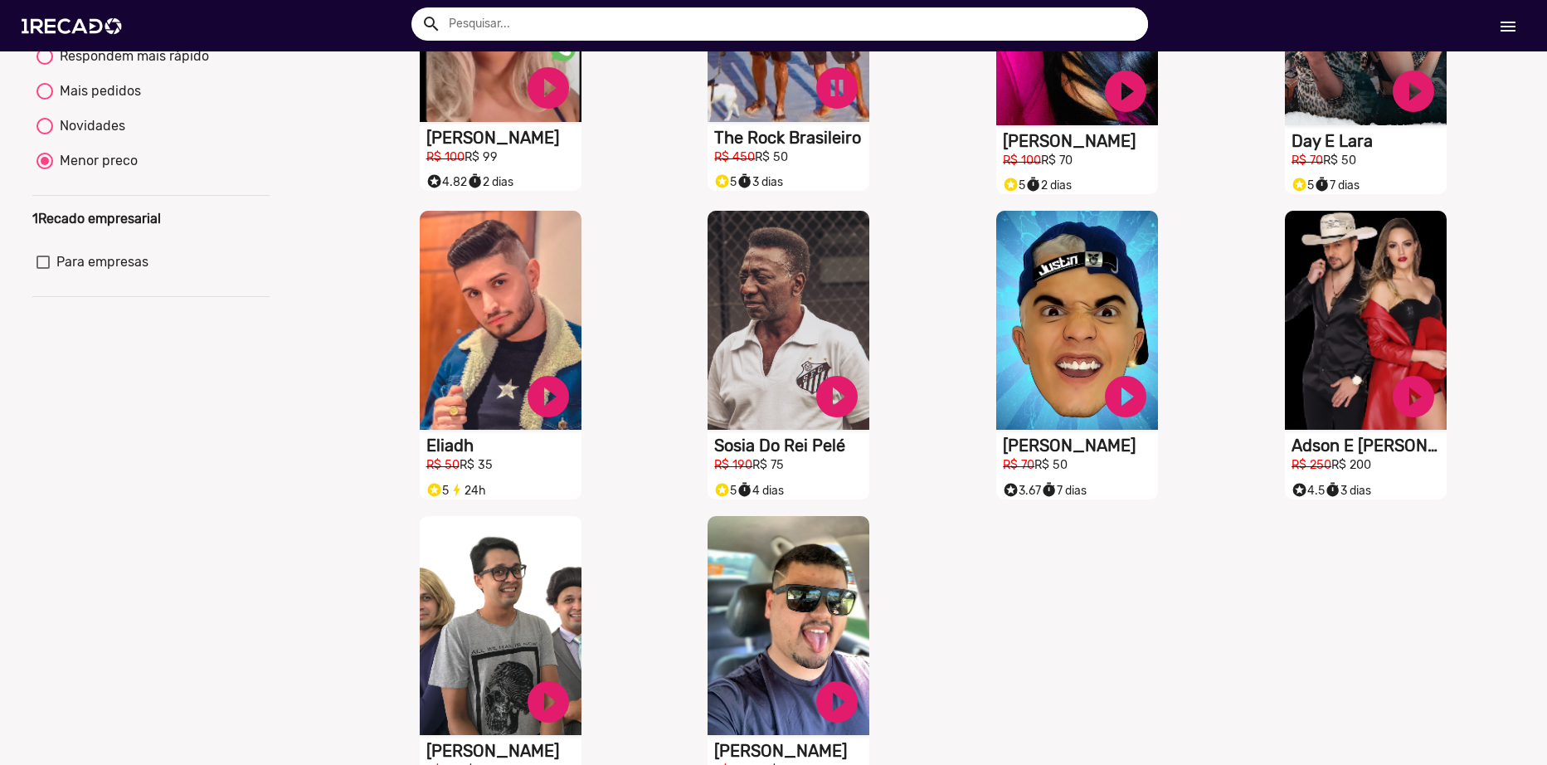
scroll to position [249, 0]
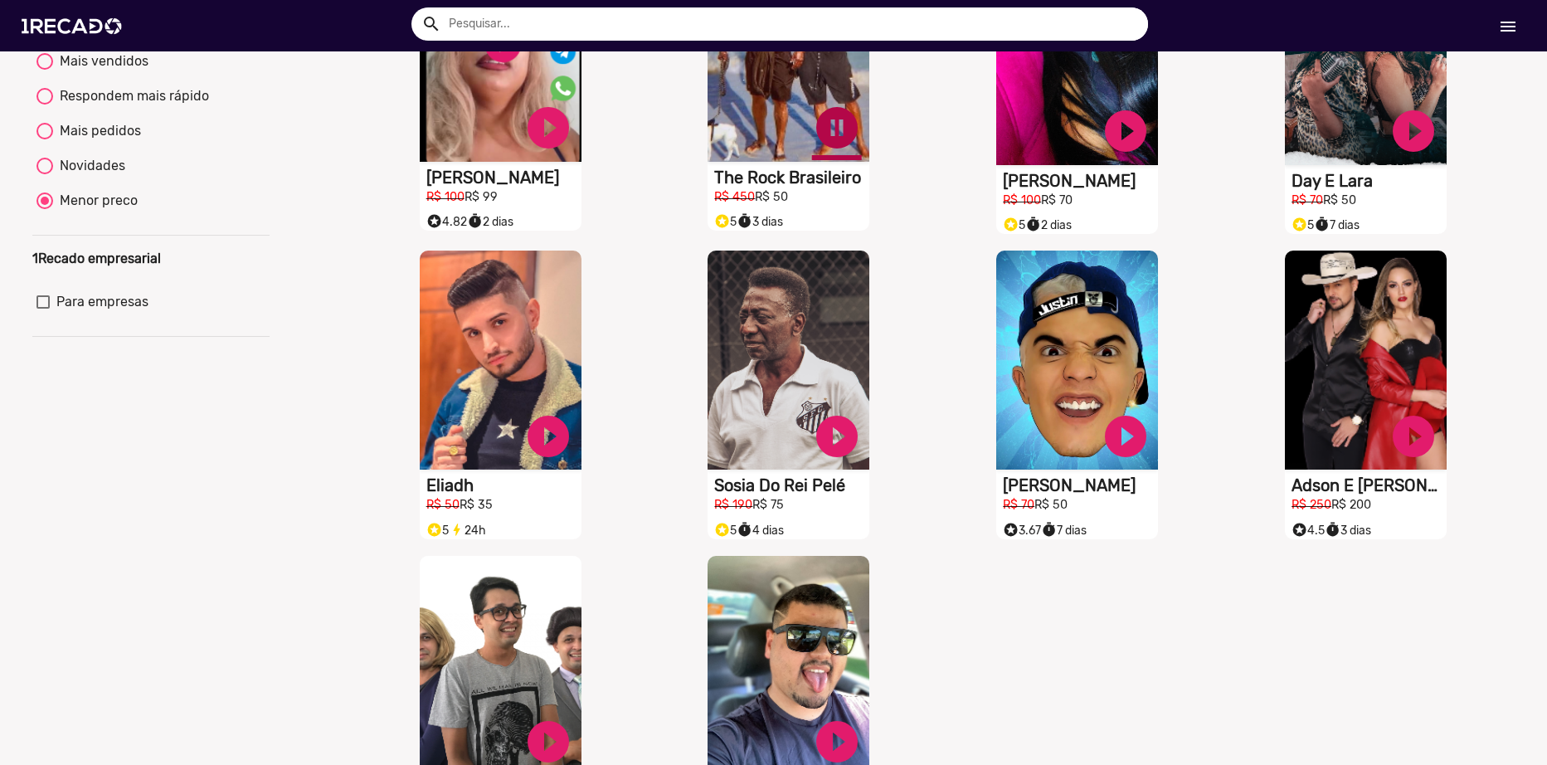
click at [826, 134] on link "pause_circle" at bounding box center [837, 128] width 50 height 50
click at [812, 440] on link "play_circle_filled" at bounding box center [837, 433] width 50 height 50
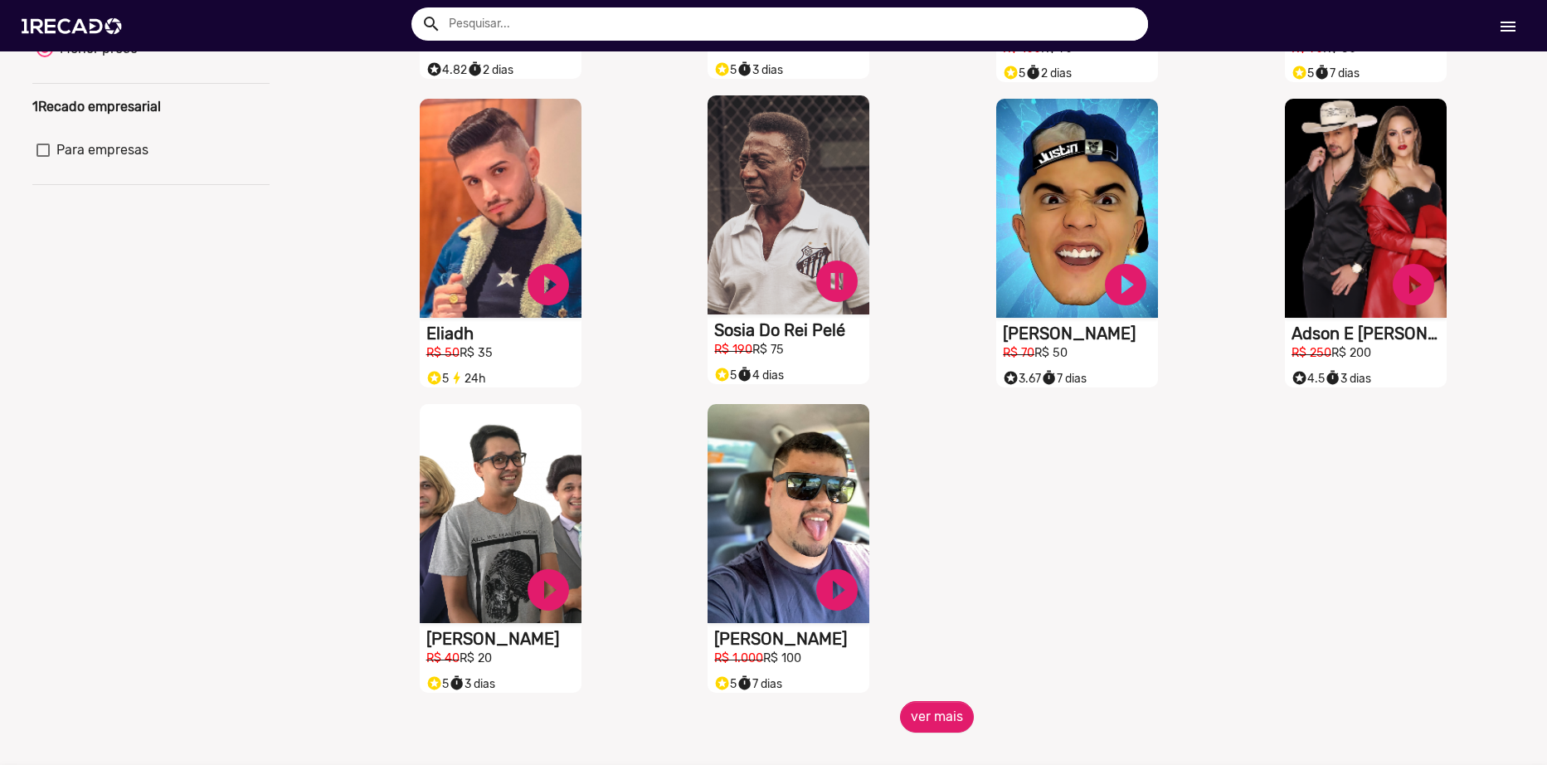
scroll to position [581, 0]
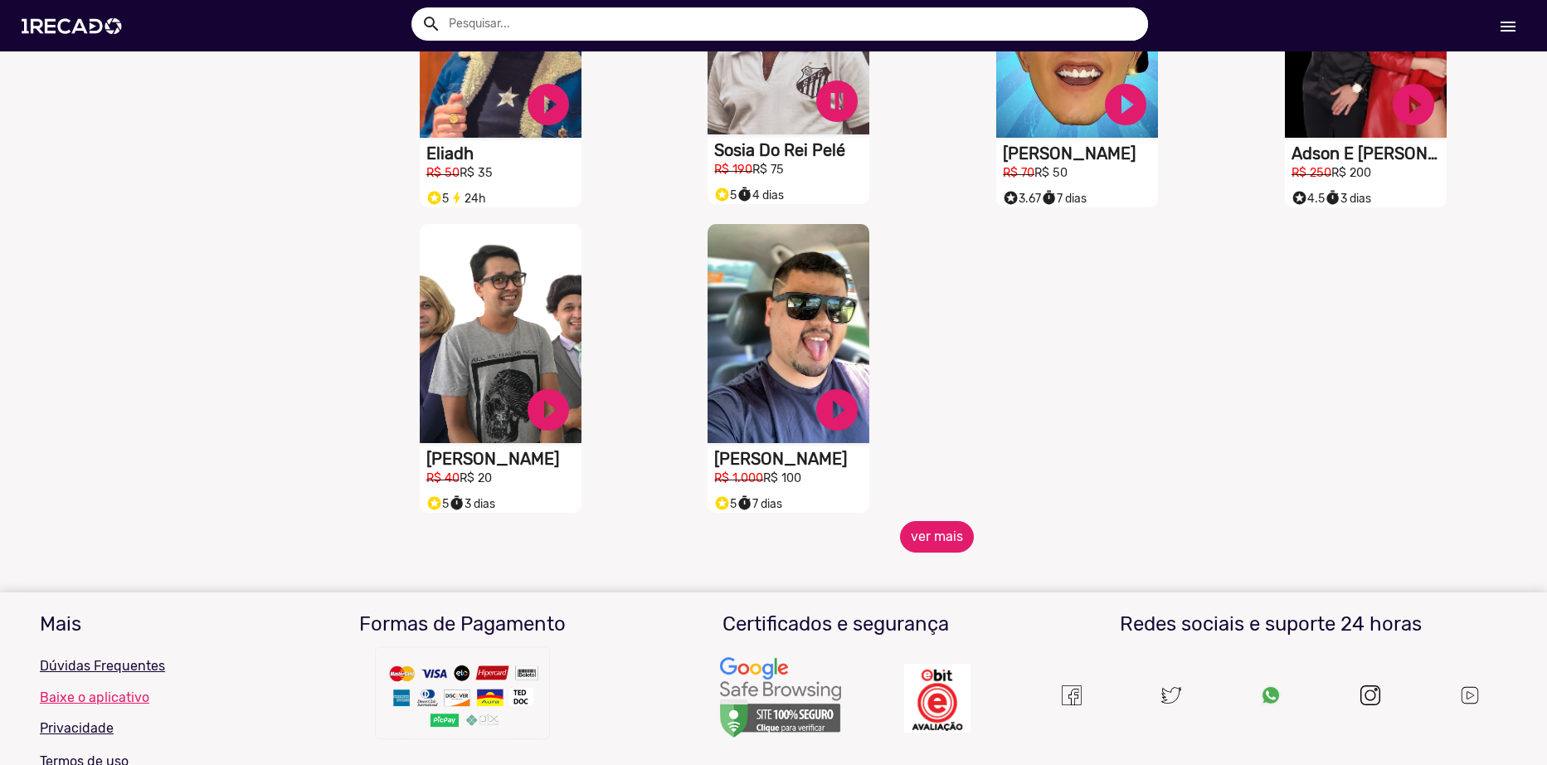
click at [930, 553] on button "ver mais" at bounding box center [937, 537] width 74 height 32
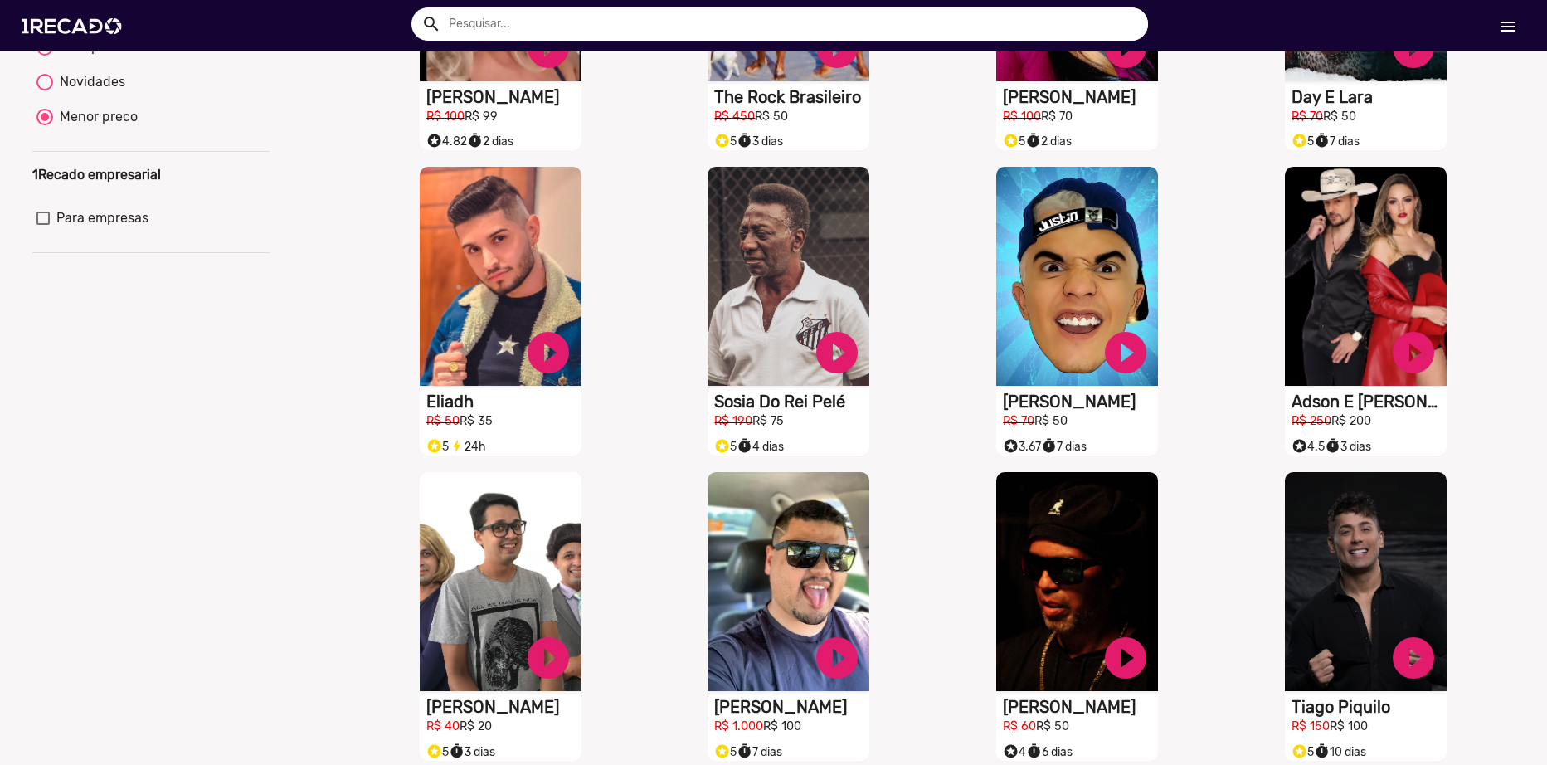
scroll to position [332, 0]
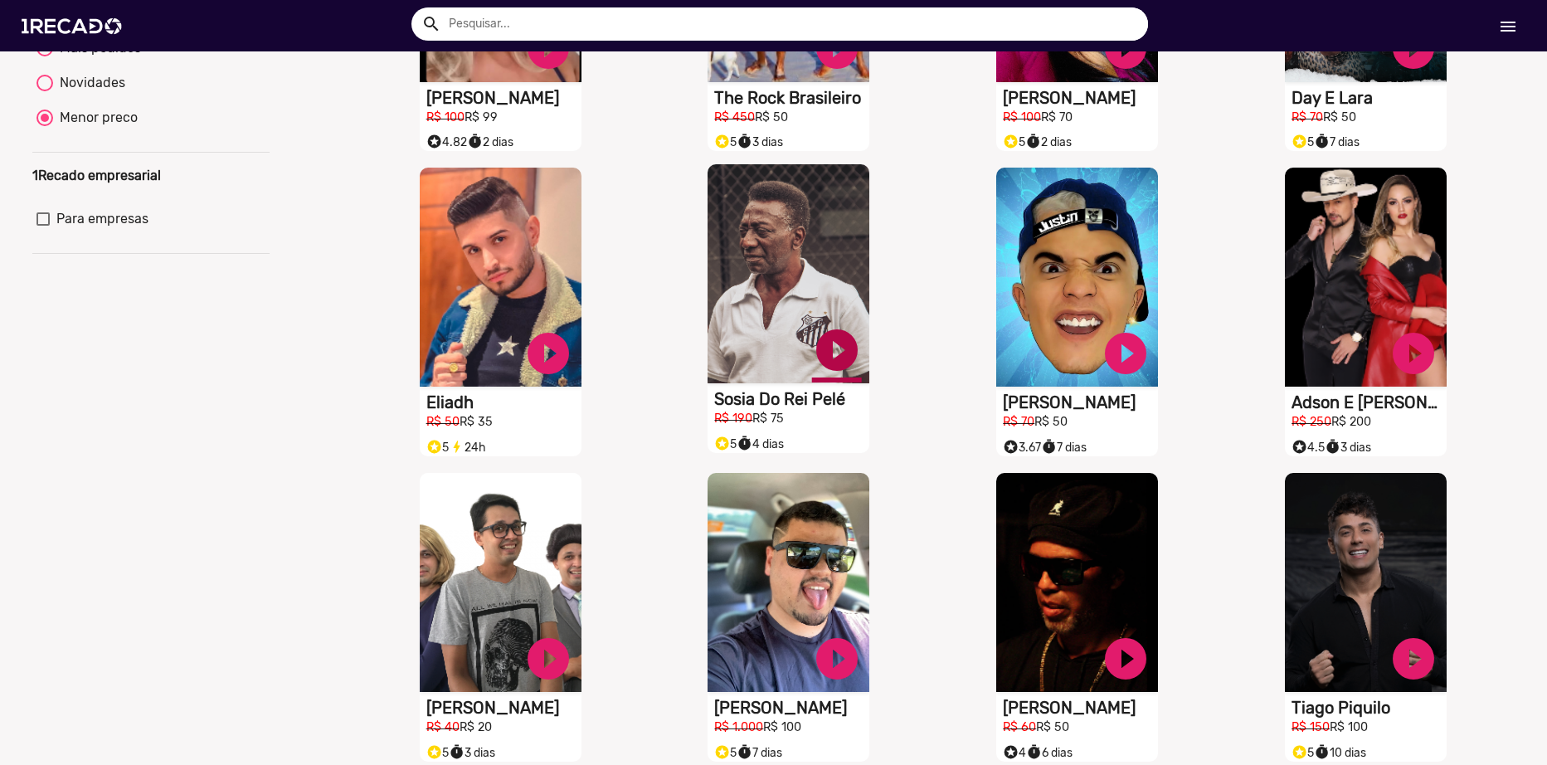
click at [843, 362] on link "play_circle_filled" at bounding box center [837, 350] width 50 height 50
click at [843, 362] on link "pause_circle" at bounding box center [837, 350] width 50 height 50
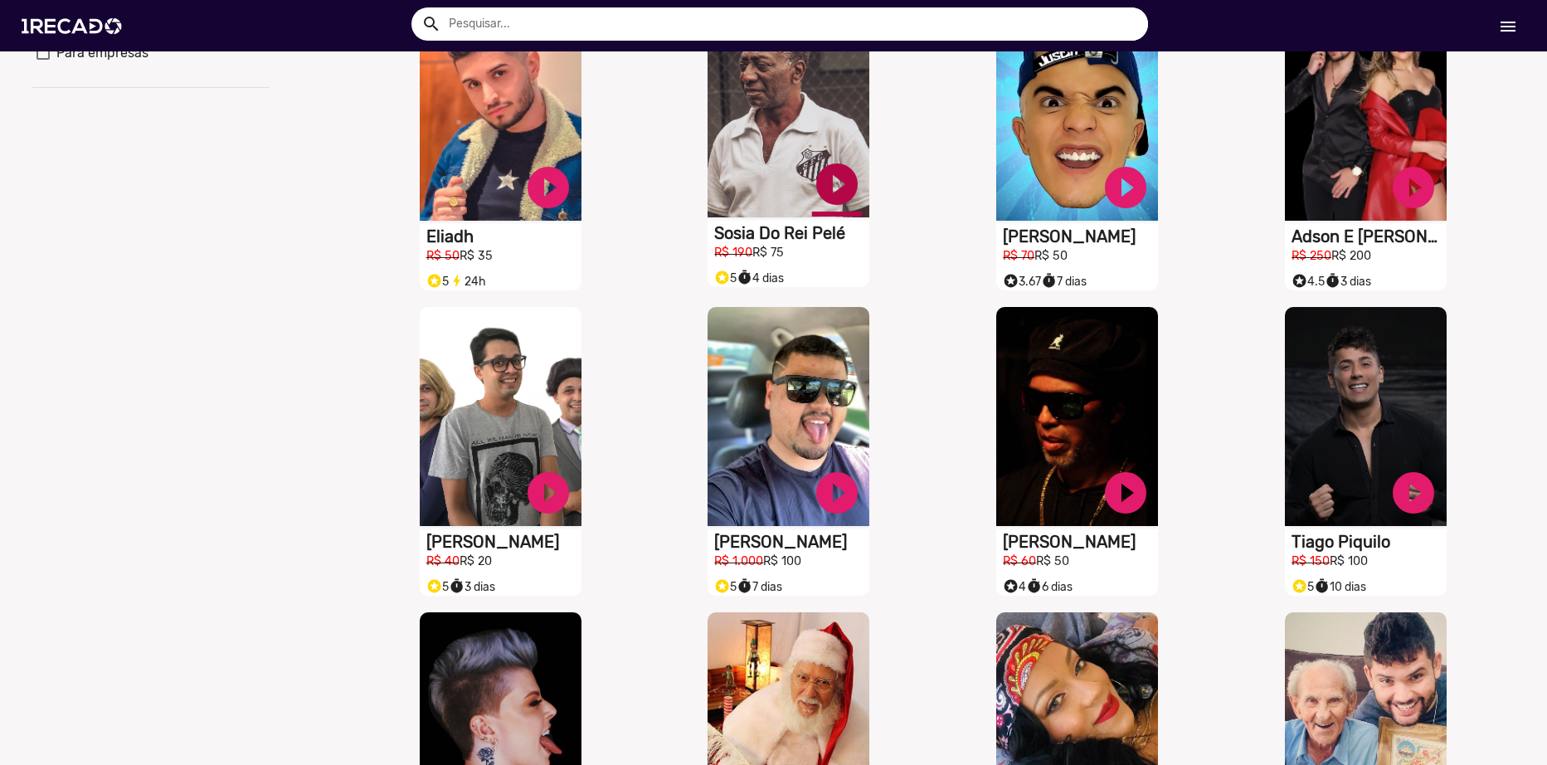
scroll to position [581, 0]
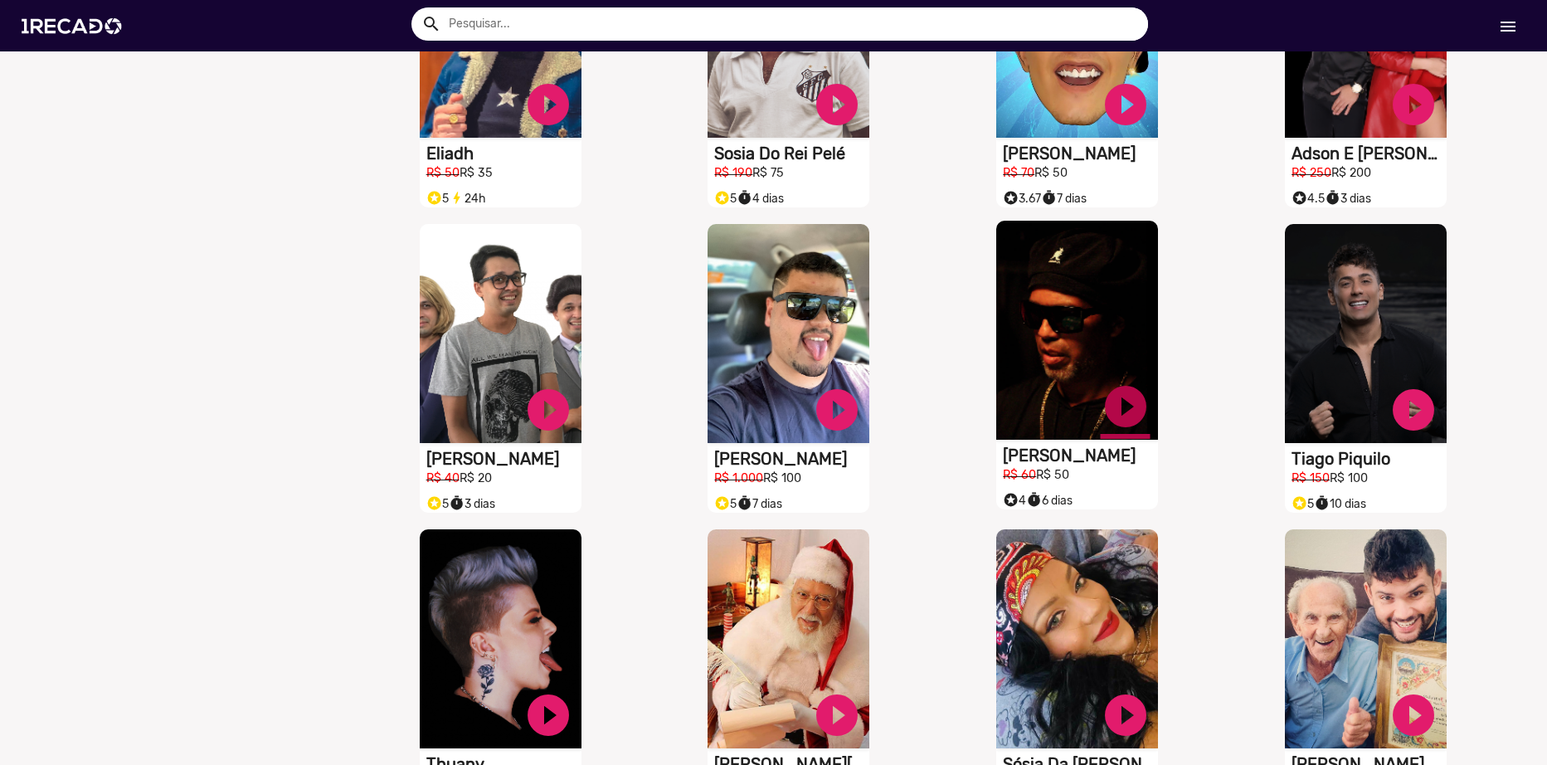
click at [1122, 413] on link "play_circle_filled" at bounding box center [1126, 407] width 50 height 50
click at [1118, 425] on link "pause_circle" at bounding box center [1126, 407] width 50 height 50
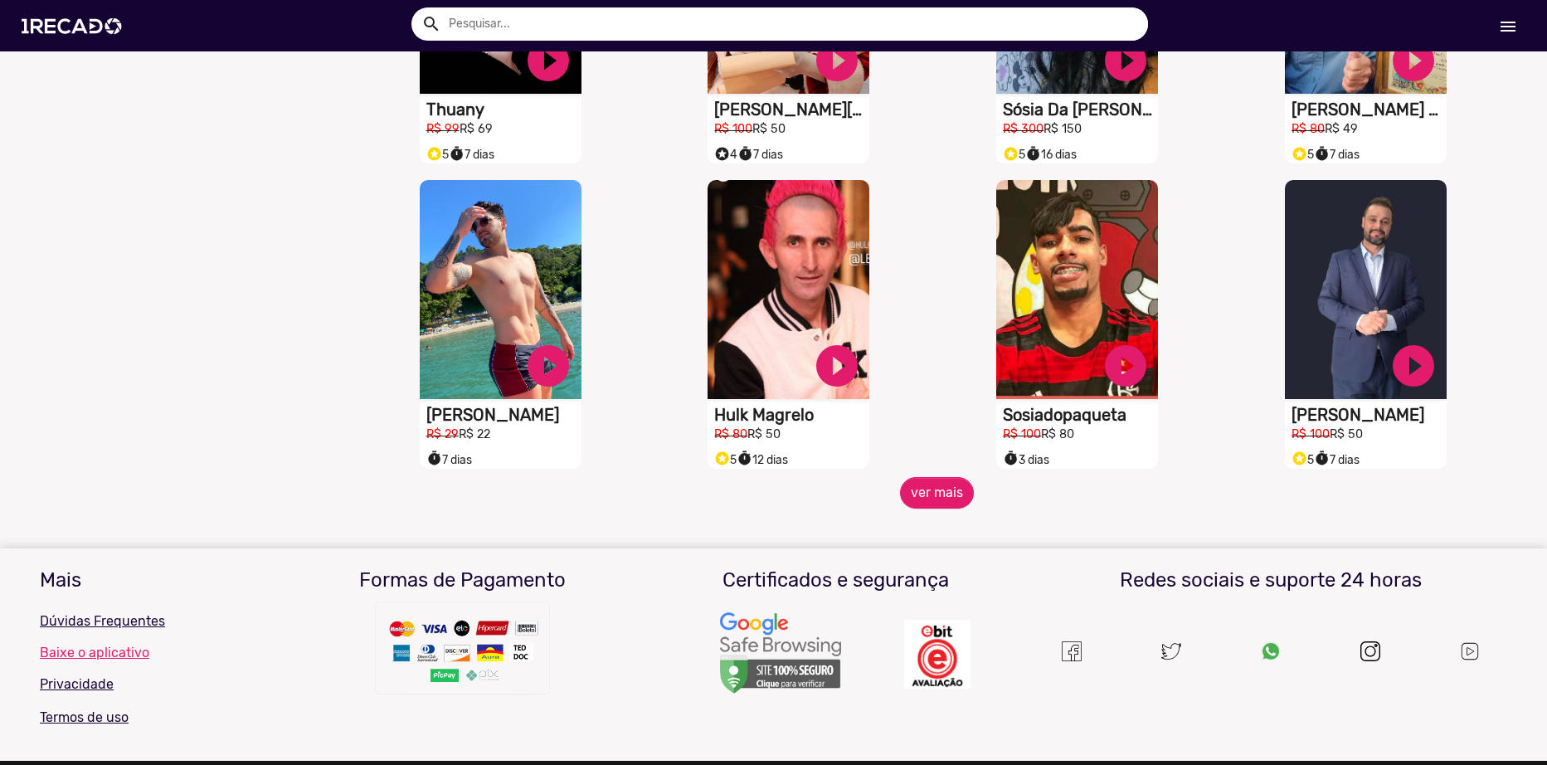
scroll to position [1244, 0]
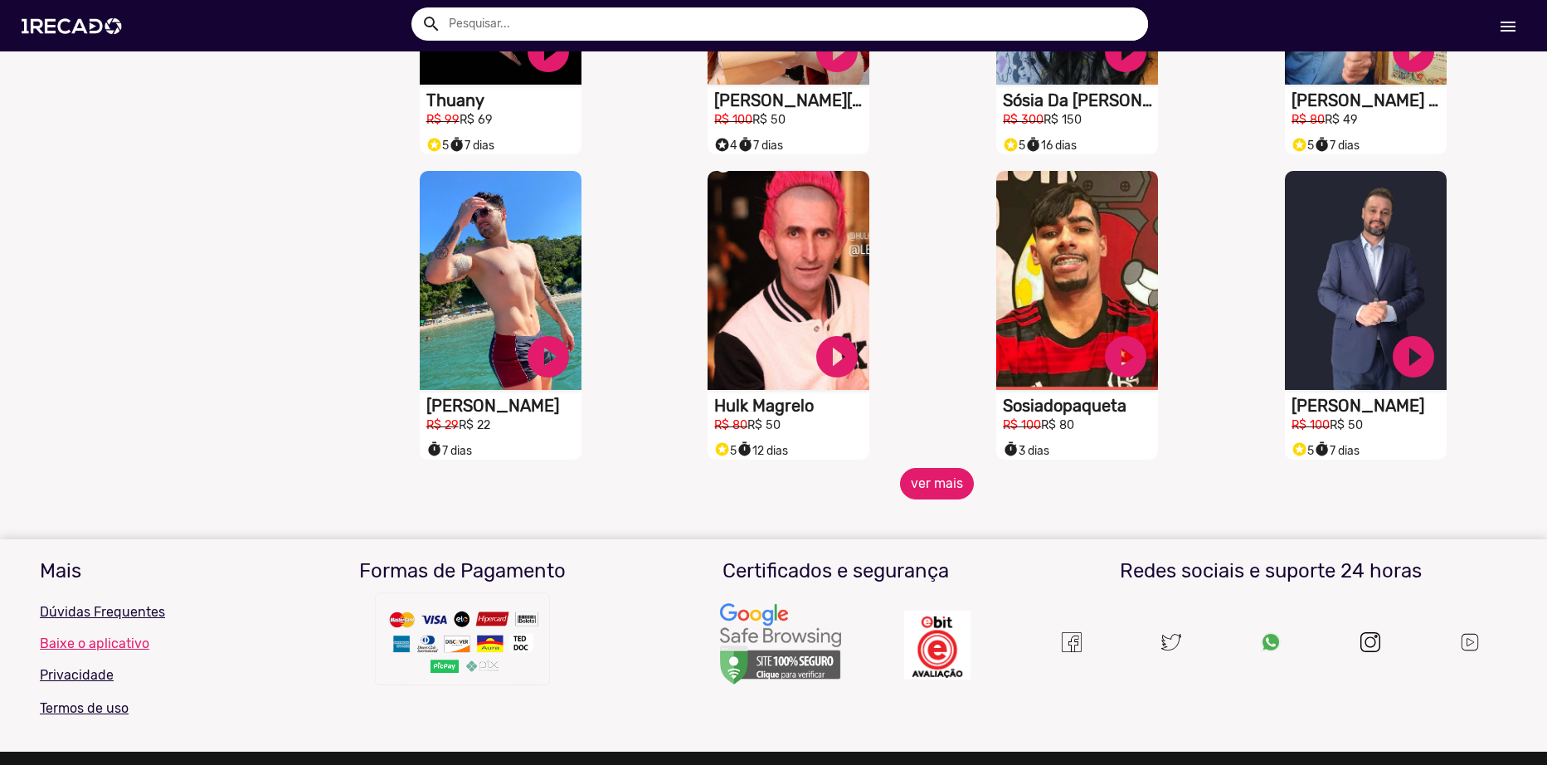
click at [940, 493] on button "ver mais" at bounding box center [937, 484] width 74 height 32
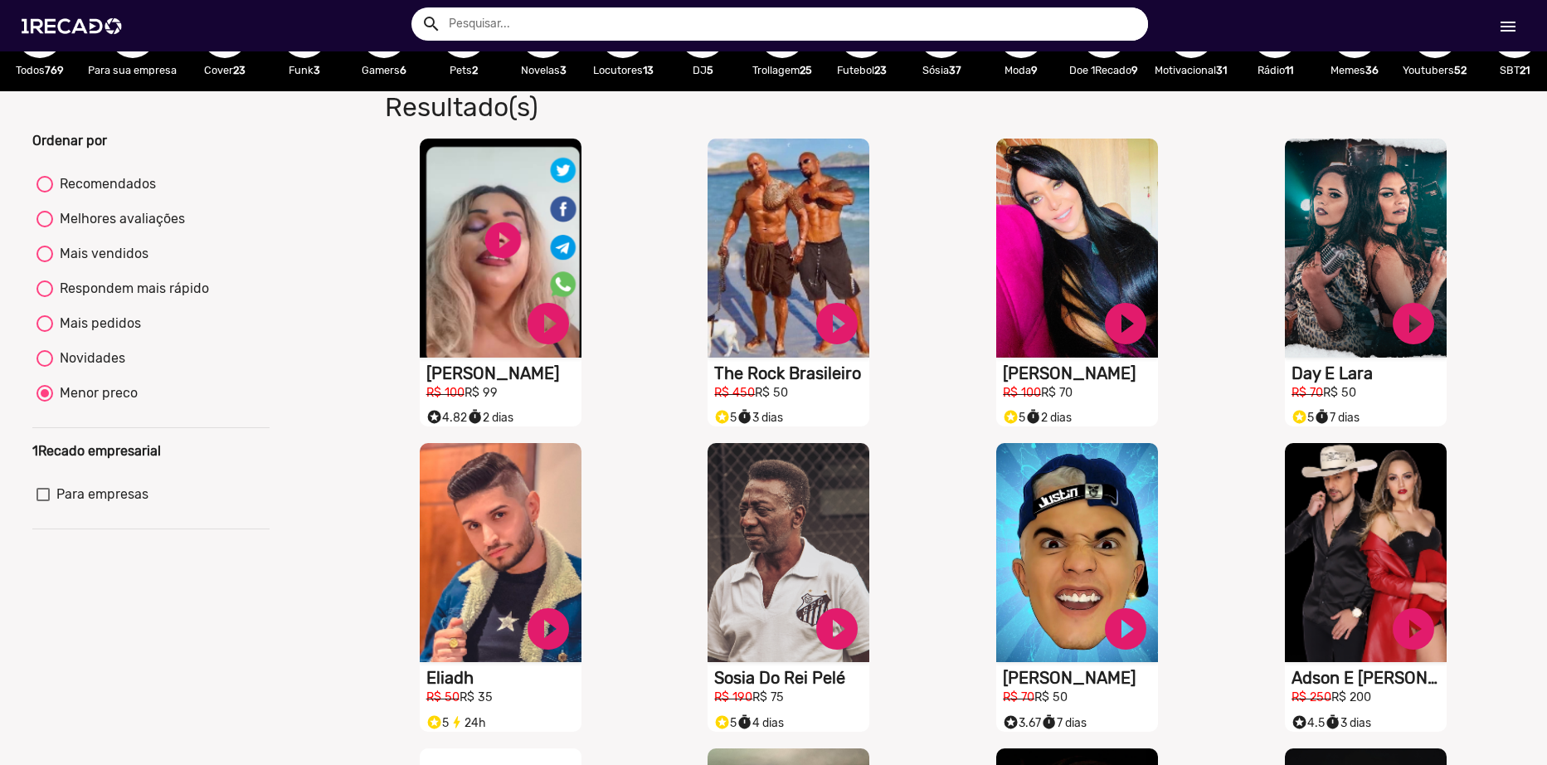
scroll to position [0, 0]
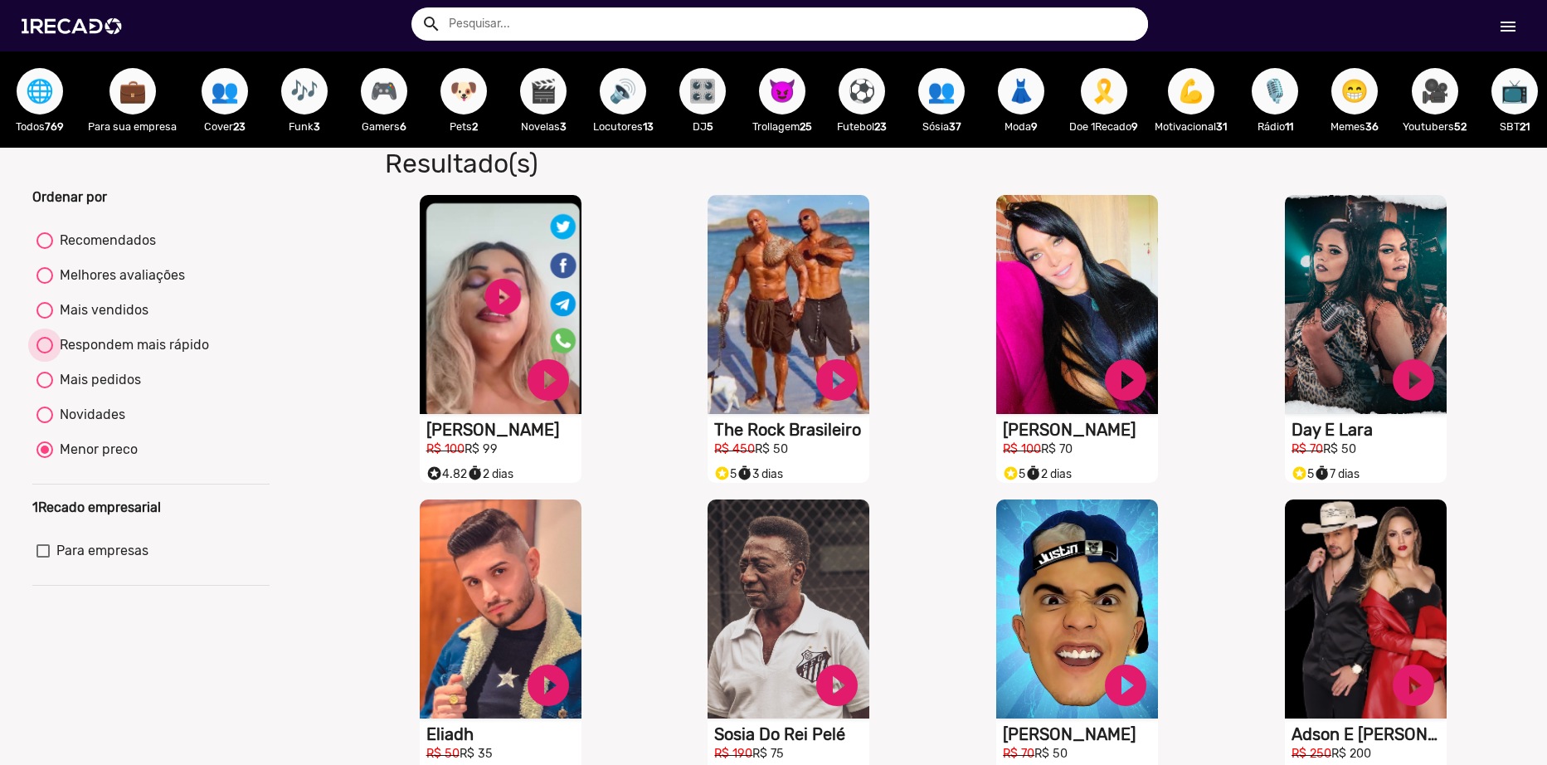
click at [112, 355] on div "Respondem mais rápido" at bounding box center [131, 345] width 156 height 20
click at [45, 354] on input "Respondem mais rápido" at bounding box center [44, 353] width 1 height 1
radio input "true"
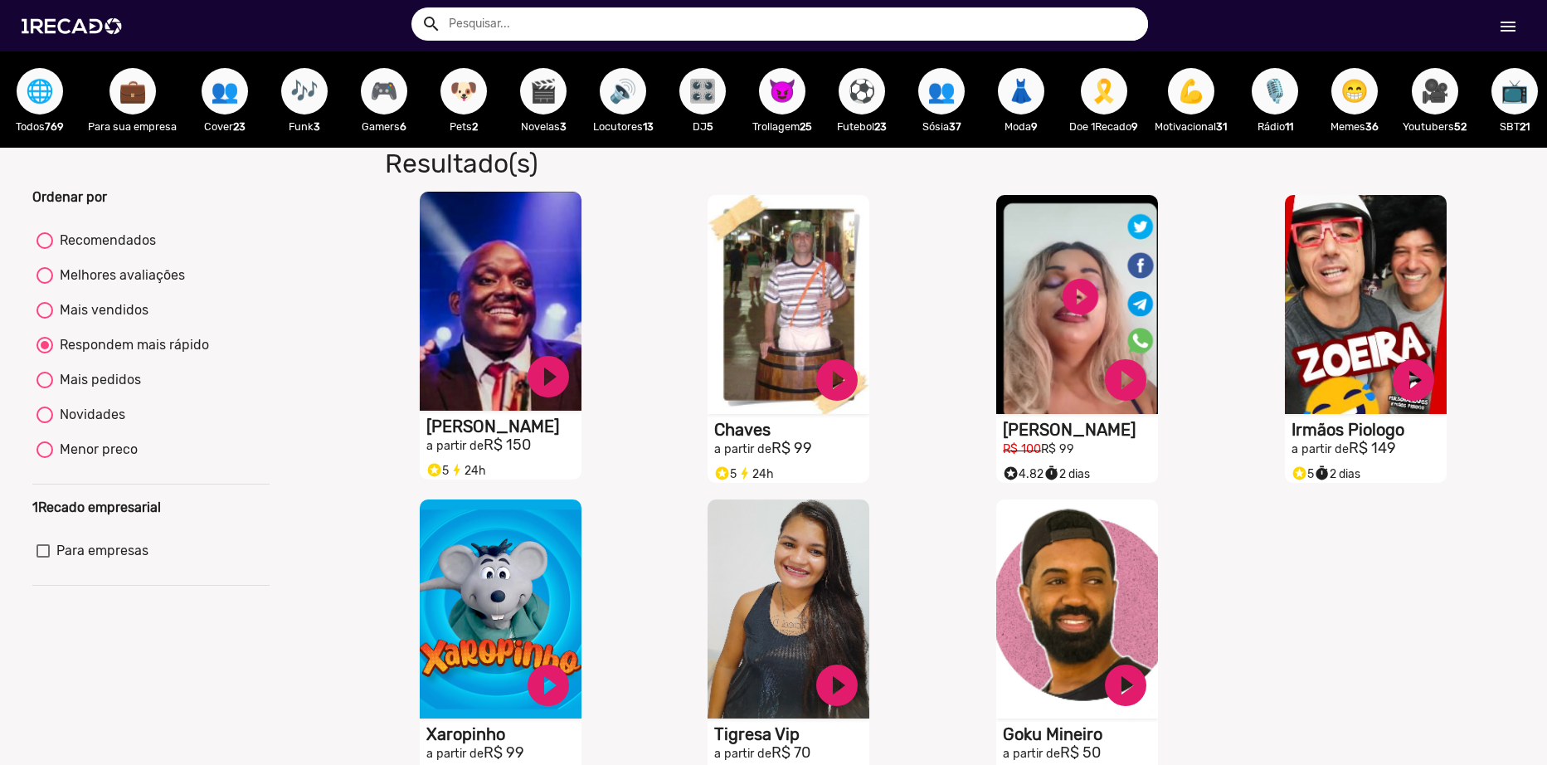
click at [531, 317] on video "S1RECADO vídeos dedicados para fãs e empresas" at bounding box center [501, 301] width 162 height 219
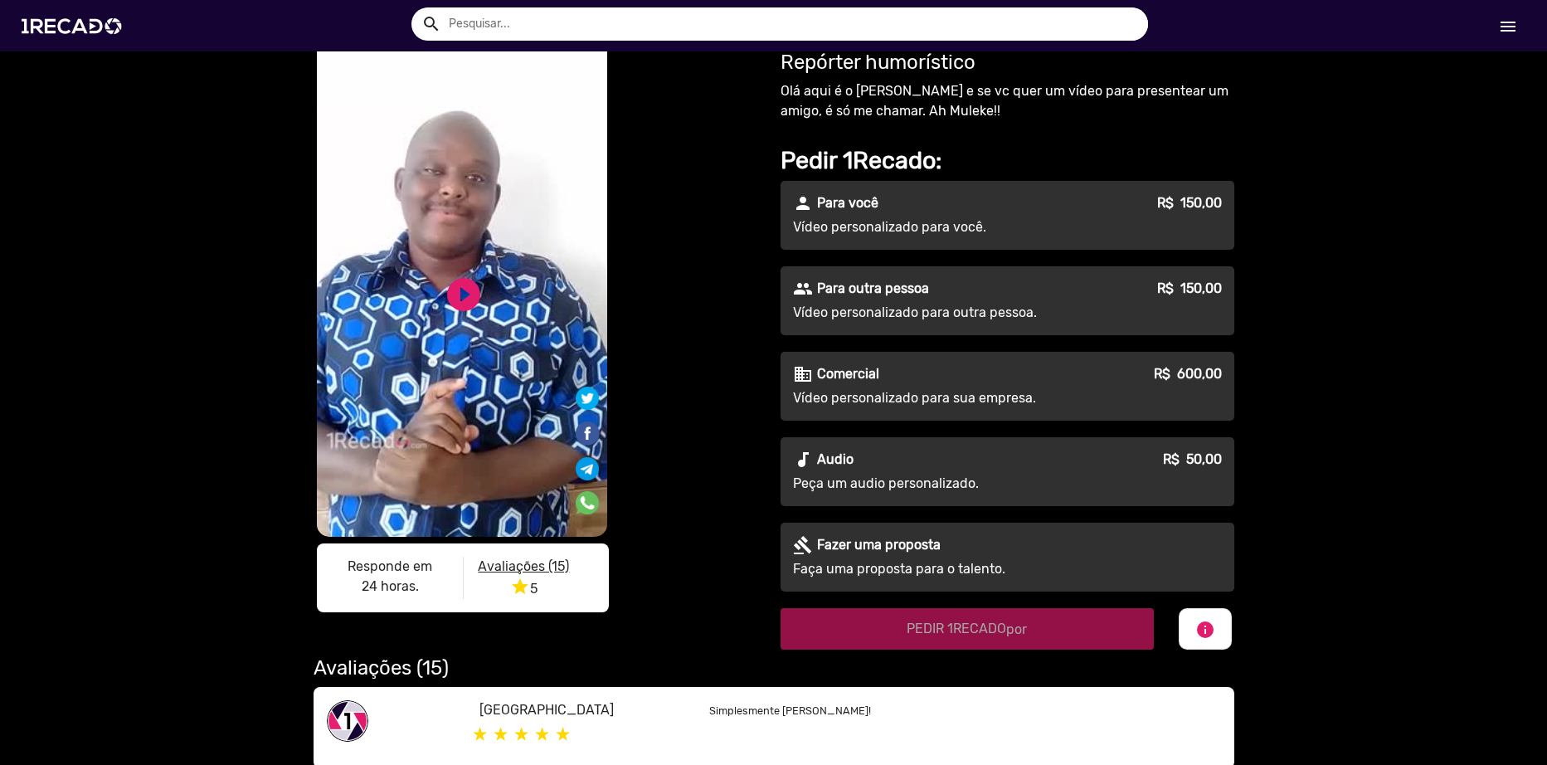
scroll to position [83, 0]
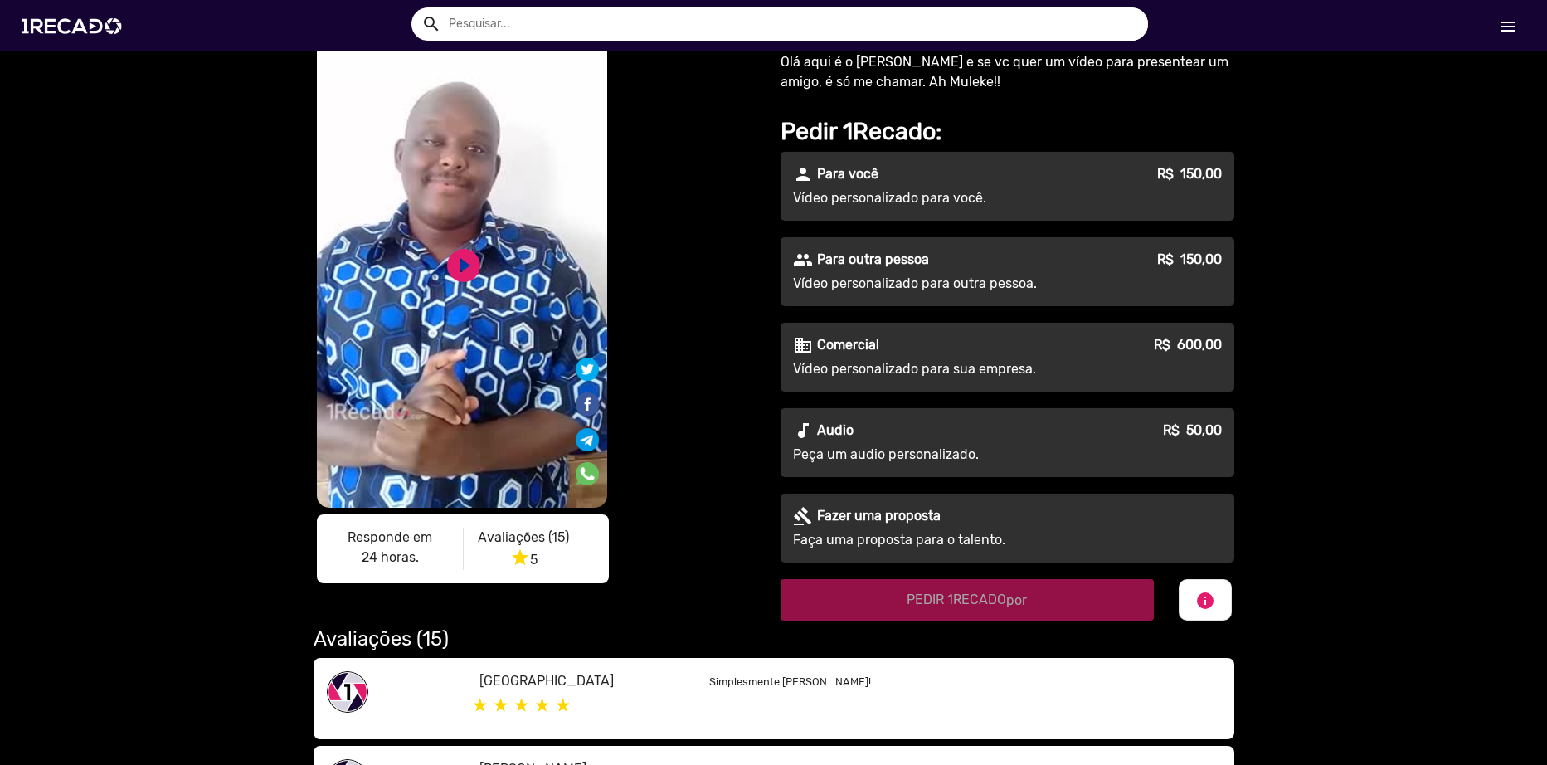
click at [872, 274] on p "Vídeo personalizado para outra pessoa." at bounding box center [943, 284] width 300 height 20
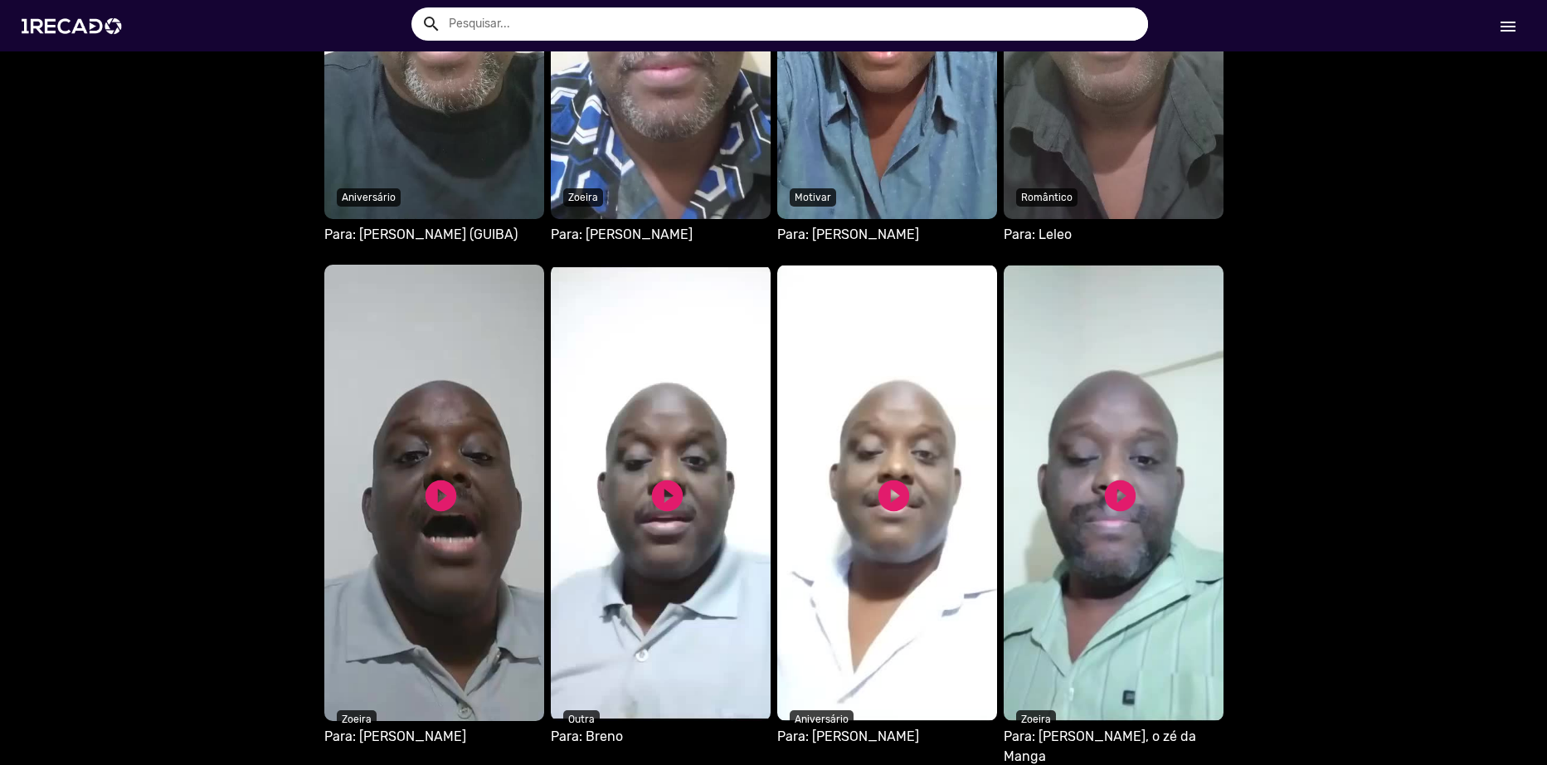
scroll to position [1493, 0]
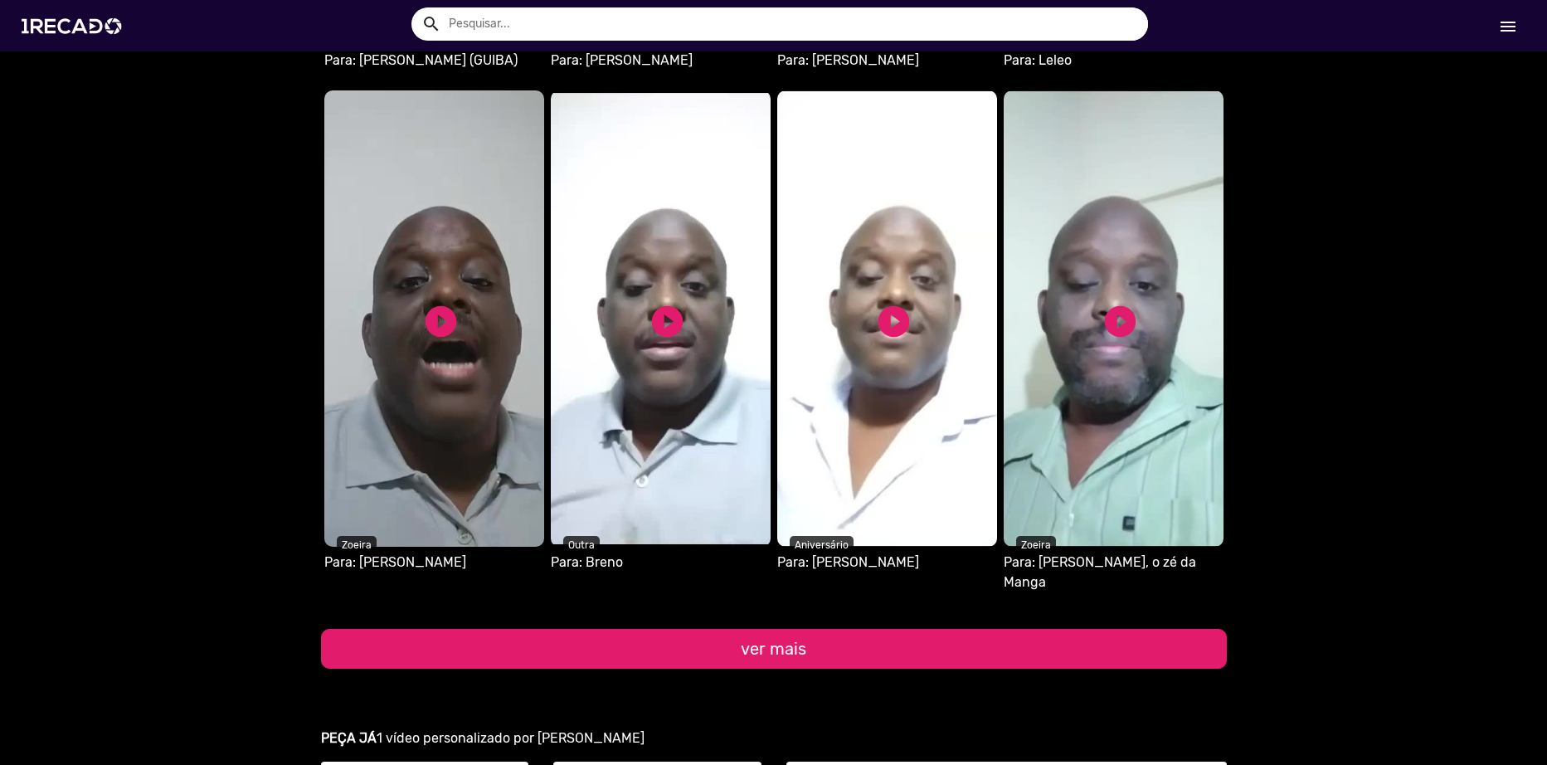
click at [785, 629] on button "ver mais" at bounding box center [774, 649] width 906 height 40
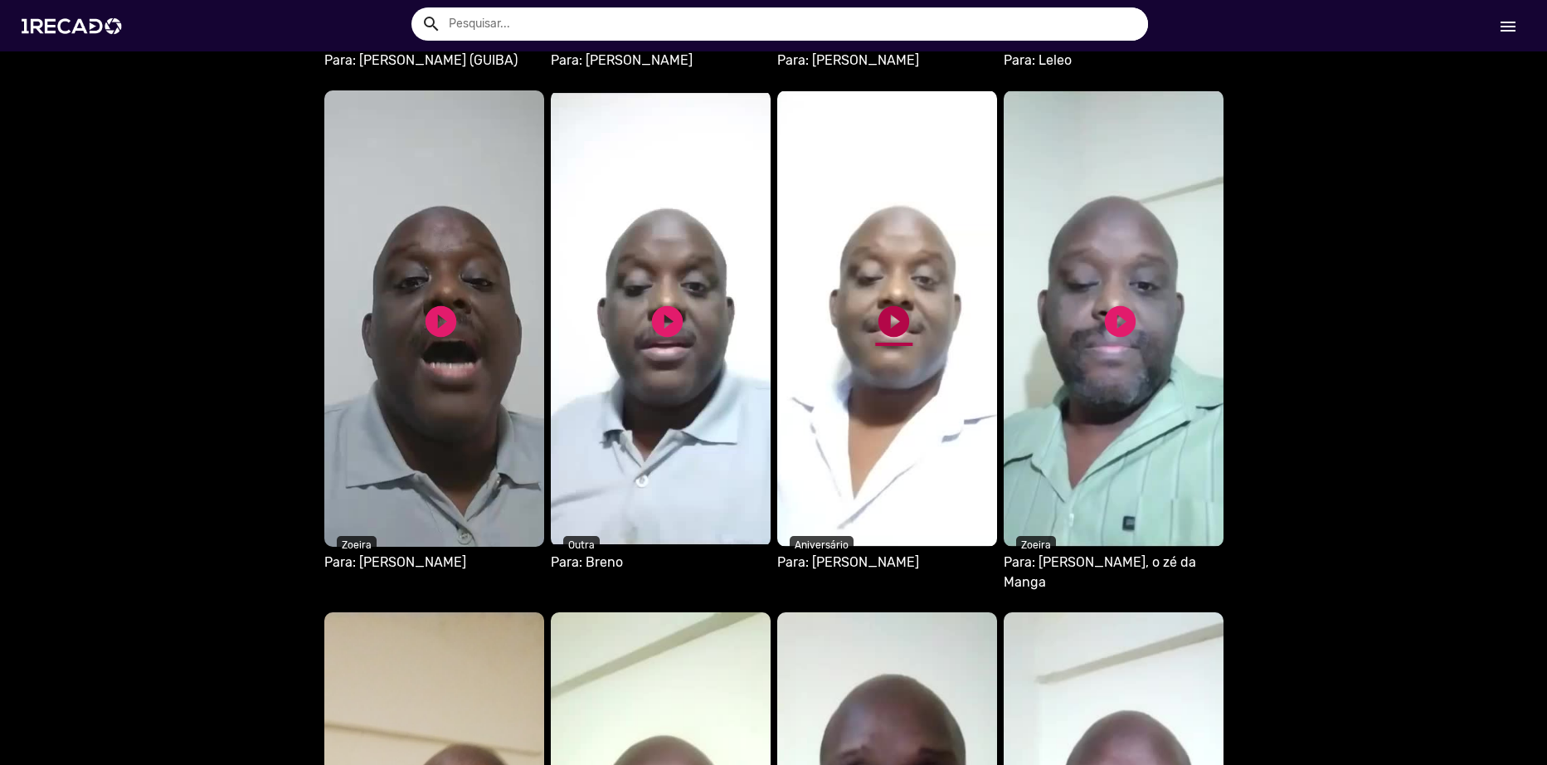
click at [894, 306] on link "play_circle_filled" at bounding box center [893, 321] width 37 height 37
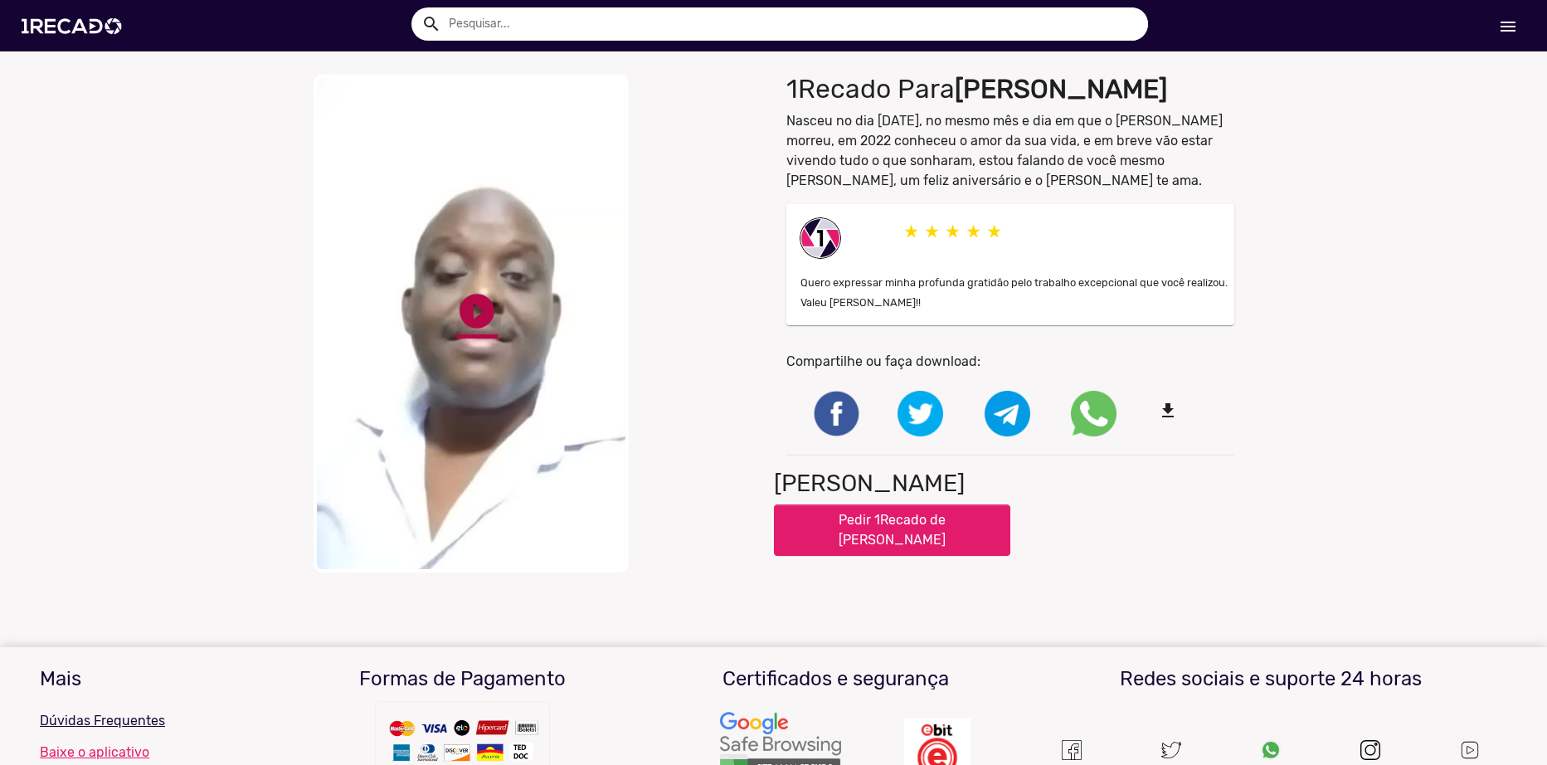
click at [469, 304] on link "play_circle_filled" at bounding box center [476, 310] width 41 height 41
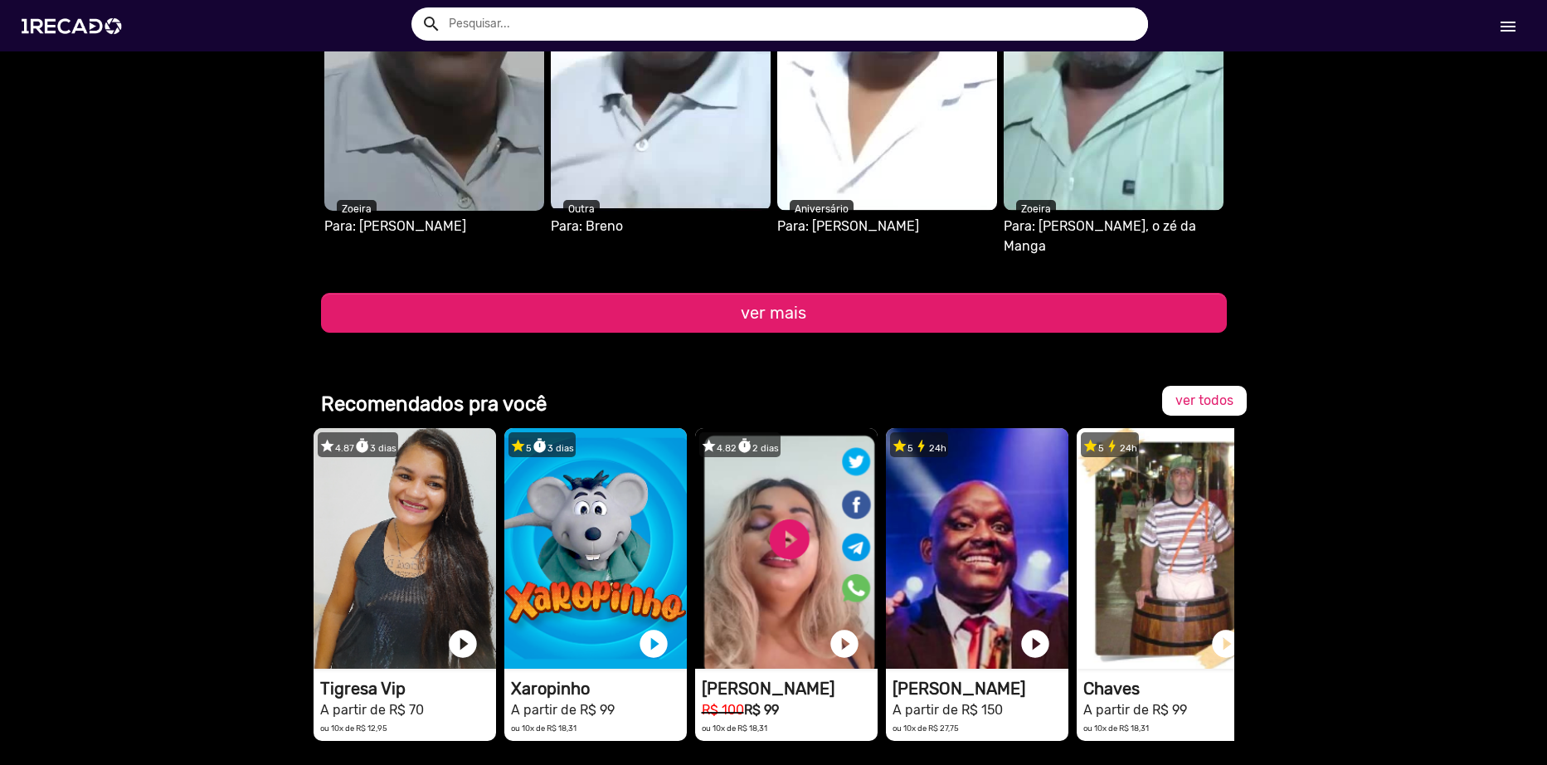
scroll to position [1674, 0]
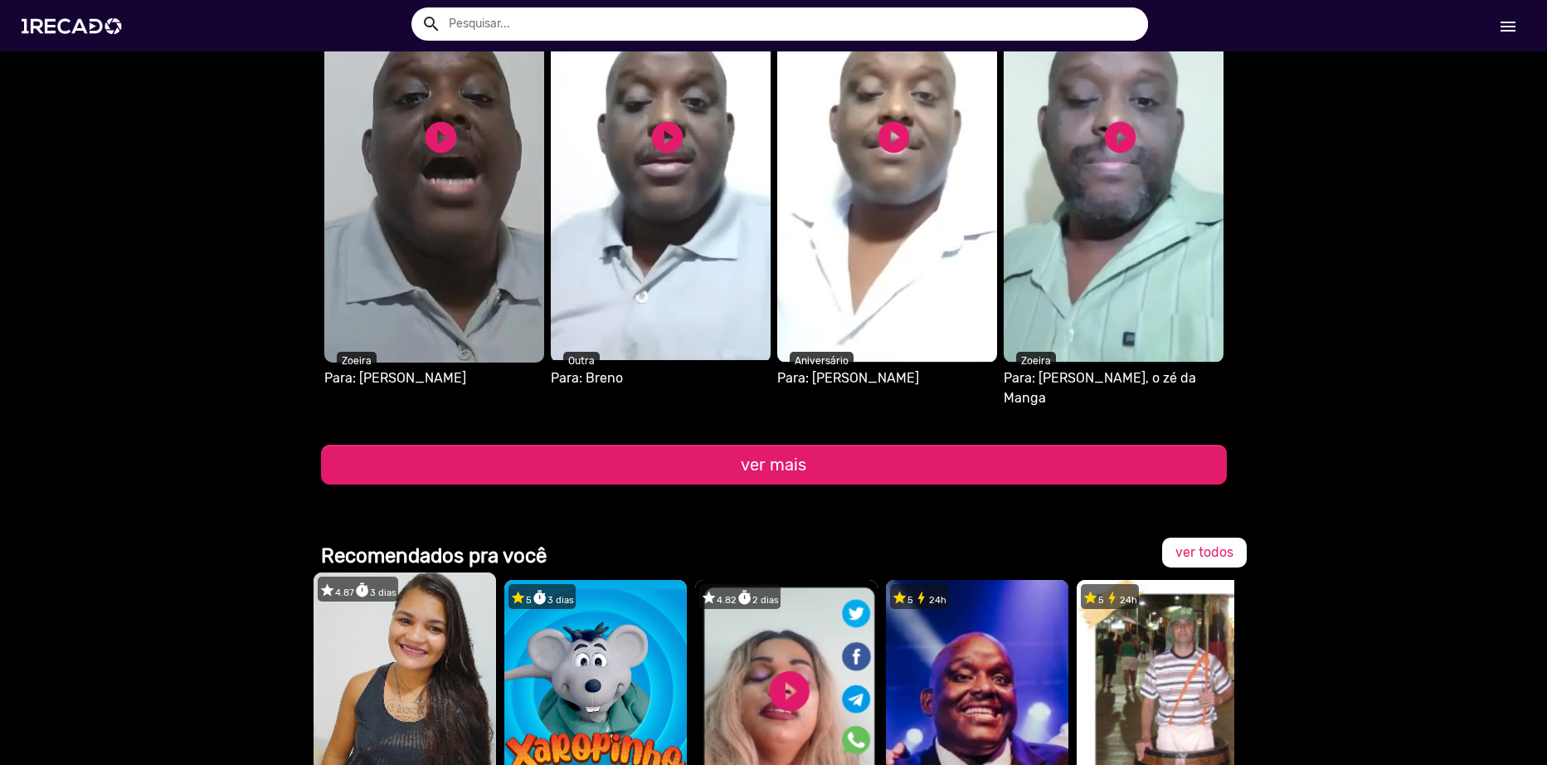
click at [385, 650] on video "1RECADO vídeos dedicados para fãs e empresas" at bounding box center [405, 692] width 183 height 241
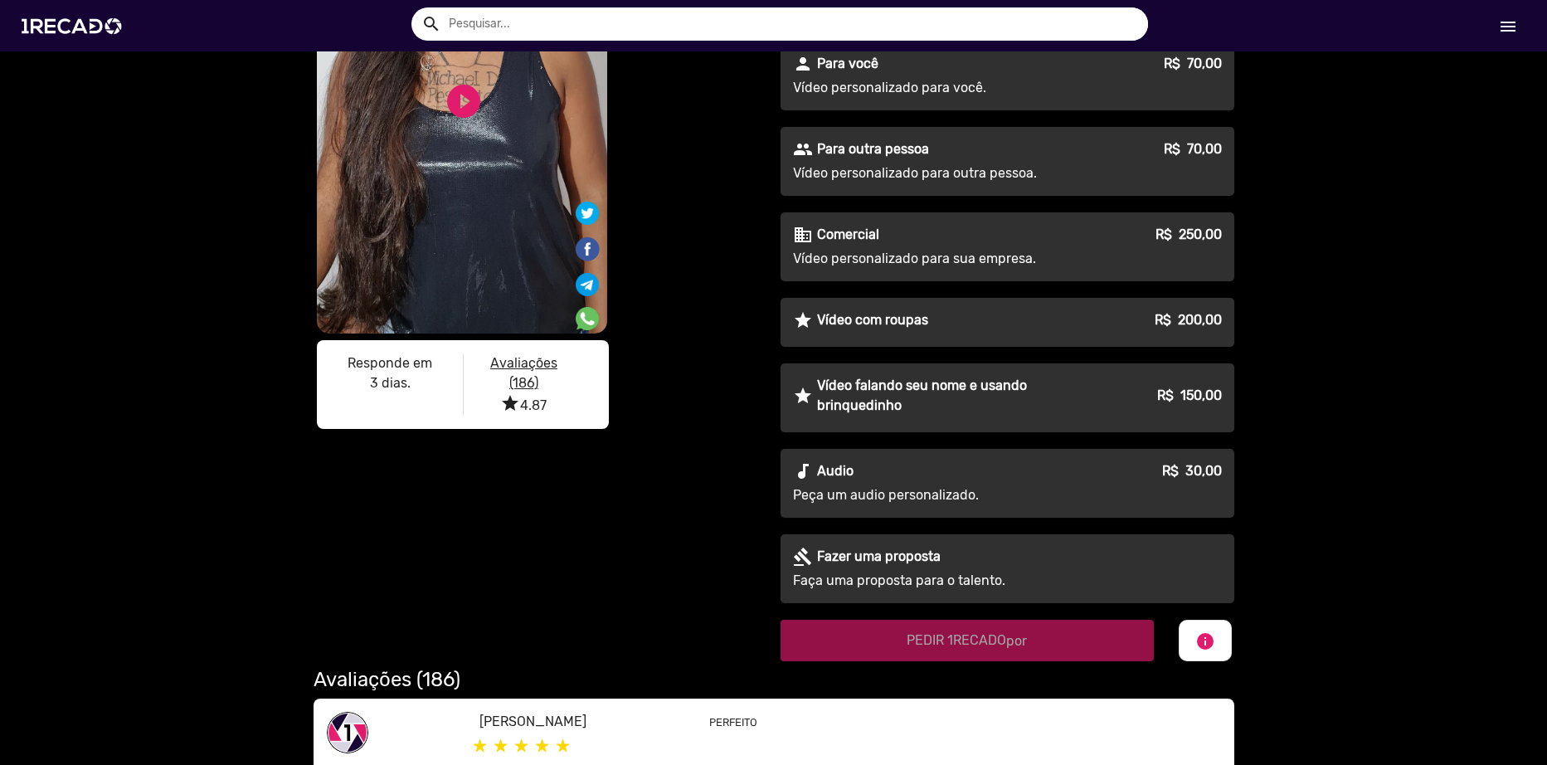
scroll to position [249, 0]
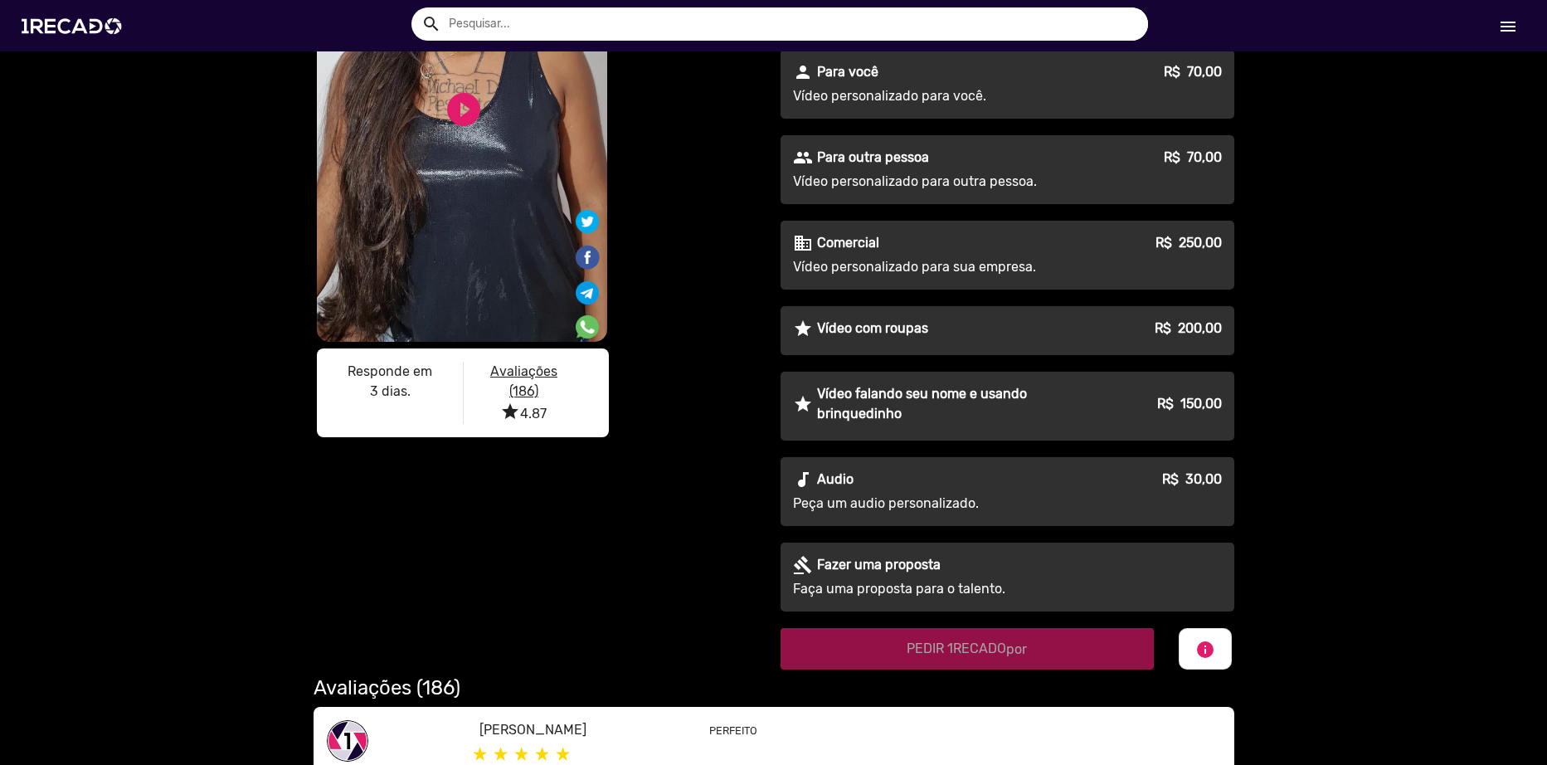
click at [882, 158] on p "Para outra pessoa" at bounding box center [873, 158] width 112 height 20
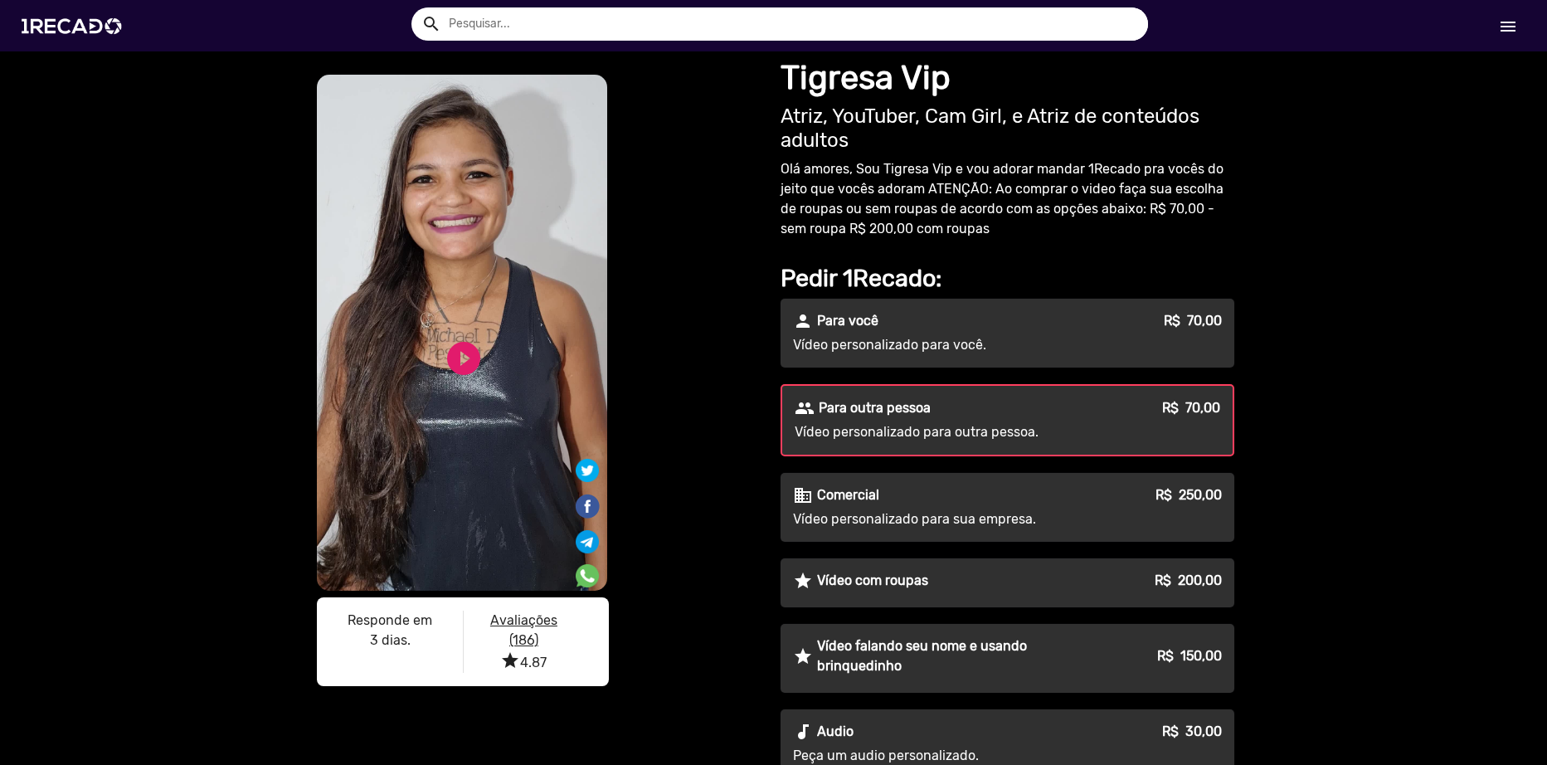
scroll to position [83, 0]
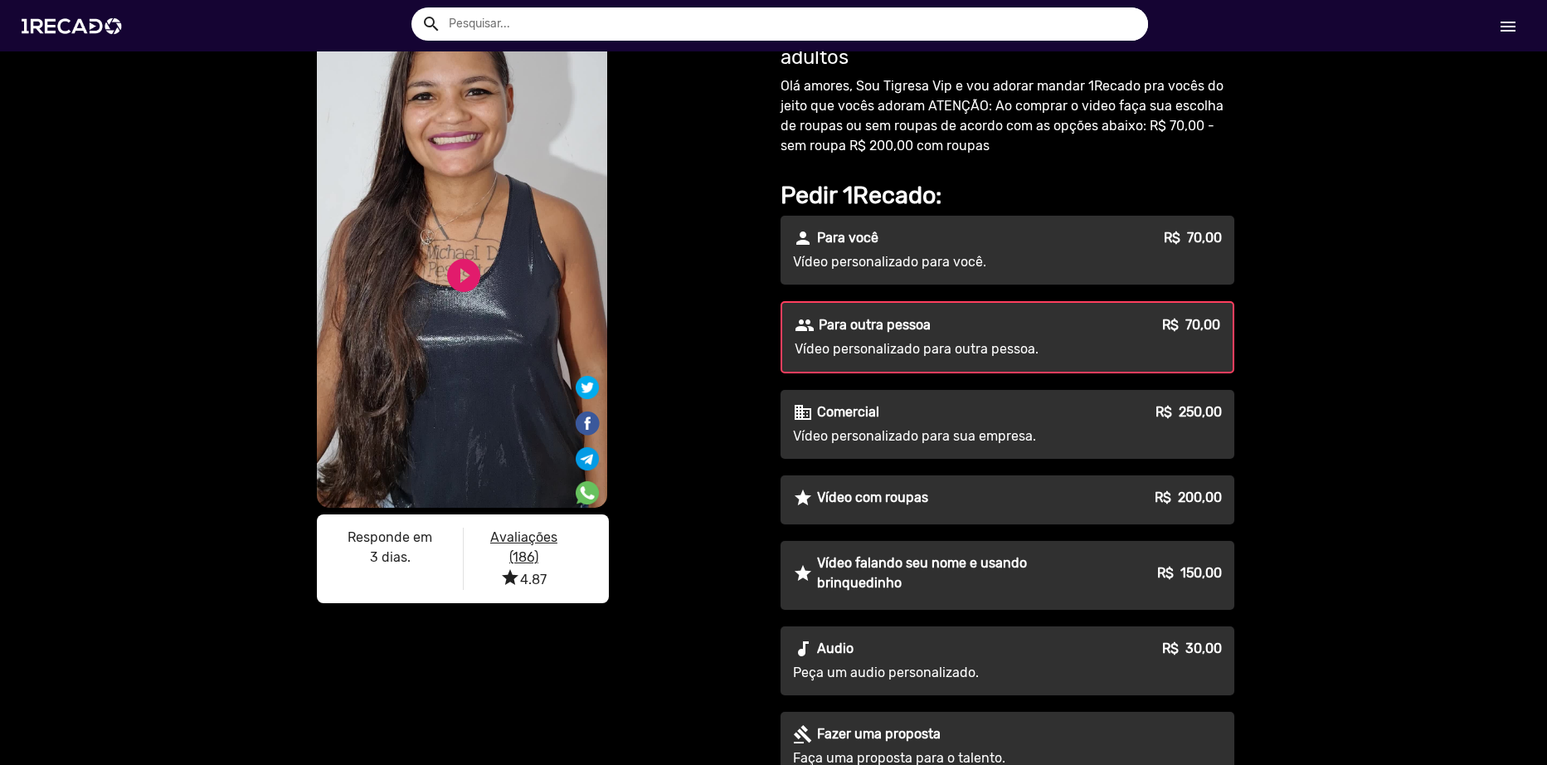
click at [484, 269] on video "S1RECADO vídeos dedicados para fãs e empresas" at bounding box center [462, 250] width 290 height 516
click at [470, 275] on link "play_circle_filled" at bounding box center [464, 276] width 40 height 40
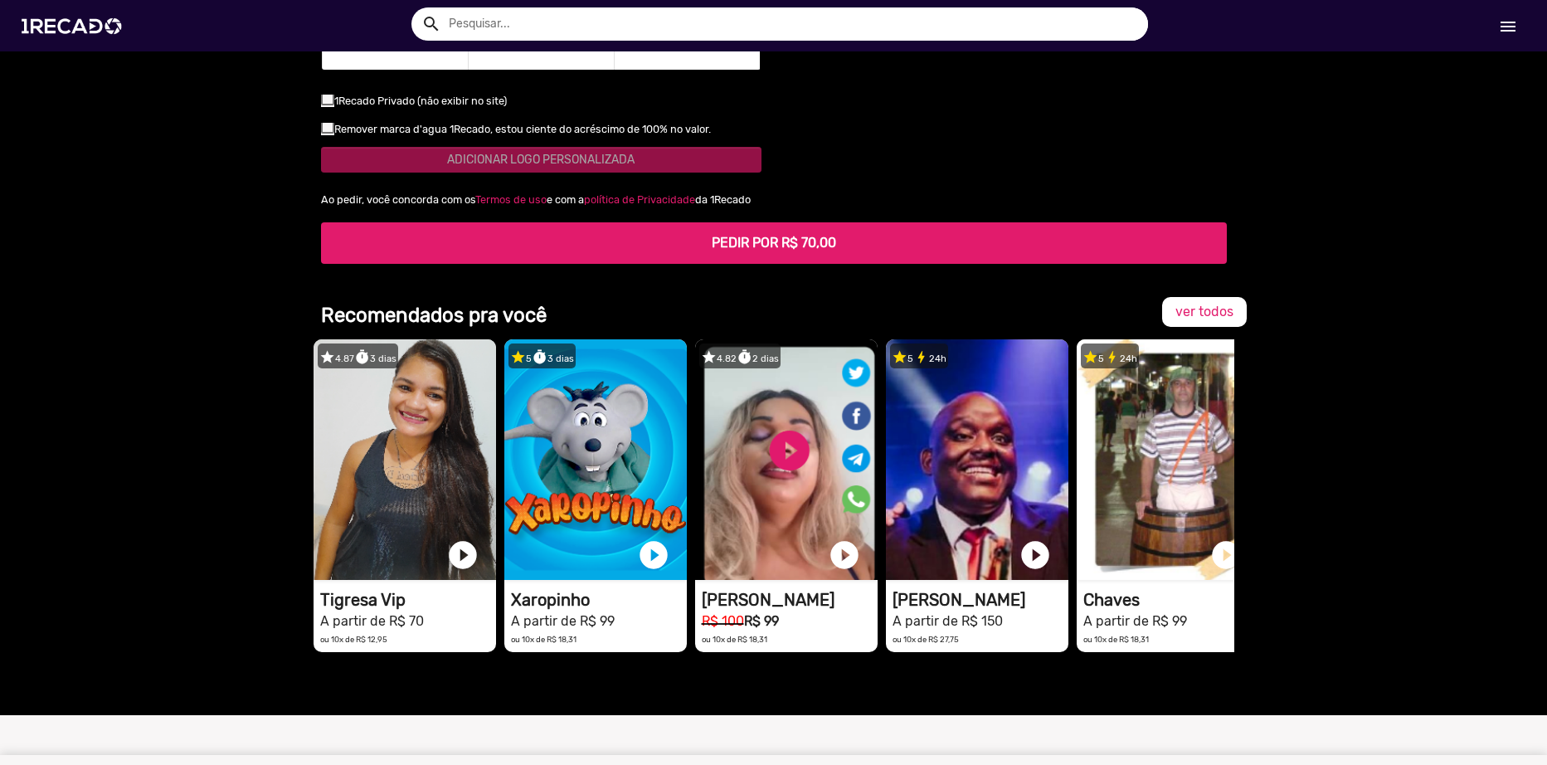
scroll to position [1825, 0]
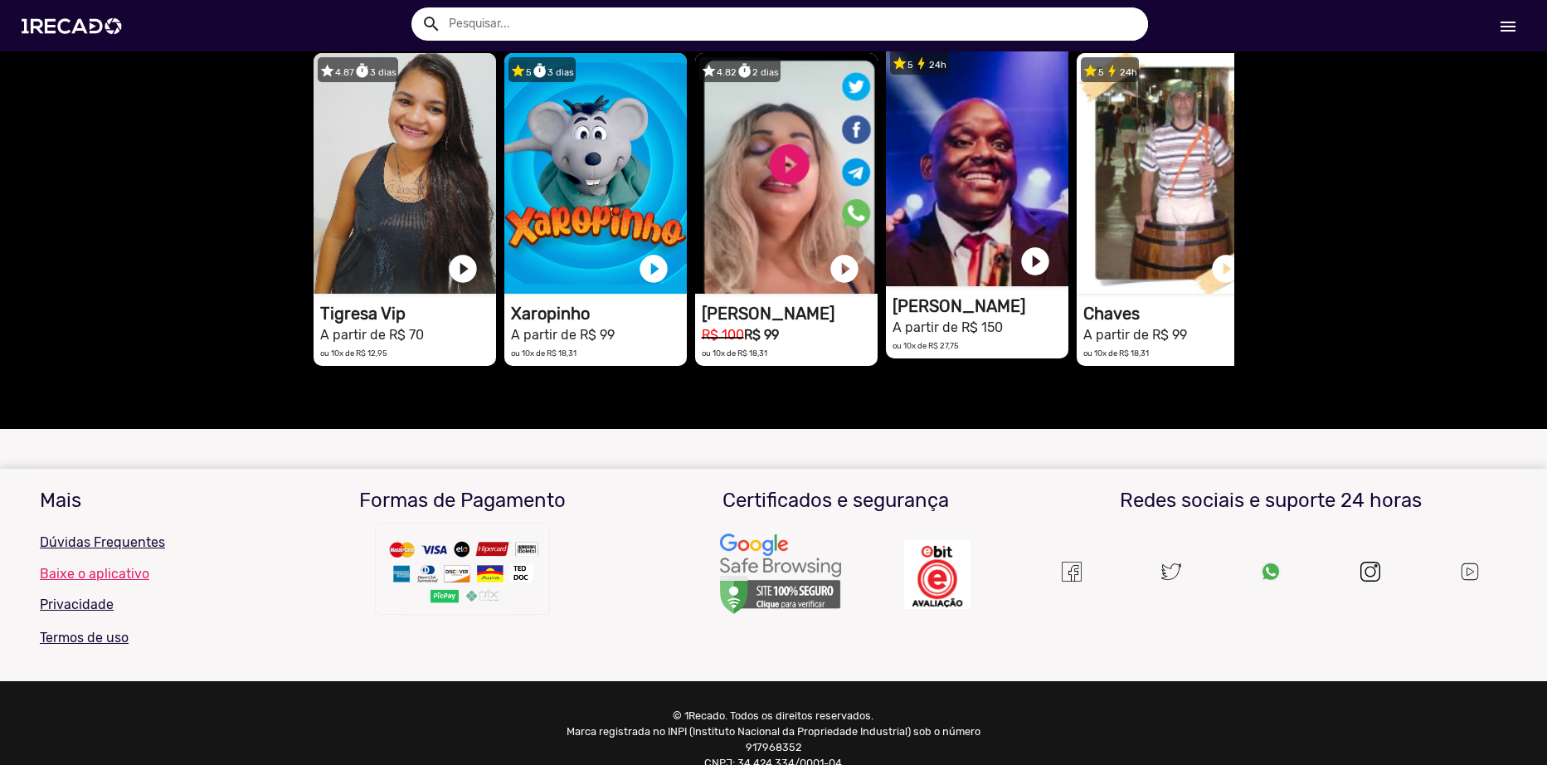
click at [933, 314] on h1 "[PERSON_NAME]" at bounding box center [981, 306] width 176 height 20
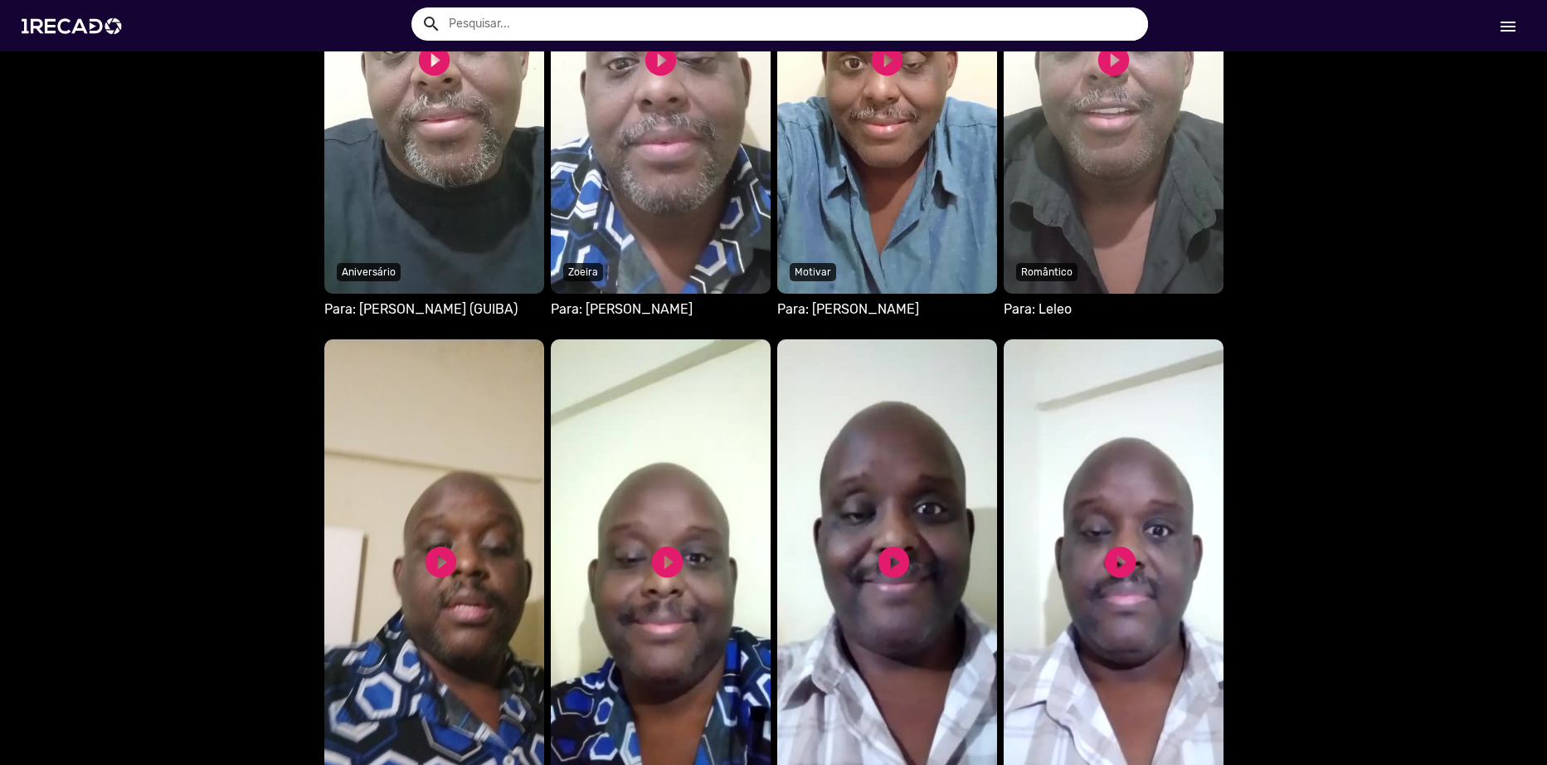
scroll to position [1825, 0]
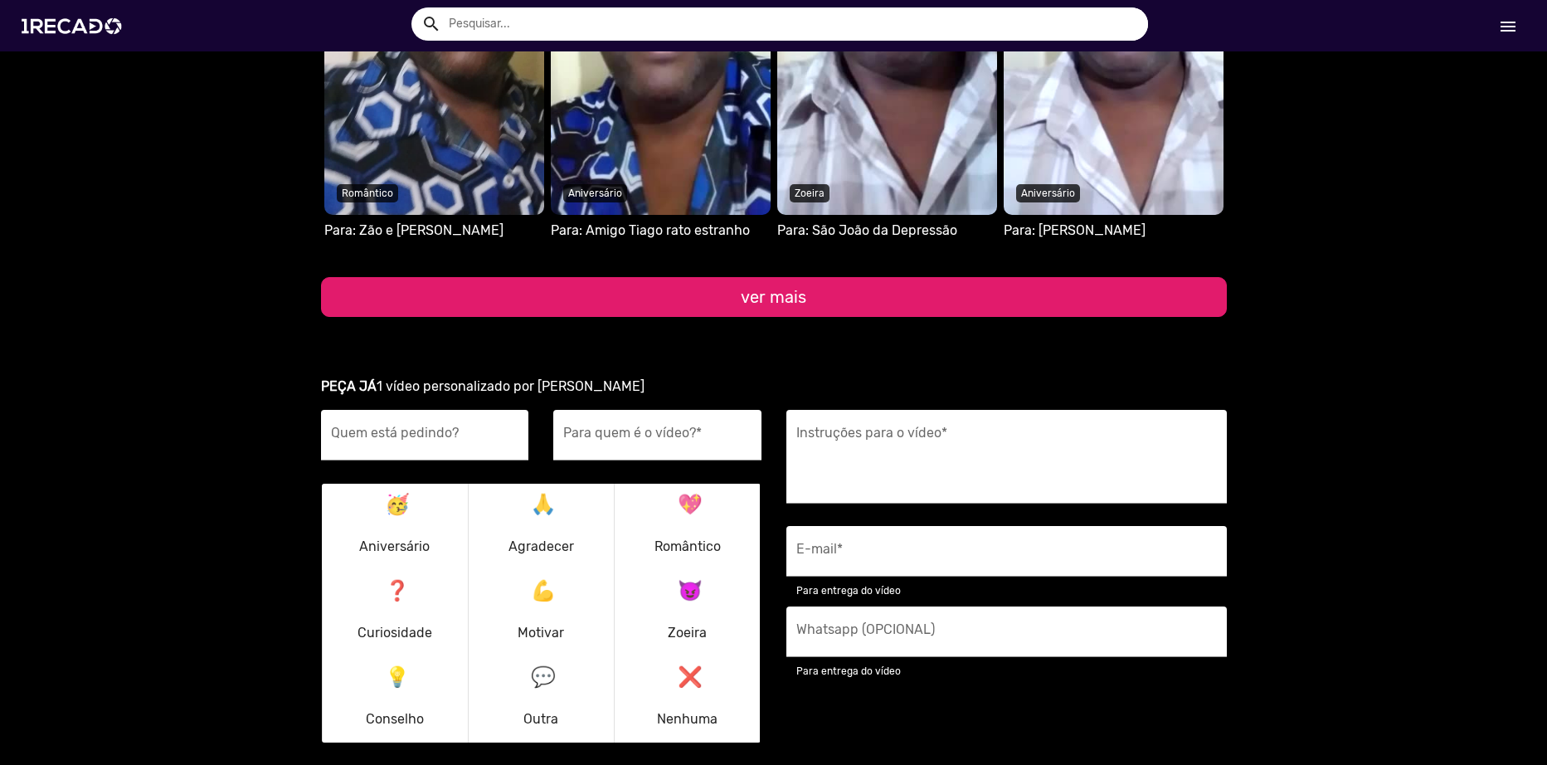
click at [786, 305] on button "ver mais" at bounding box center [774, 297] width 906 height 40
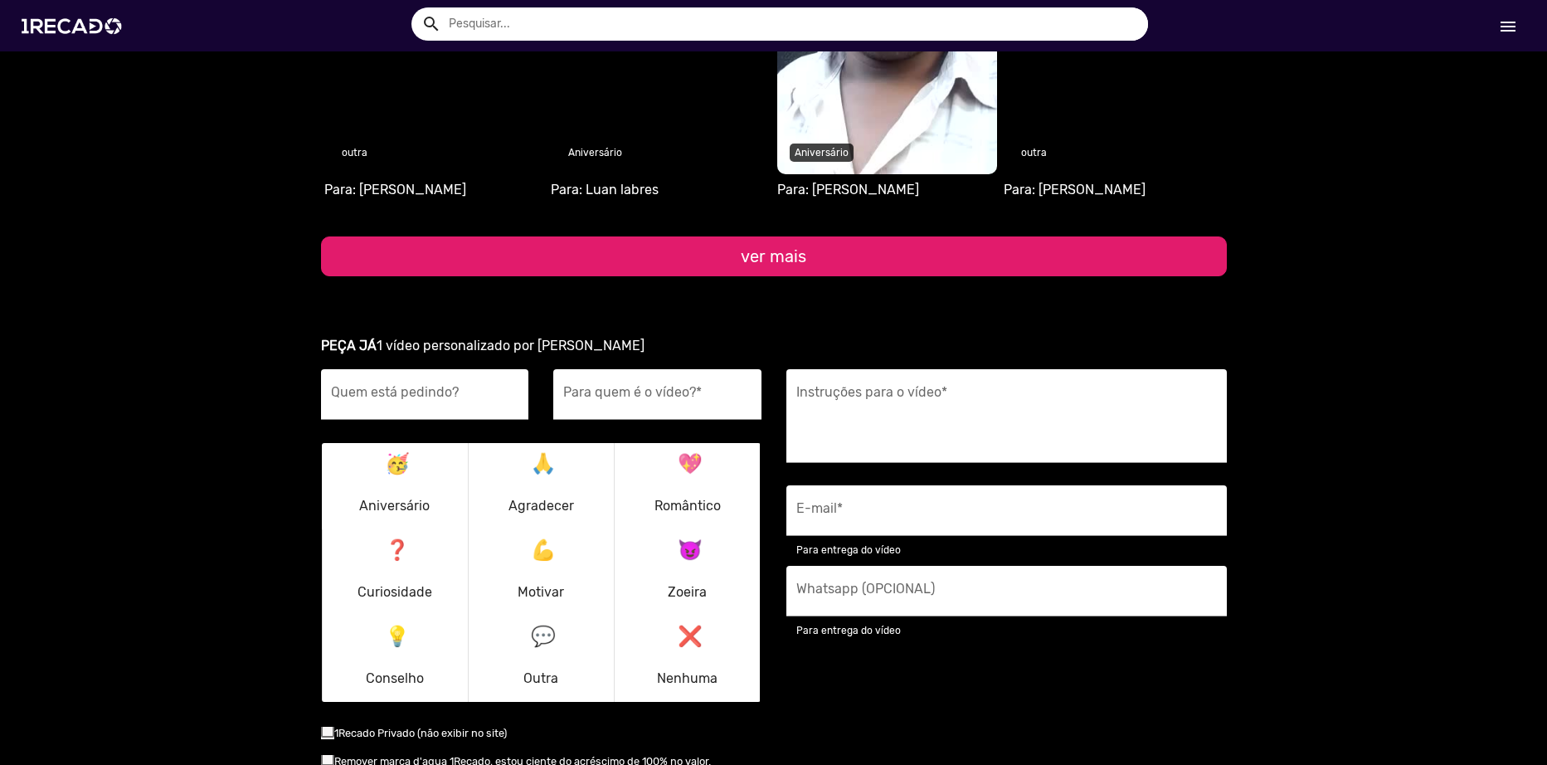
scroll to position [2406, 0]
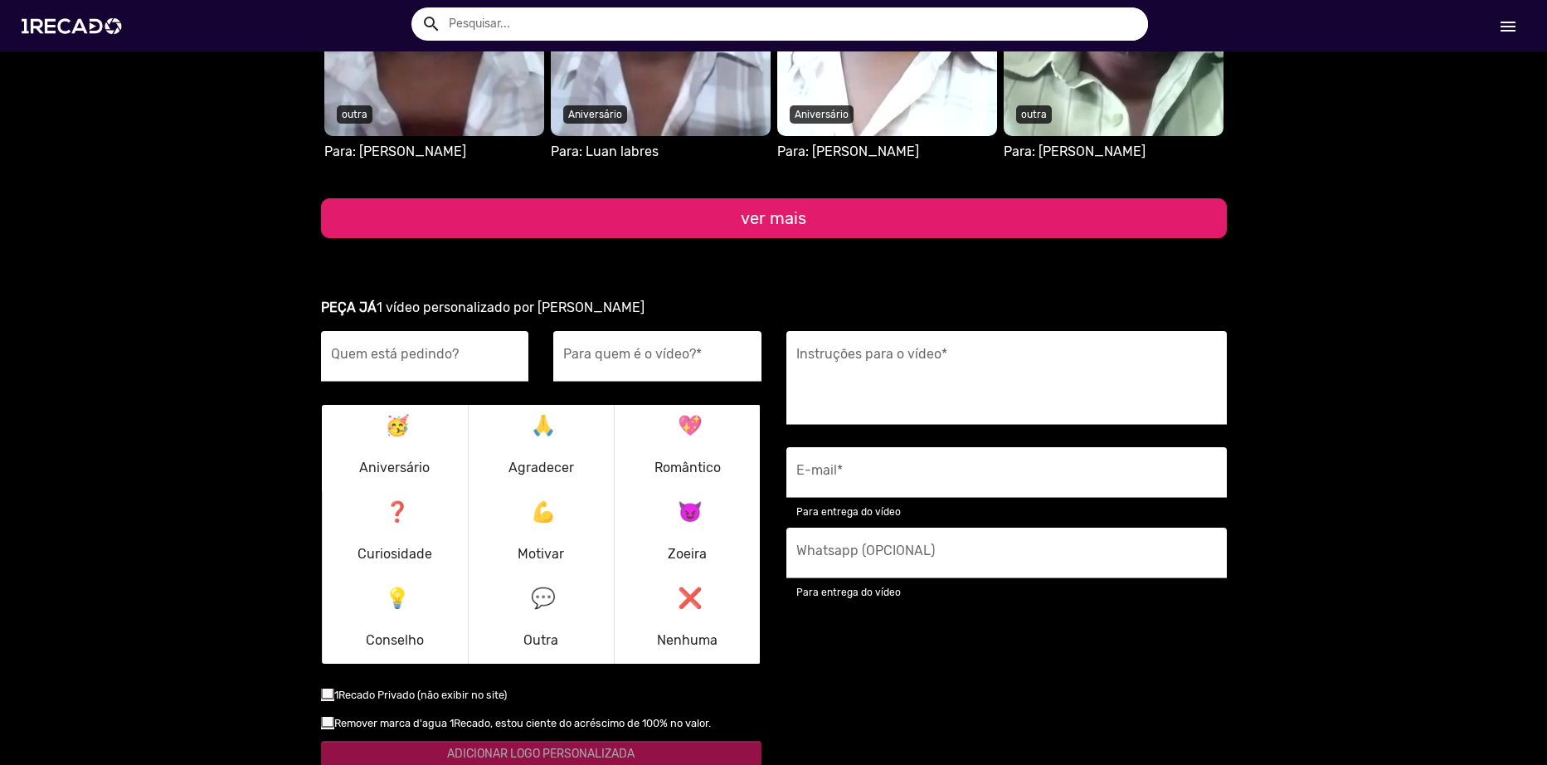
click at [791, 227] on button "ver mais" at bounding box center [774, 218] width 906 height 40
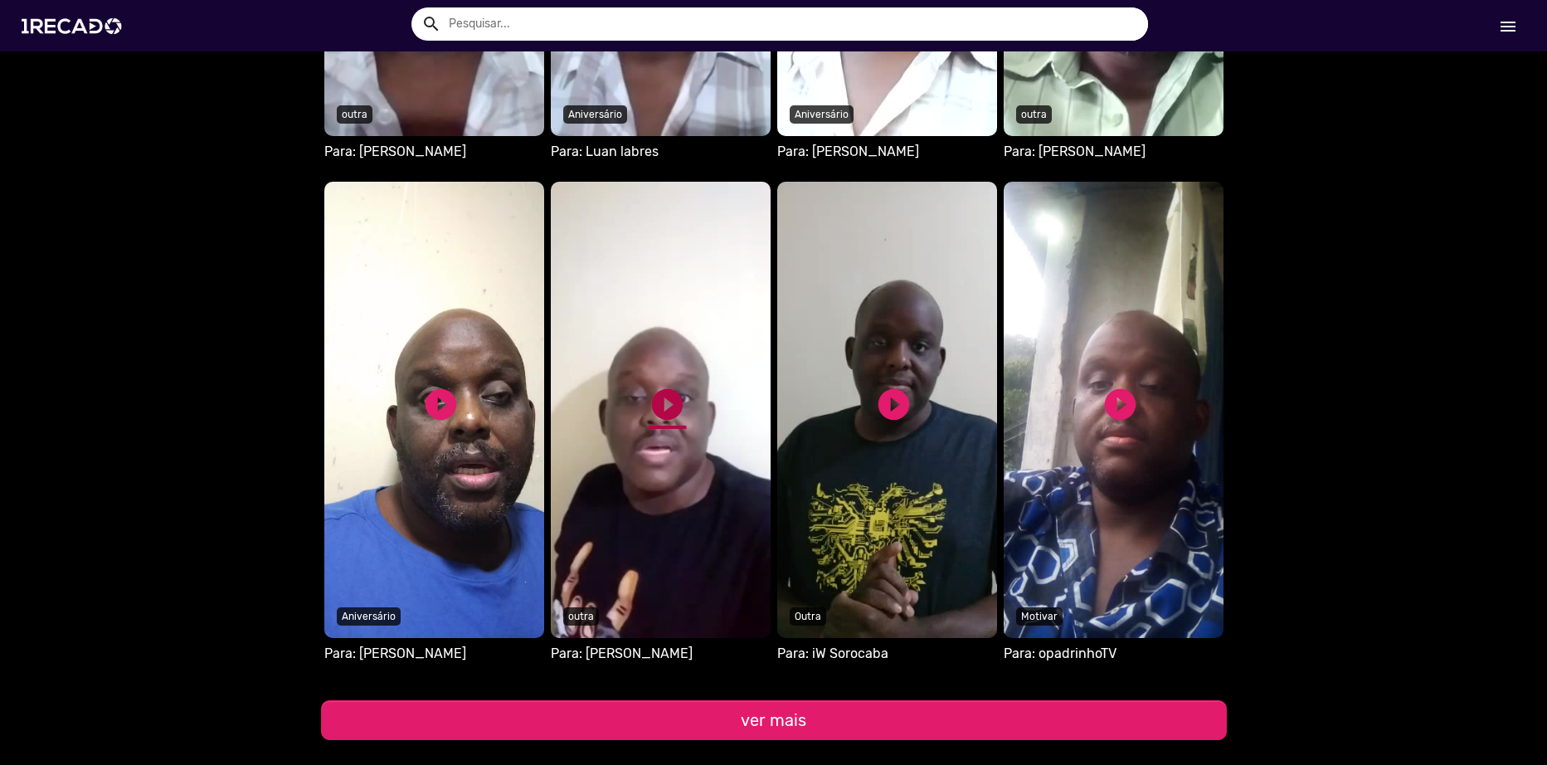
click at [660, 397] on link "play_circle_filled" at bounding box center [667, 404] width 37 height 37
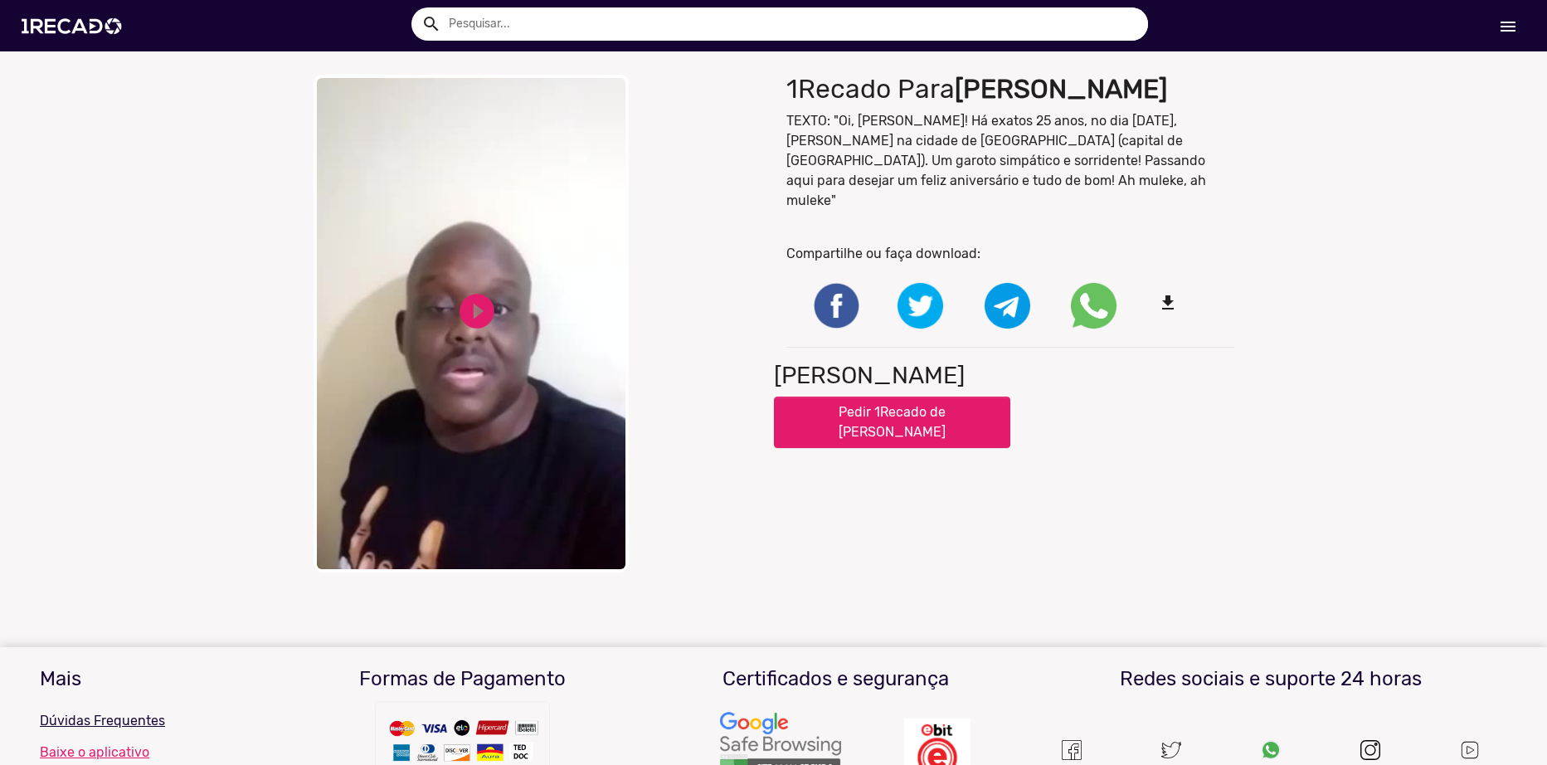
click at [494, 297] on video "Your browser does not support HTML5 video." at bounding box center [471, 324] width 315 height 498
click at [1444, 413] on div "close Your browser does not support HTML5 video. pause_circle pause_circle 1Rec…" at bounding box center [773, 323] width 1547 height 514
